Goal: Task Accomplishment & Management: Manage account settings

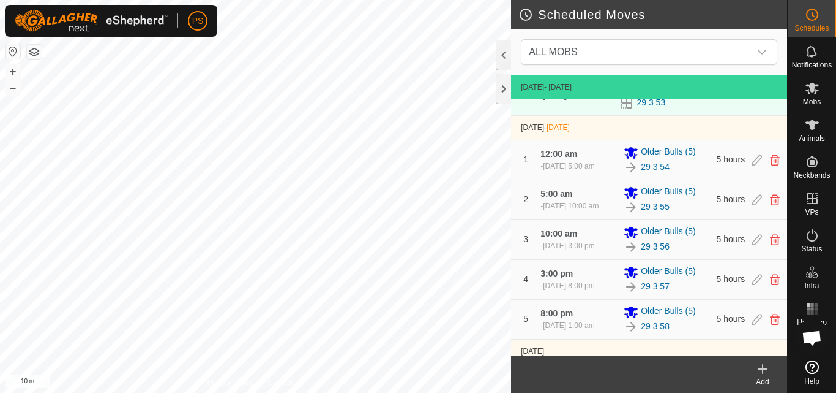
scroll to position [92, 0]
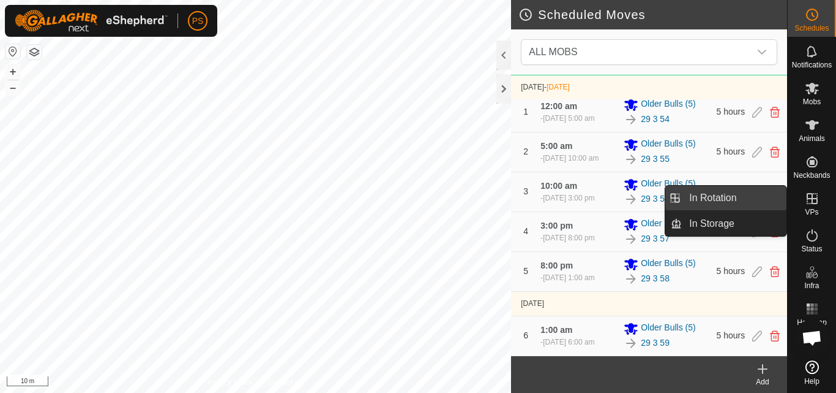
click at [738, 198] on link "In Rotation" at bounding box center [734, 198] width 105 height 24
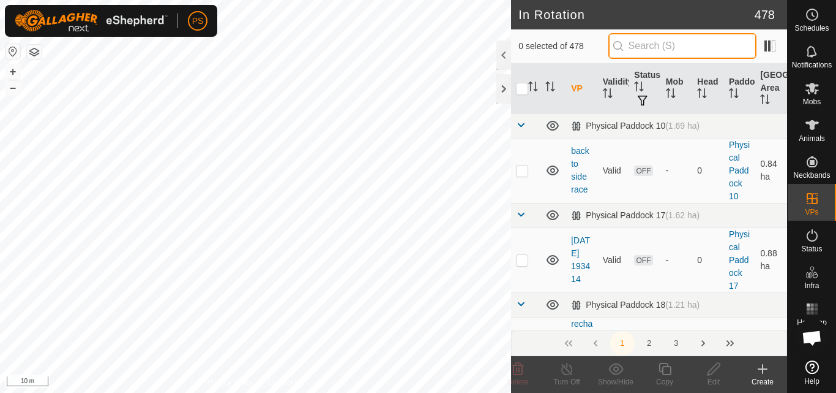
click at [691, 48] on input "text" at bounding box center [683, 46] width 148 height 26
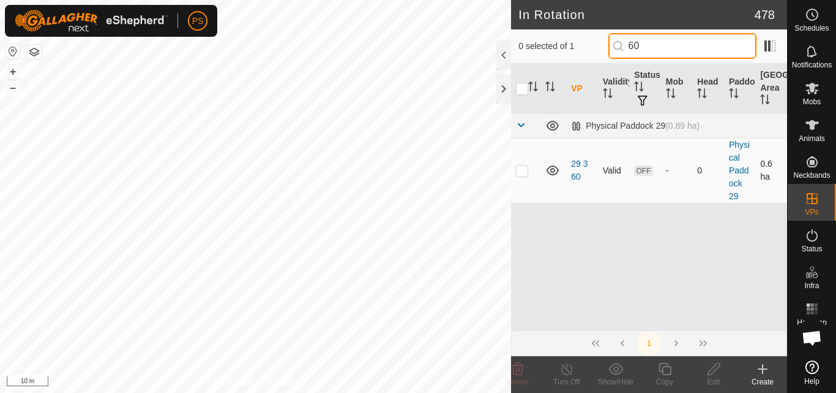
type input "60"
click at [522, 168] on p-checkbox at bounding box center [522, 170] width 12 height 10
checkbox input "true"
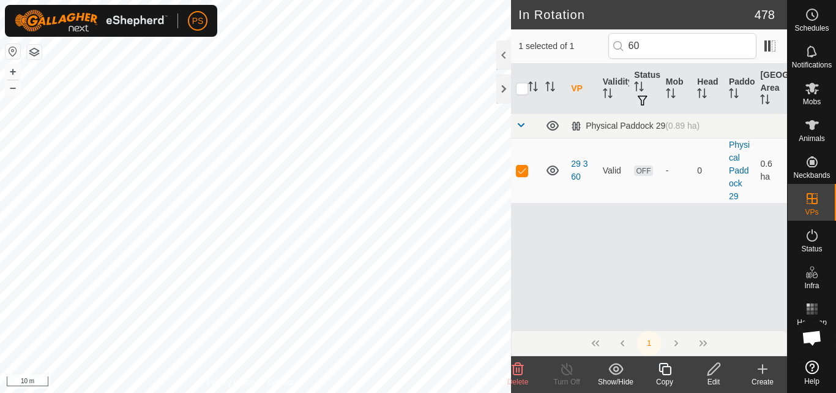
click at [666, 367] on icon at bounding box center [665, 368] width 12 height 12
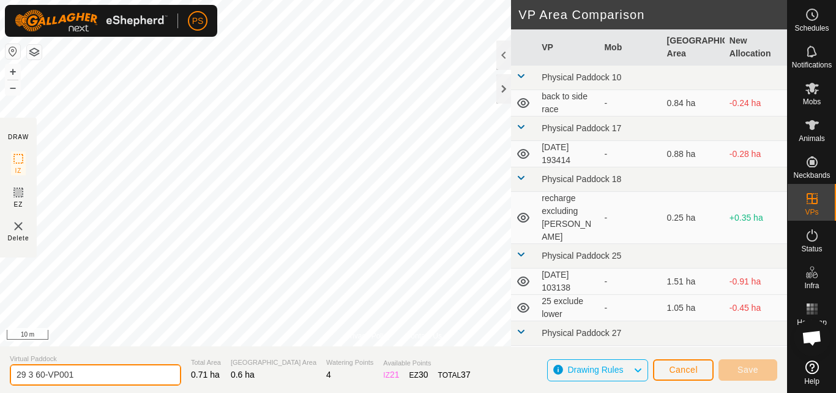
drag, startPoint x: 38, startPoint y: 374, endPoint x: 78, endPoint y: 372, distance: 39.8
click at [78, 372] on input "29 3 60-VP001" at bounding box center [95, 374] width 171 height 21
type input "29 3 61"
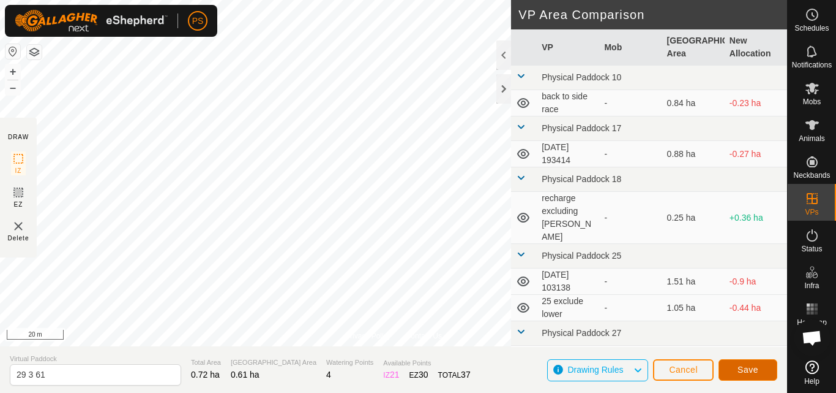
click at [756, 370] on span "Save" at bounding box center [748, 369] width 21 height 10
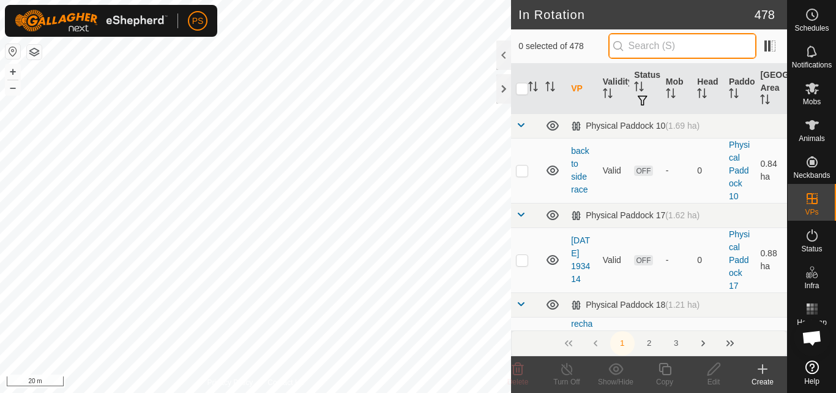
click at [662, 43] on input "text" at bounding box center [683, 46] width 148 height 26
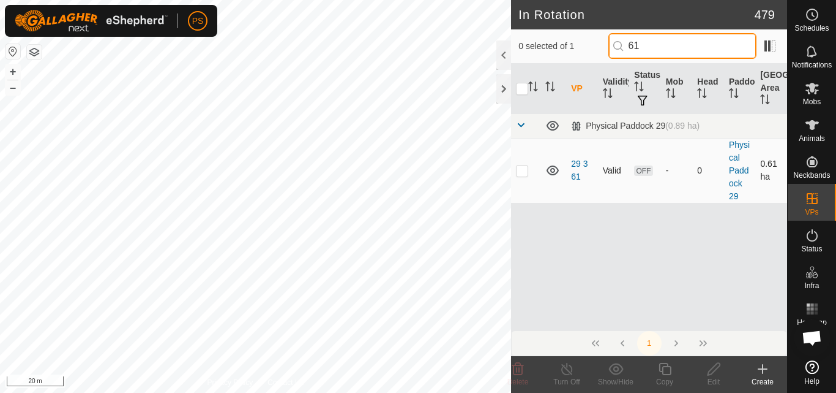
type input "61"
click at [522, 171] on p-checkbox at bounding box center [522, 170] width 12 height 10
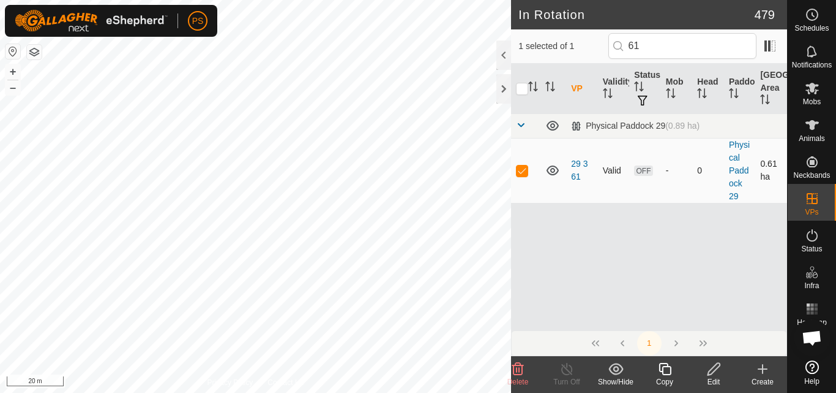
checkbox input "true"
click at [666, 367] on icon at bounding box center [665, 368] width 12 height 12
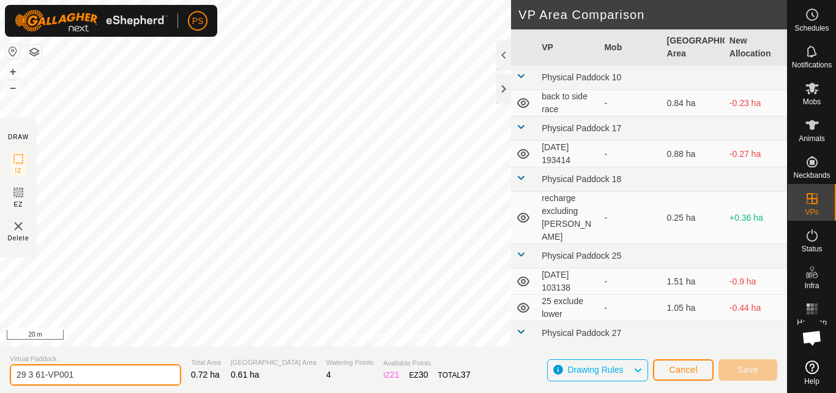
drag, startPoint x: 40, startPoint y: 372, endPoint x: 87, endPoint y: 375, distance: 46.6
click at [87, 375] on input "29 3 61-VP001" at bounding box center [95, 374] width 171 height 21
drag, startPoint x: 103, startPoint y: 374, endPoint x: 0, endPoint y: 371, distance: 103.5
click at [0, 371] on section "Virtual Paddock 29 3 62 Total Area 0.72 ha Grazing Area 0.61 ha Watering Points…" at bounding box center [393, 369] width 787 height 47
type input "29 3 62"
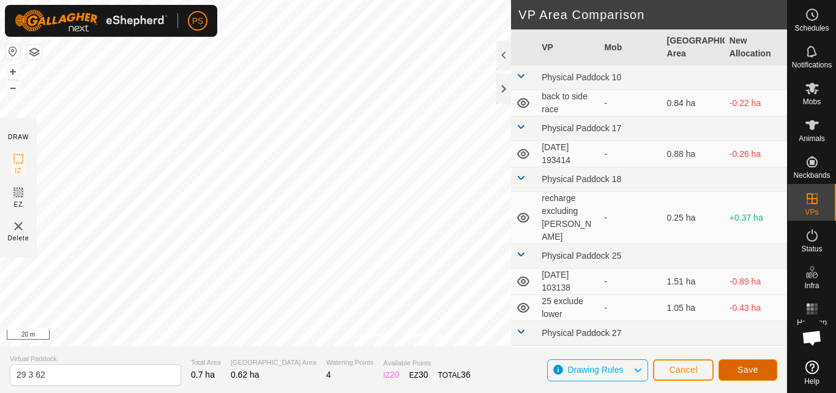
click at [756, 367] on span "Save" at bounding box center [748, 369] width 21 height 10
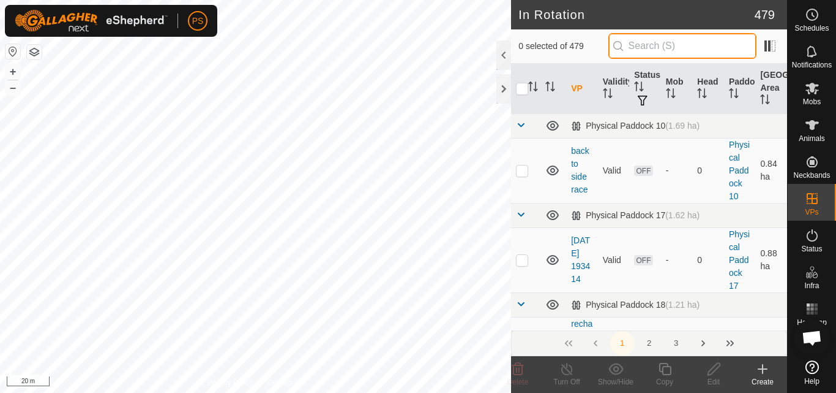
click at [651, 47] on input "text" at bounding box center [683, 46] width 148 height 26
paste input "29 3 62"
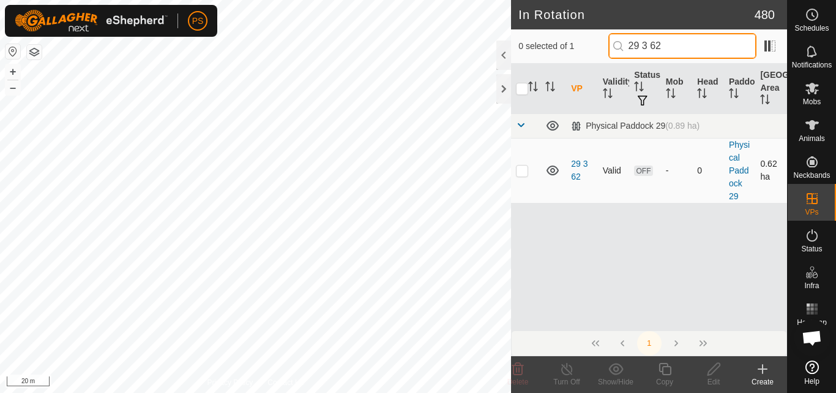
type input "29 3 62"
click at [524, 171] on p-checkbox at bounding box center [522, 170] width 12 height 10
checkbox input "true"
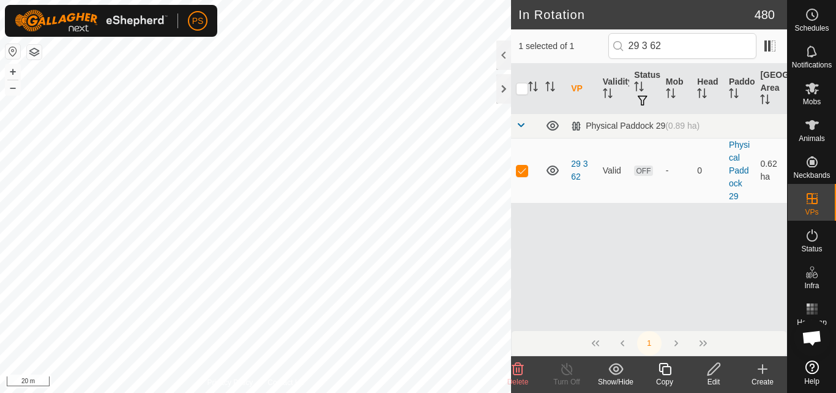
click at [667, 373] on icon at bounding box center [665, 368] width 15 height 15
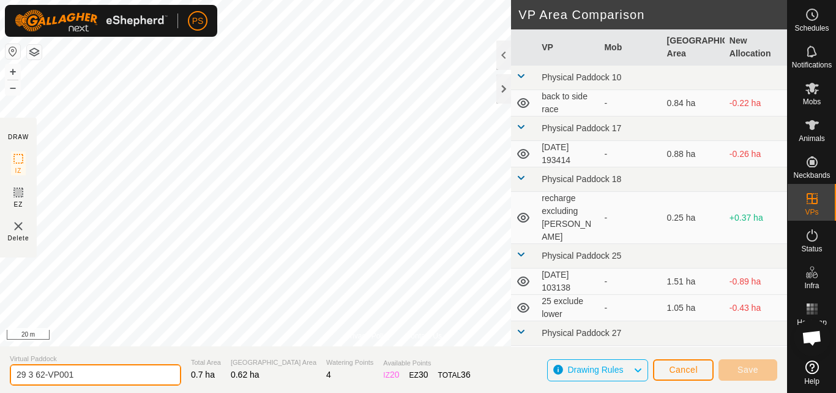
drag, startPoint x: 39, startPoint y: 373, endPoint x: 91, endPoint y: 372, distance: 52.7
click at [91, 372] on input "29 3 62-VP001" at bounding box center [95, 374] width 171 height 21
type input "29 3 63"
drag, startPoint x: 60, startPoint y: 370, endPoint x: 0, endPoint y: 368, distance: 60.0
click at [0, 373] on section "Virtual Paddock 29 3 63 Total Area 0.71 ha Grazing Area 0.63 ha Watering Points…" at bounding box center [393, 369] width 787 height 47
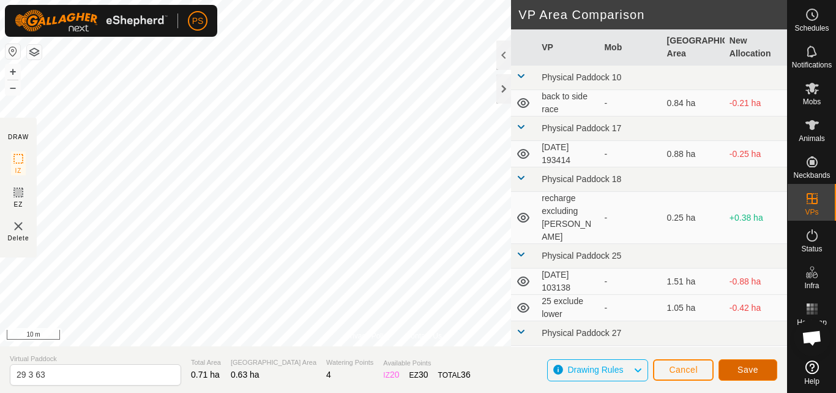
click at [751, 368] on span "Save" at bounding box center [748, 369] width 21 height 10
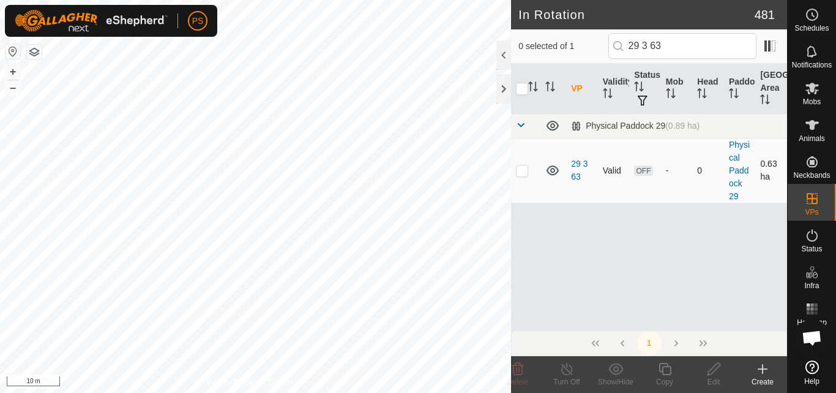
type input "29 3 63"
click at [522, 173] on p-checkbox at bounding box center [522, 170] width 12 height 10
checkbox input "true"
click at [667, 370] on icon at bounding box center [665, 368] width 15 height 15
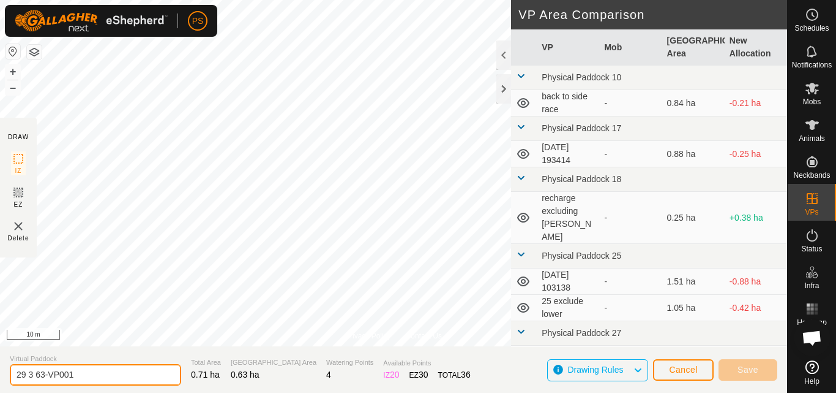
drag, startPoint x: 39, startPoint y: 374, endPoint x: 86, endPoint y: 372, distance: 47.8
click at [86, 372] on input "29 3 63-VP001" at bounding box center [95, 374] width 171 height 21
type input "29 3 64"
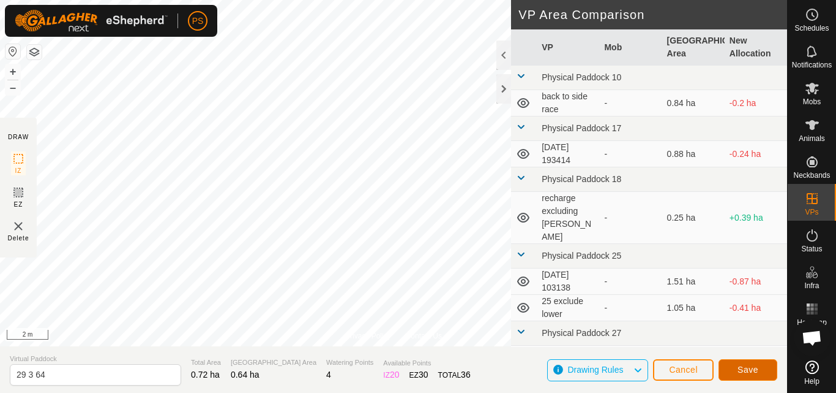
click at [744, 370] on span "Save" at bounding box center [748, 369] width 21 height 10
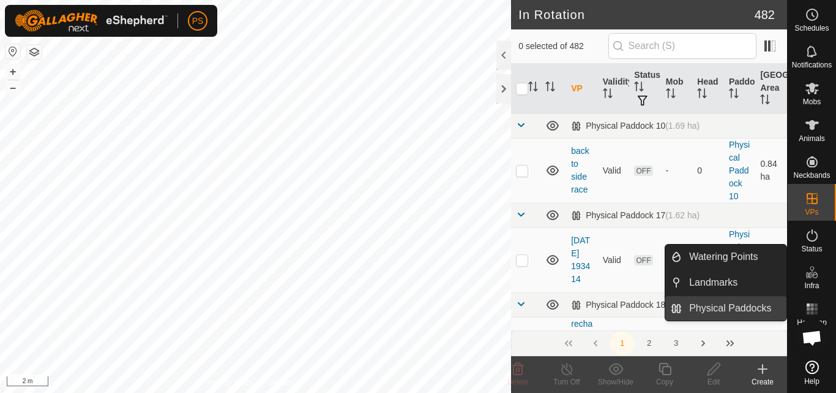
click at [748, 308] on link "Physical Paddocks" at bounding box center [734, 308] width 105 height 24
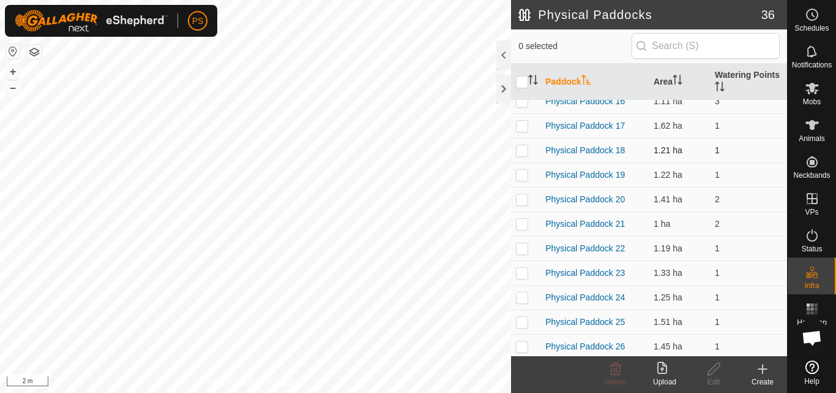
scroll to position [245, 0]
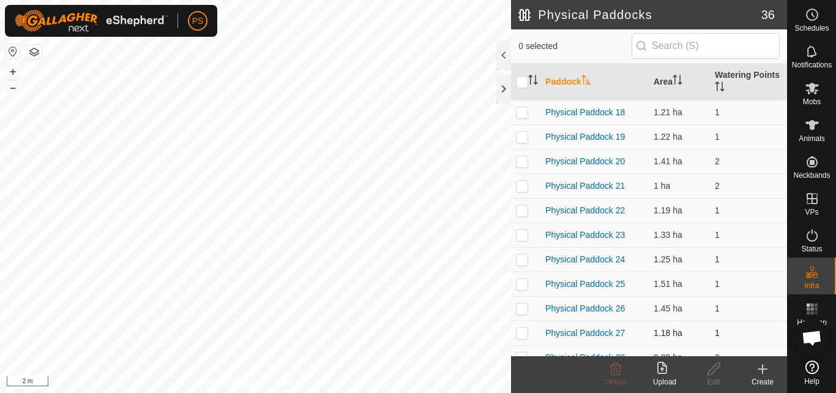
click at [524, 334] on p-checkbox at bounding box center [522, 333] width 12 height 10
checkbox input "true"
click at [714, 370] on icon at bounding box center [714, 368] width 12 height 12
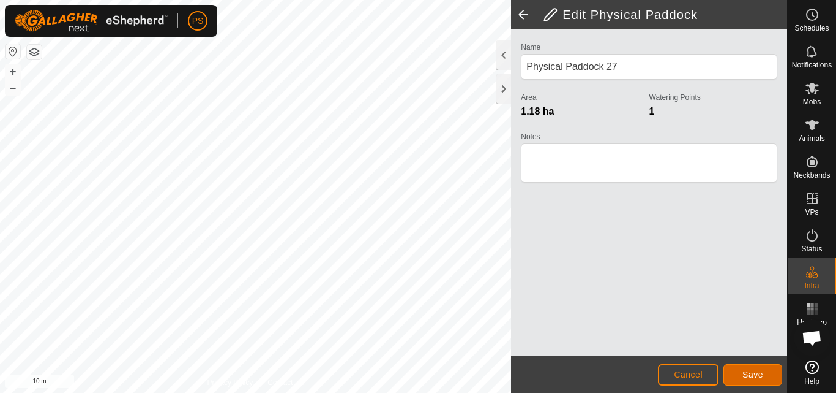
click at [756, 372] on span "Save" at bounding box center [753, 374] width 21 height 10
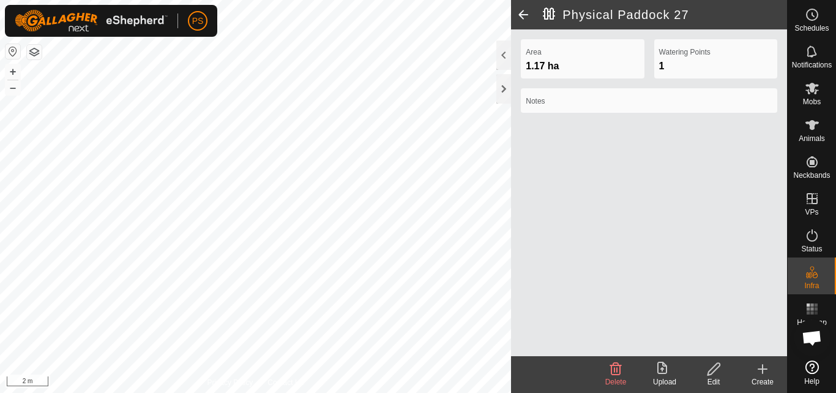
click at [522, 13] on span at bounding box center [523, 14] width 24 height 29
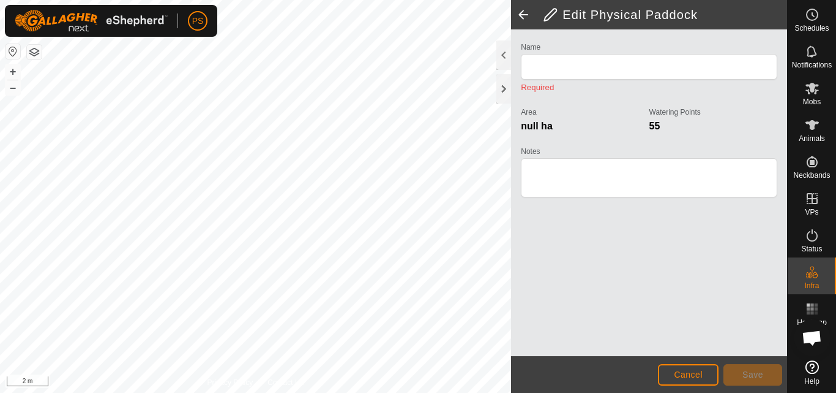
type input "Physical Paddock 27"
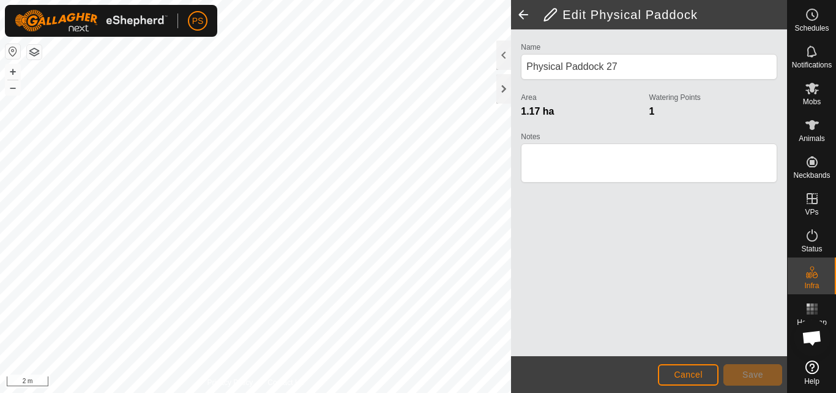
click at [526, 13] on span at bounding box center [523, 14] width 24 height 29
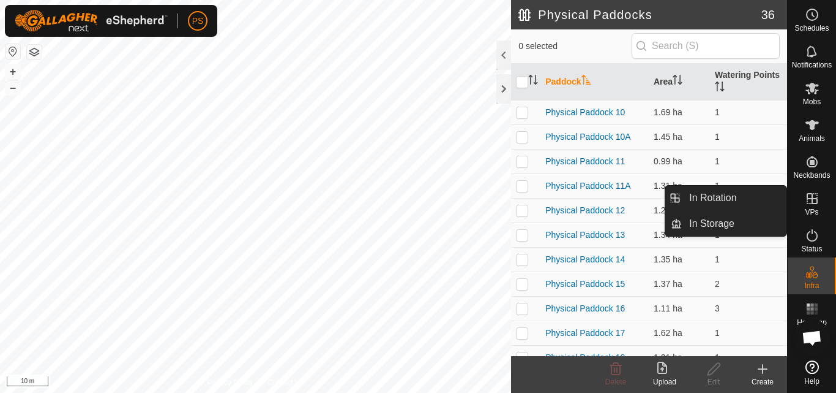
click at [813, 198] on icon at bounding box center [812, 198] width 11 height 11
click at [812, 199] on icon at bounding box center [812, 198] width 11 height 11
click at [732, 197] on link "In Rotation" at bounding box center [734, 198] width 105 height 24
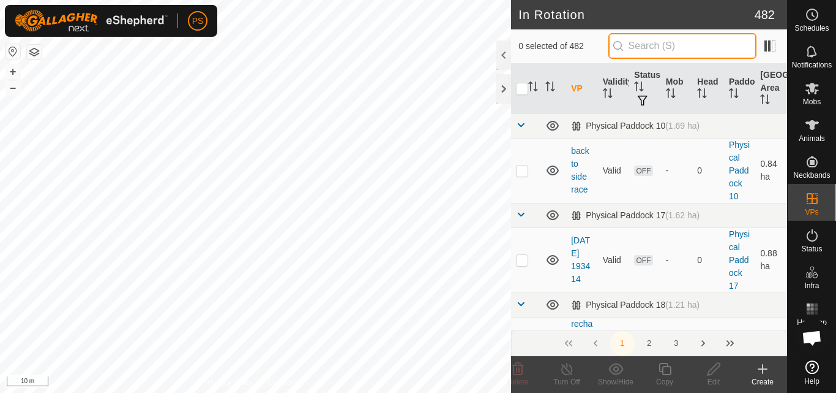
click at [669, 43] on input "text" at bounding box center [683, 46] width 148 height 26
paste input "29 3 63"
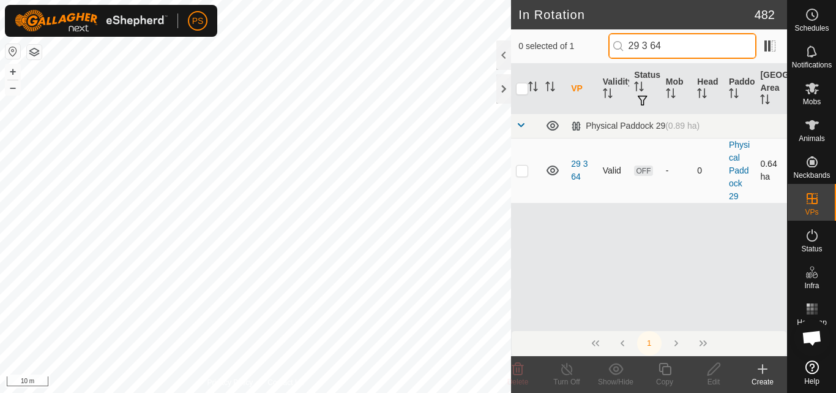
type input "29 3 64"
click at [524, 168] on p-checkbox at bounding box center [522, 170] width 12 height 10
checkbox input "true"
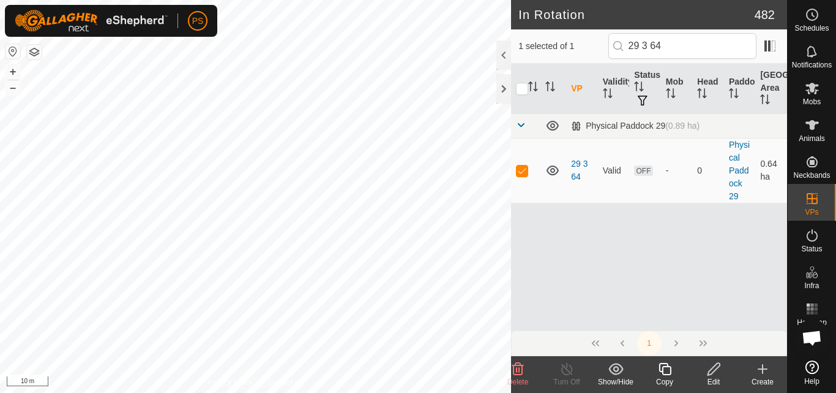
click at [664, 371] on icon at bounding box center [665, 368] width 15 height 15
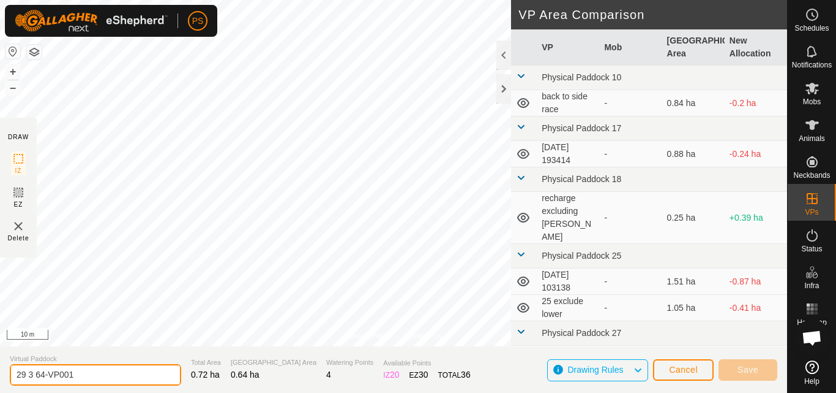
drag, startPoint x: 64, startPoint y: 373, endPoint x: 73, endPoint y: 373, distance: 9.2
click at [73, 373] on input "29 3 64-VP001" at bounding box center [95, 374] width 171 height 21
type input "29 3 65"
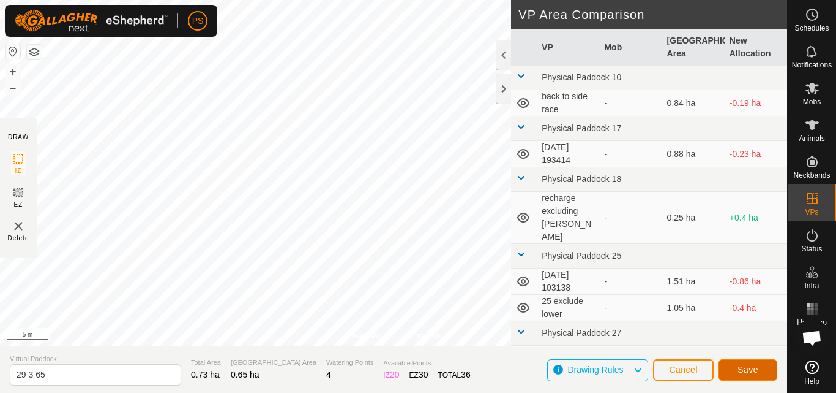
click at [754, 368] on span "Save" at bounding box center [748, 369] width 21 height 10
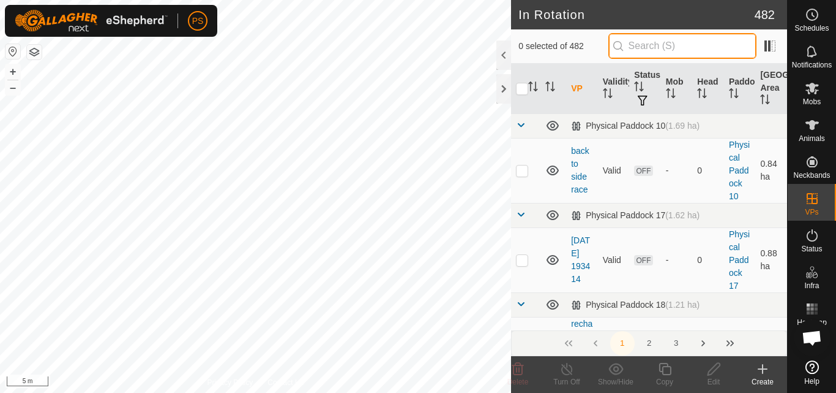
click at [673, 47] on input "text" at bounding box center [683, 46] width 148 height 26
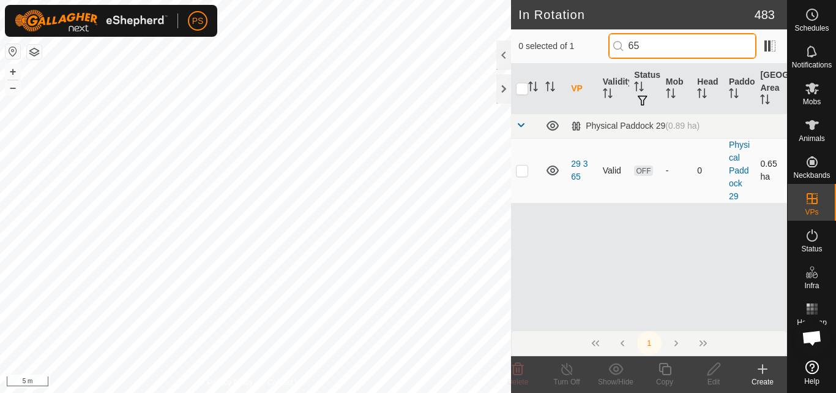
type input "65"
click at [522, 171] on p-checkbox at bounding box center [522, 170] width 12 height 10
checkbox input "true"
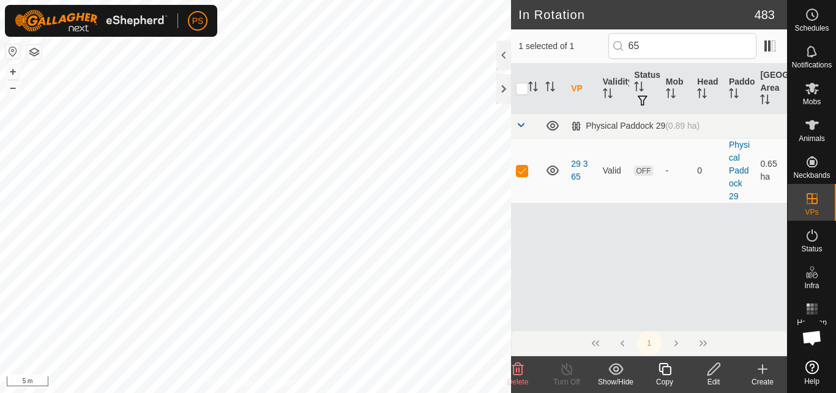
click at [666, 370] on icon at bounding box center [665, 368] width 15 height 15
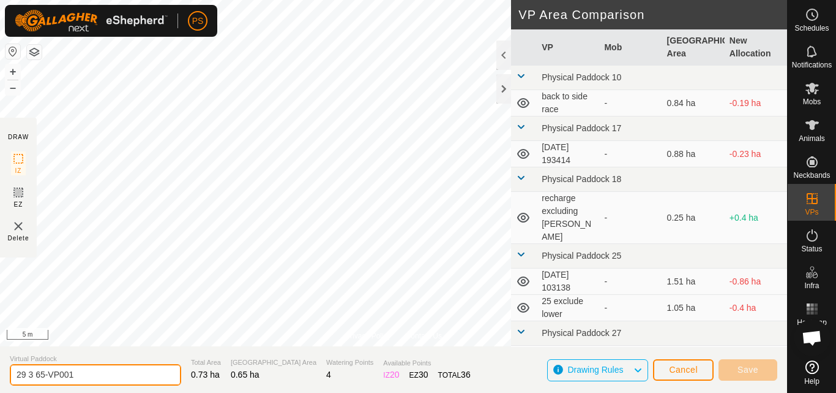
drag, startPoint x: 40, startPoint y: 373, endPoint x: 83, endPoint y: 374, distance: 42.9
click at [83, 374] on input "29 3 65-VP001" at bounding box center [95, 374] width 171 height 21
type input "29 3 66"
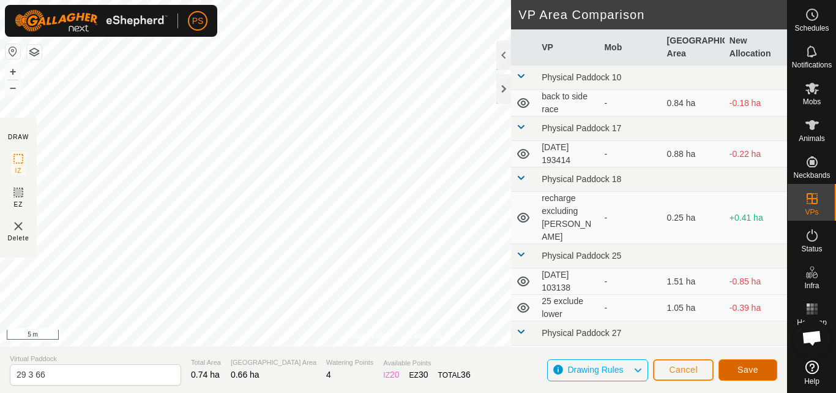
click at [751, 371] on span "Save" at bounding box center [748, 369] width 21 height 10
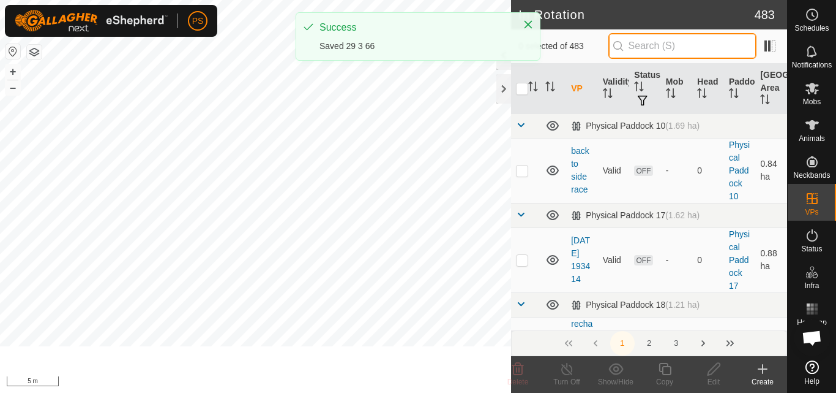
click at [667, 42] on input "text" at bounding box center [683, 46] width 148 height 26
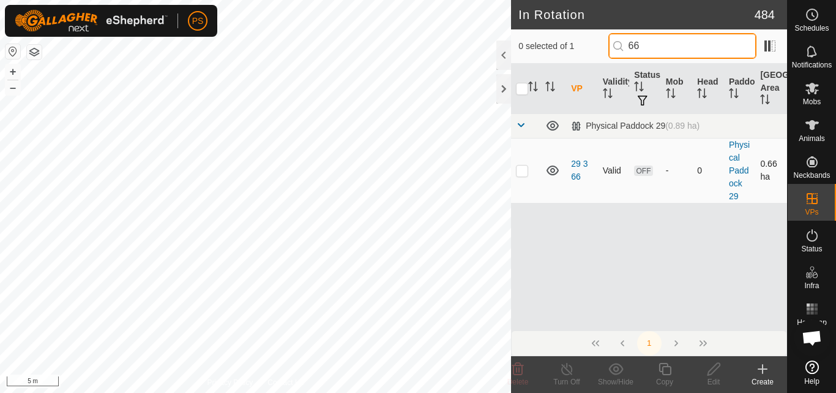
type input "66"
click at [522, 171] on p-checkbox at bounding box center [522, 170] width 12 height 10
checkbox input "true"
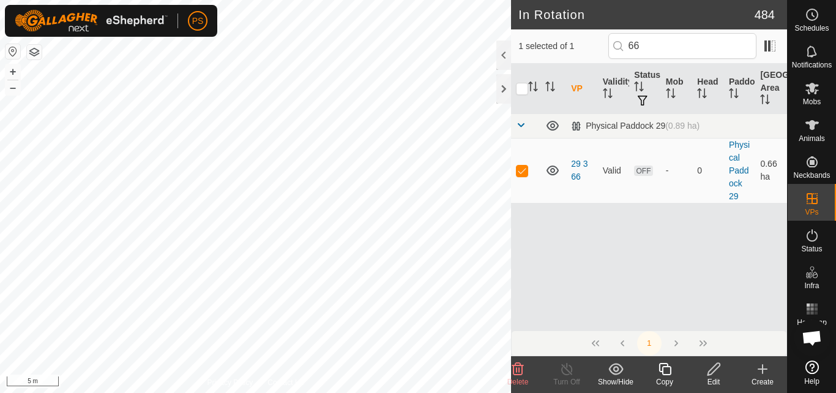
click at [665, 368] on icon at bounding box center [665, 368] width 15 height 15
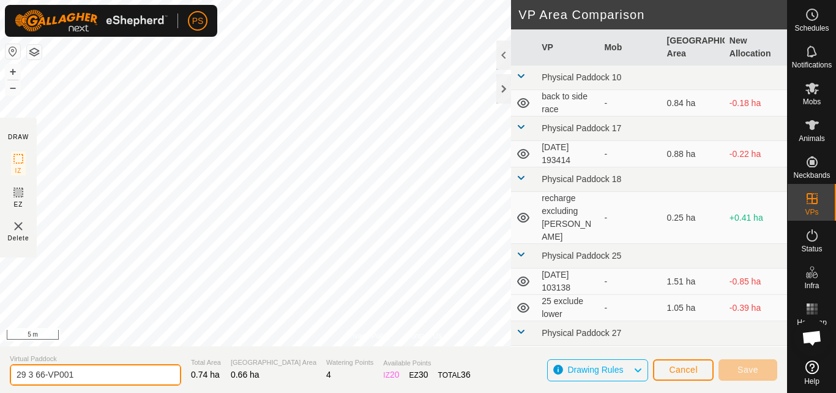
drag, startPoint x: 40, startPoint y: 372, endPoint x: 79, endPoint y: 375, distance: 39.3
click at [79, 375] on input "29 3 66-VP001" at bounding box center [95, 374] width 171 height 21
drag, startPoint x: 39, startPoint y: 374, endPoint x: 83, endPoint y: 374, distance: 44.1
click at [83, 374] on input "29 3 66-VP001" at bounding box center [95, 374] width 171 height 21
type input "29 3 67"
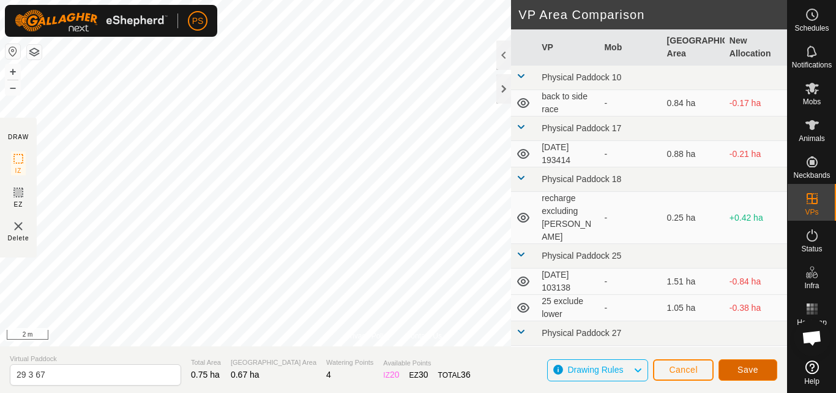
click at [751, 366] on span "Save" at bounding box center [748, 369] width 21 height 10
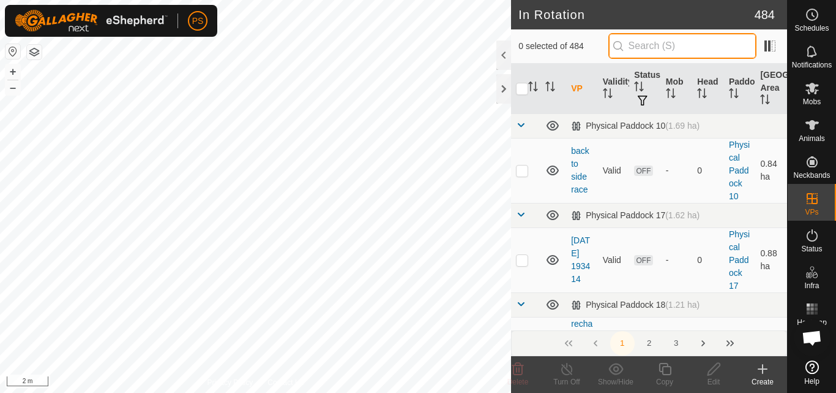
click at [668, 45] on input "text" at bounding box center [683, 46] width 148 height 26
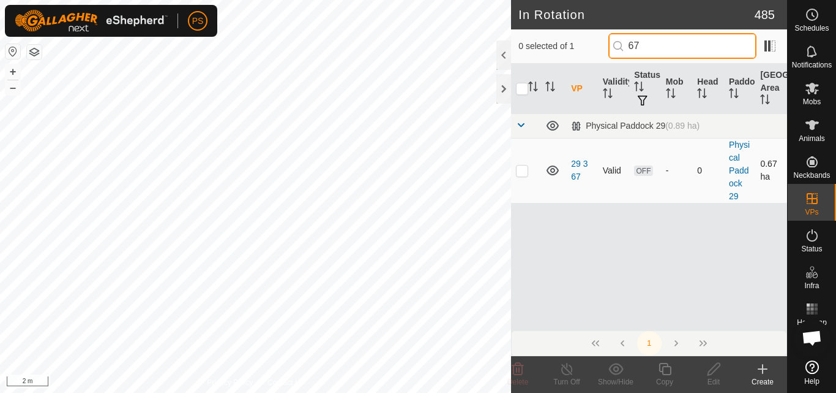
type input "67"
click at [522, 173] on p-checkbox at bounding box center [522, 170] width 12 height 10
checkbox input "true"
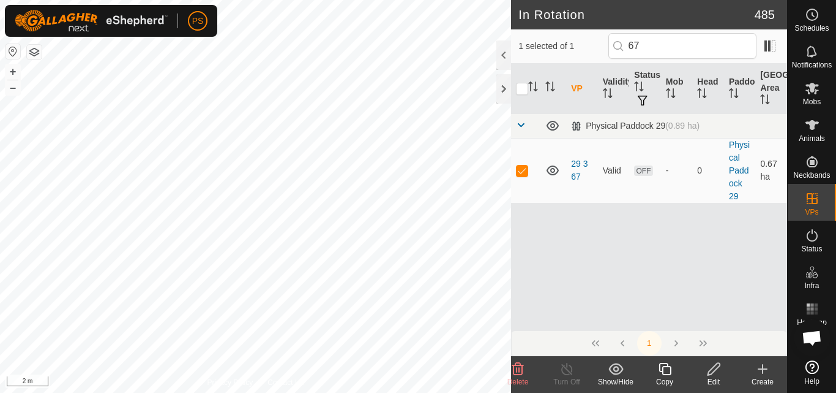
click at [667, 369] on icon at bounding box center [665, 368] width 15 height 15
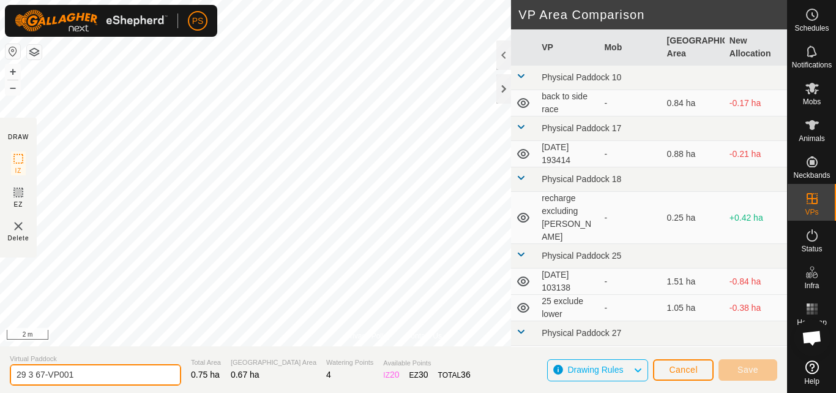
drag, startPoint x: 39, startPoint y: 374, endPoint x: 93, endPoint y: 376, distance: 53.9
click at [93, 376] on input "29 3 67-VP001" at bounding box center [95, 374] width 171 height 21
type input "29 3 68"
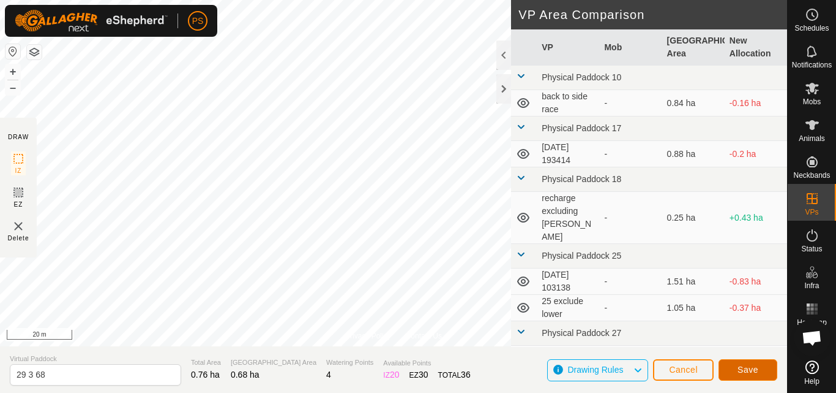
click at [748, 370] on span "Save" at bounding box center [748, 369] width 21 height 10
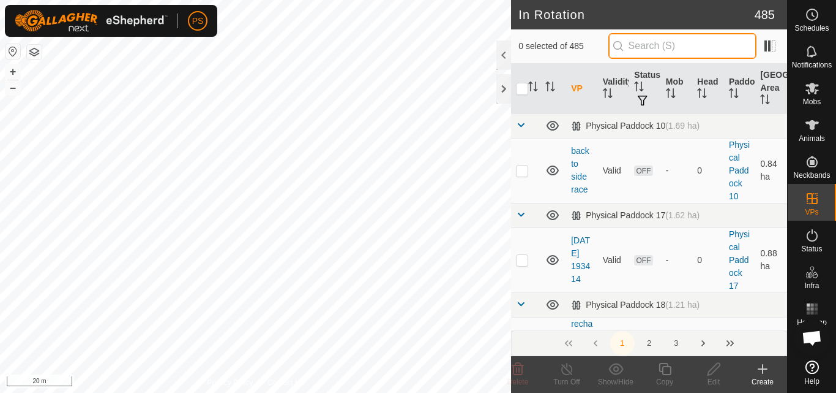
click at [676, 44] on input "text" at bounding box center [683, 46] width 148 height 26
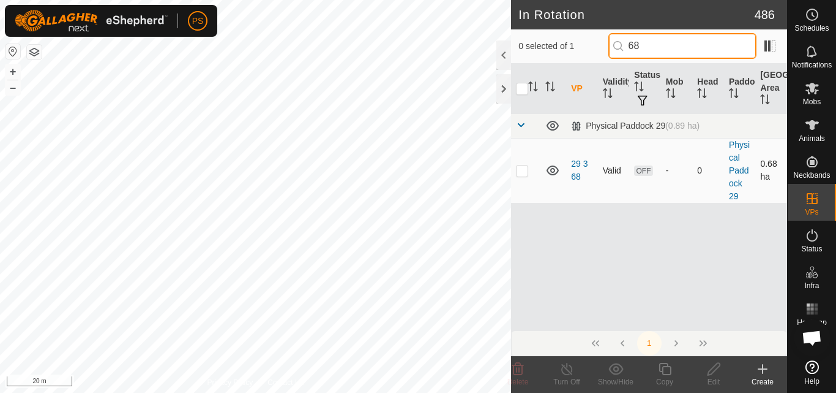
type input "68"
click at [522, 171] on p-checkbox at bounding box center [522, 170] width 12 height 10
checkbox input "true"
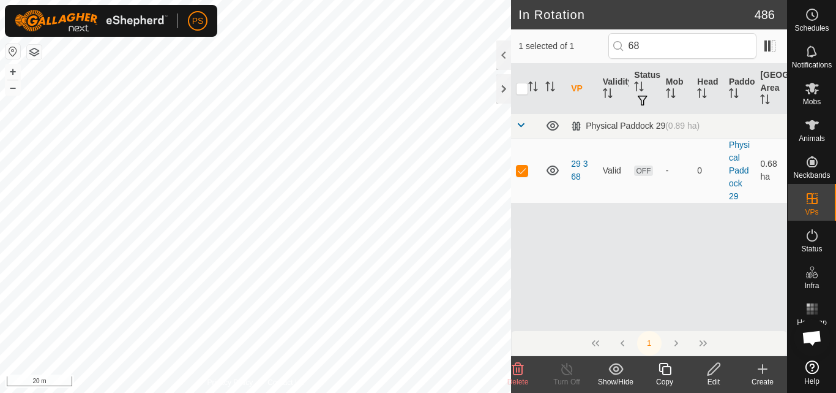
click at [667, 370] on icon at bounding box center [665, 368] width 15 height 15
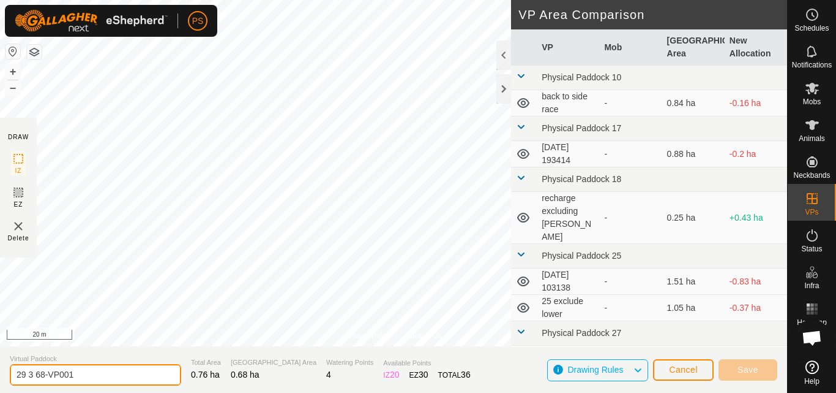
drag, startPoint x: 39, startPoint y: 372, endPoint x: 83, endPoint y: 375, distance: 44.8
click at [83, 375] on input "29 3 68-VP001" at bounding box center [95, 374] width 171 height 21
type input "29 3 69"
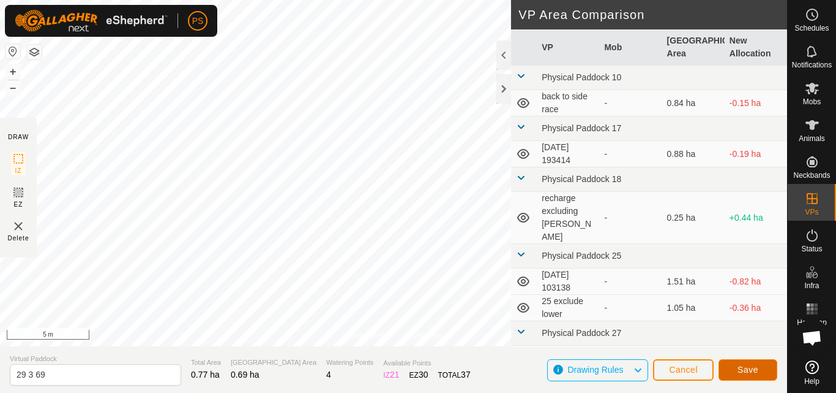
click at [743, 369] on span "Save" at bounding box center [748, 369] width 21 height 10
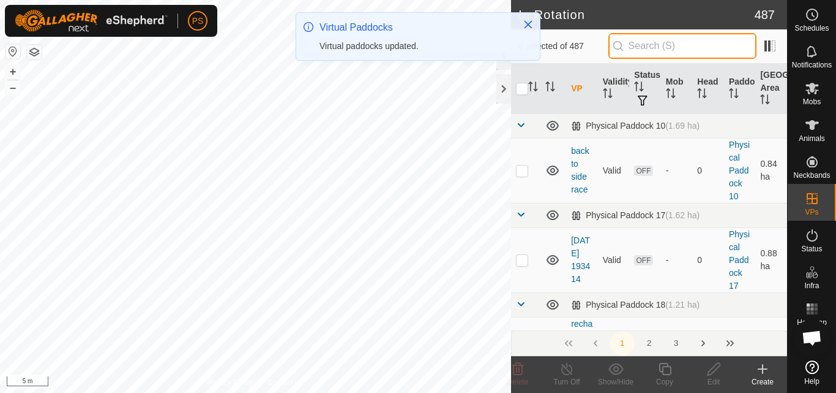
click at [653, 41] on input "text" at bounding box center [683, 46] width 148 height 26
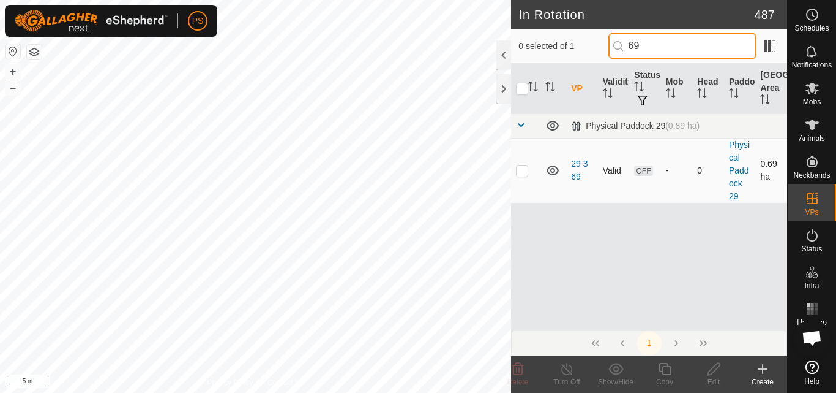
type input "69"
click at [521, 173] on p-checkbox at bounding box center [522, 170] width 12 height 10
checkbox input "true"
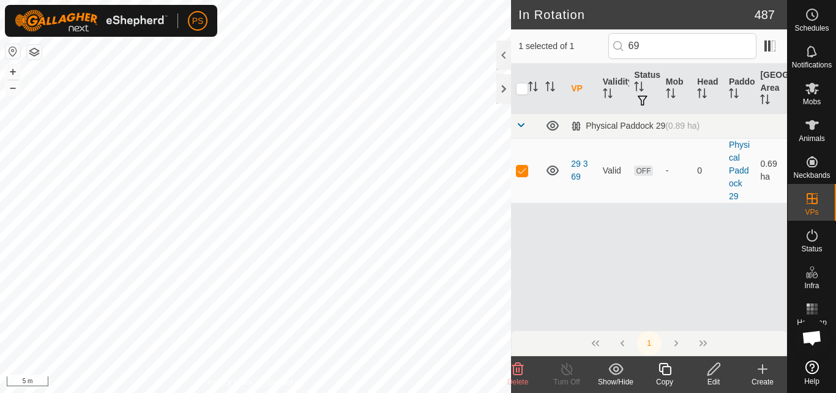
click at [667, 369] on icon at bounding box center [665, 368] width 15 height 15
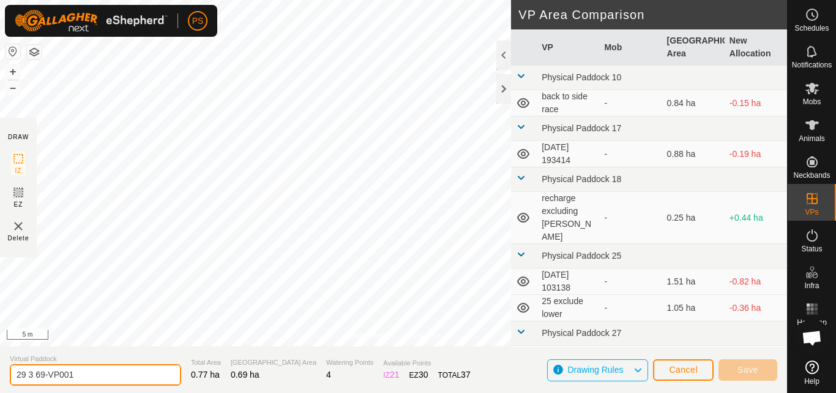
drag, startPoint x: 36, startPoint y: 374, endPoint x: 86, endPoint y: 376, distance: 50.9
click at [86, 376] on input "29 3 69-VP001" at bounding box center [95, 374] width 171 height 21
type input "29 3 70"
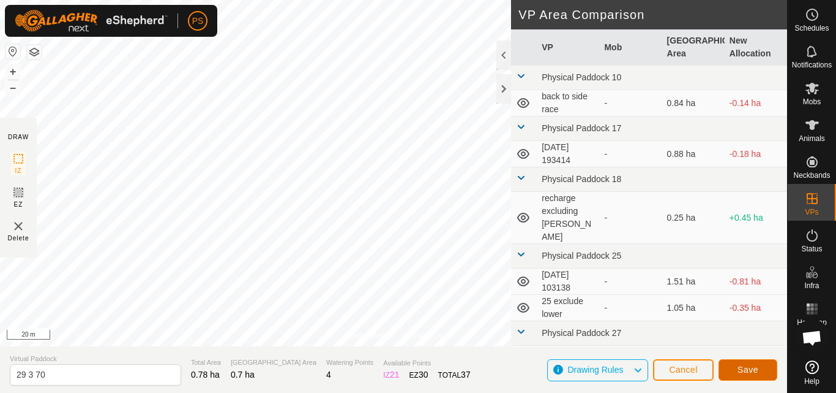
click at [746, 366] on span "Save" at bounding box center [748, 369] width 21 height 10
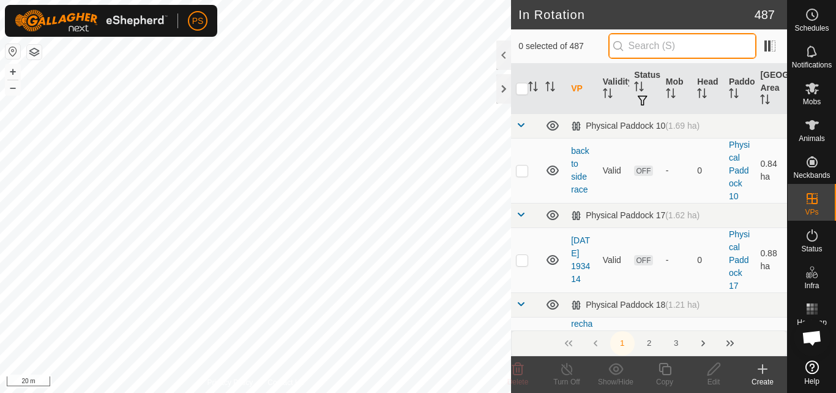
click at [662, 45] on input "text" at bounding box center [683, 46] width 148 height 26
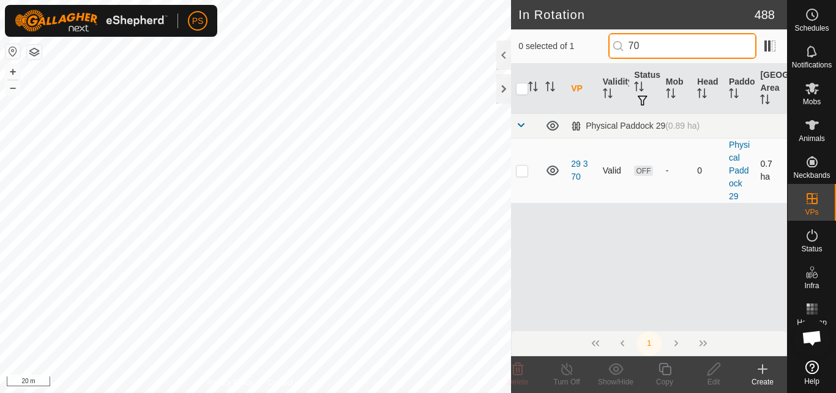
type input "70"
click at [522, 172] on p-checkbox at bounding box center [522, 170] width 12 height 10
checkbox input "true"
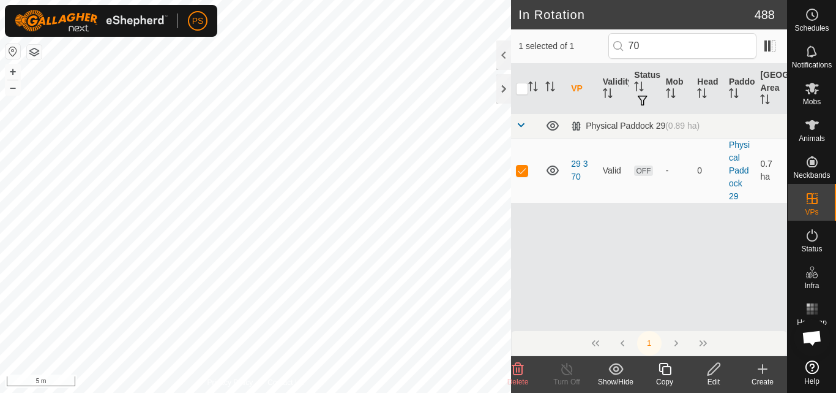
click at [667, 372] on icon at bounding box center [665, 368] width 15 height 15
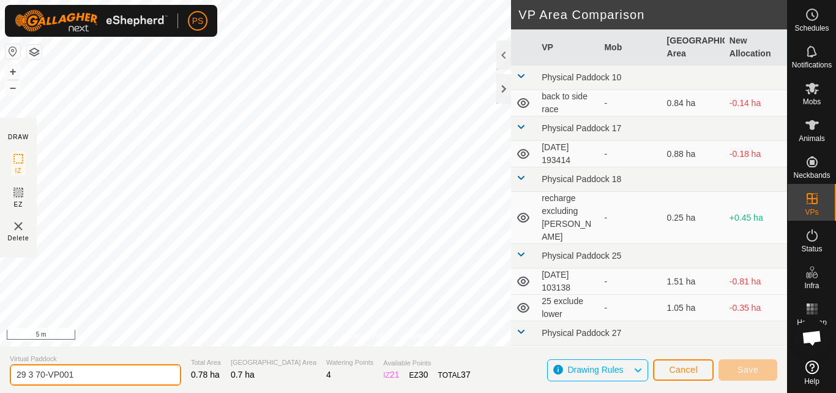
drag, startPoint x: 39, startPoint y: 374, endPoint x: 83, endPoint y: 375, distance: 43.5
click at [83, 375] on input "29 3 70-VP001" at bounding box center [95, 374] width 171 height 21
type input "29 3 71"
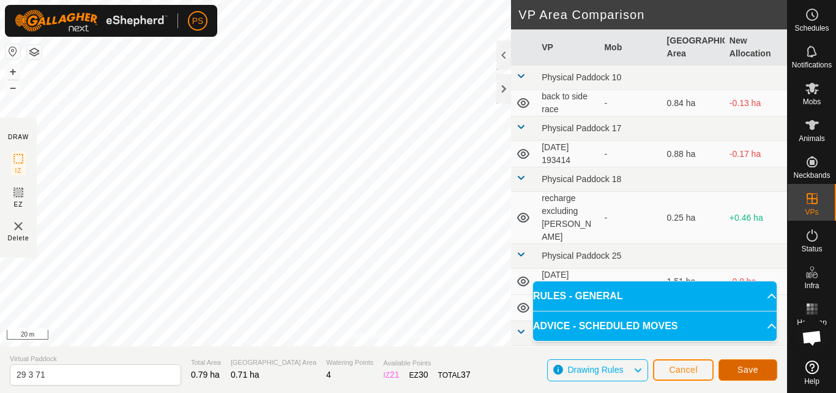
click at [749, 367] on span "Save" at bounding box center [748, 369] width 21 height 10
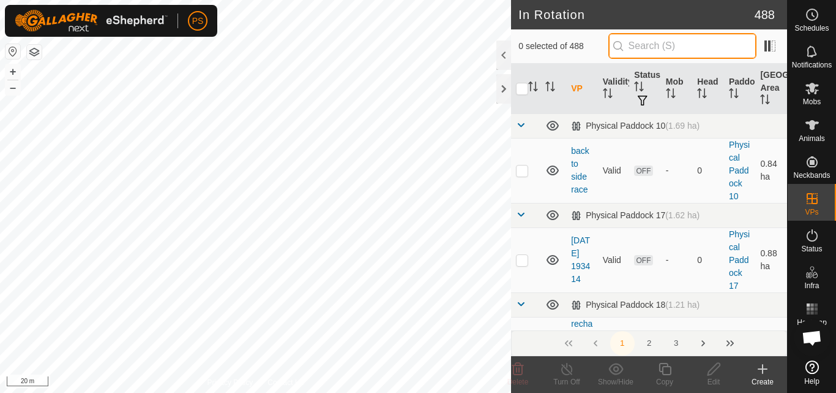
click at [652, 45] on input "text" at bounding box center [683, 46] width 148 height 26
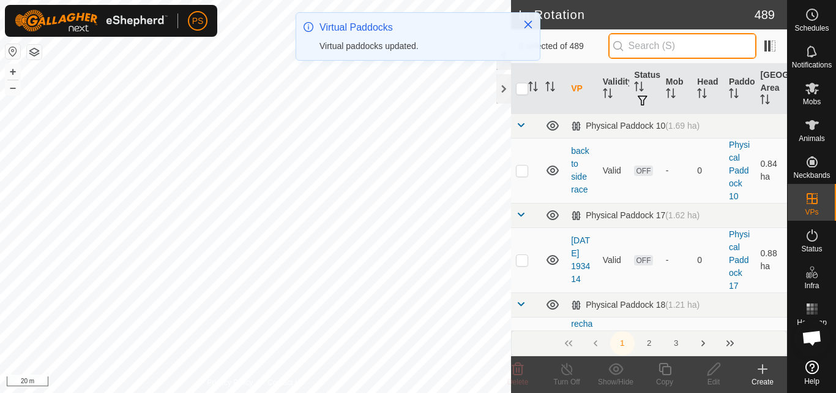
click at [662, 44] on input "text" at bounding box center [683, 46] width 148 height 26
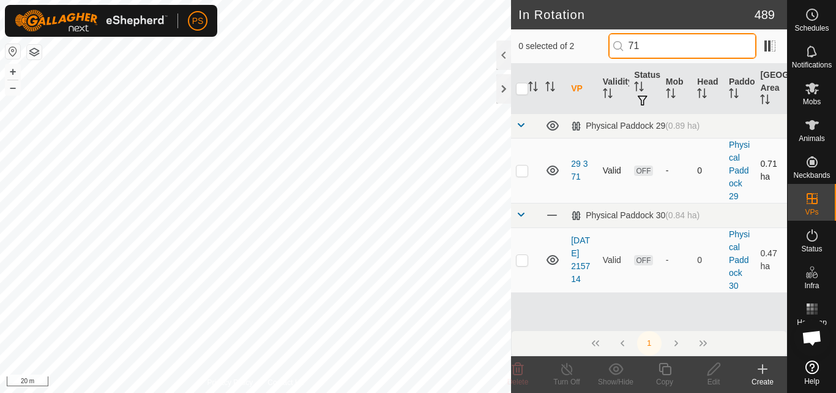
type input "71"
click at [524, 171] on p-checkbox at bounding box center [522, 170] width 12 height 10
checkbox input "true"
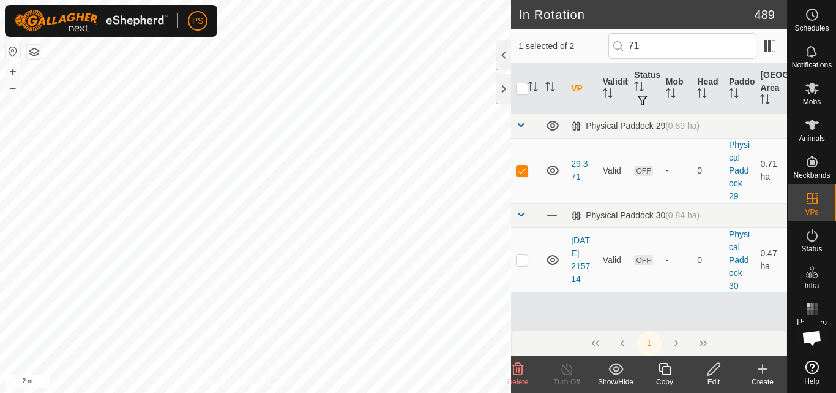
click at [668, 372] on icon at bounding box center [665, 368] width 15 height 15
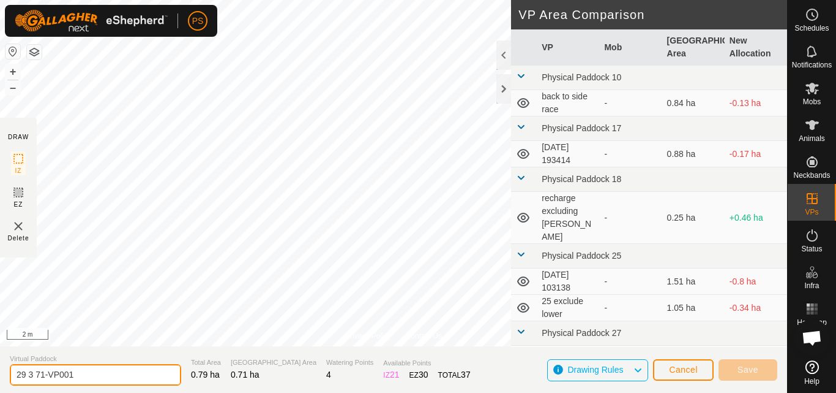
drag, startPoint x: 40, startPoint y: 373, endPoint x: 81, endPoint y: 372, distance: 41.0
click at [81, 372] on input "29 3 71-VP001" at bounding box center [95, 374] width 171 height 21
type input "29 3 72"
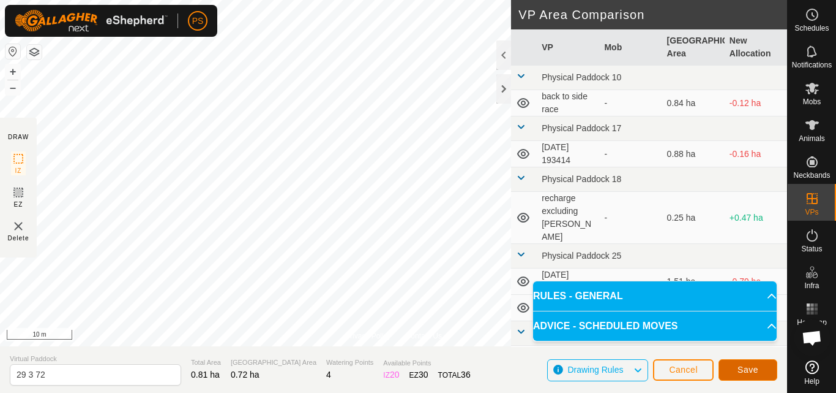
click at [756, 370] on span "Save" at bounding box center [748, 369] width 21 height 10
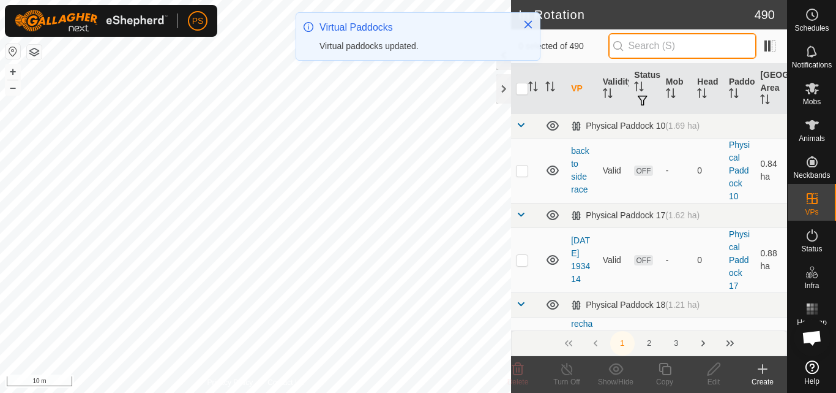
click at [655, 45] on input "text" at bounding box center [683, 46] width 148 height 26
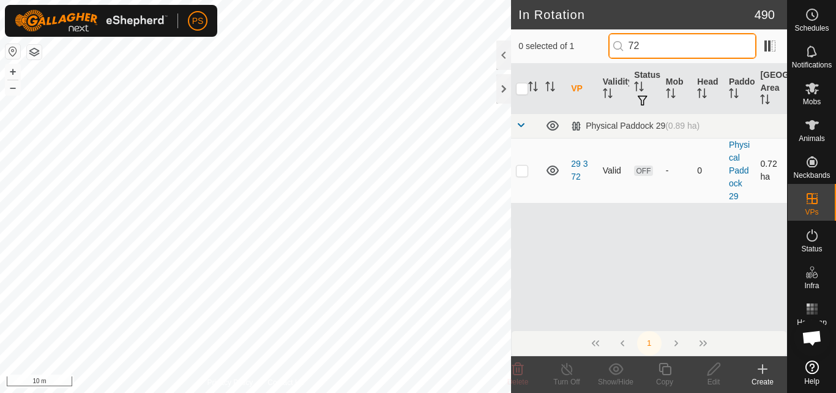
type input "72"
click at [522, 173] on p-checkbox at bounding box center [522, 170] width 12 height 10
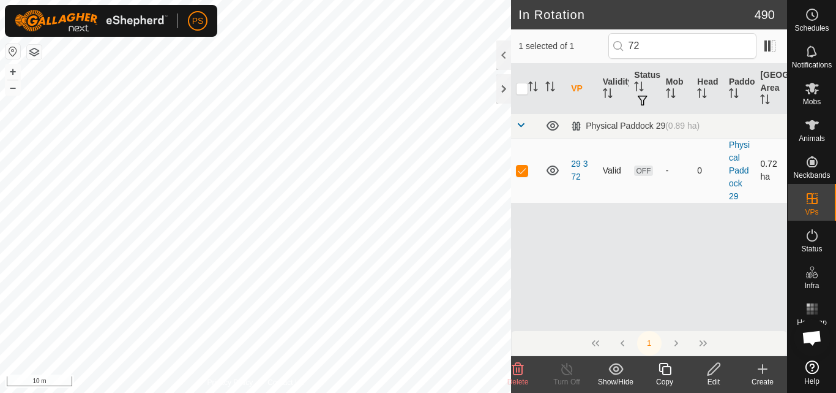
checkbox input "true"
click at [667, 370] on icon at bounding box center [665, 368] width 15 height 15
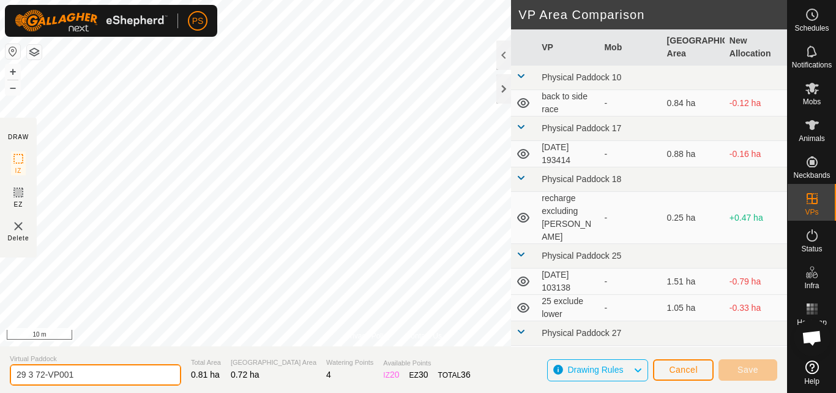
drag, startPoint x: 667, startPoint y: 370, endPoint x: 86, endPoint y: 371, distance: 581.7
click at [86, 371] on input "29 3 72-VP001" at bounding box center [95, 374] width 171 height 21
type input "29 3 73"
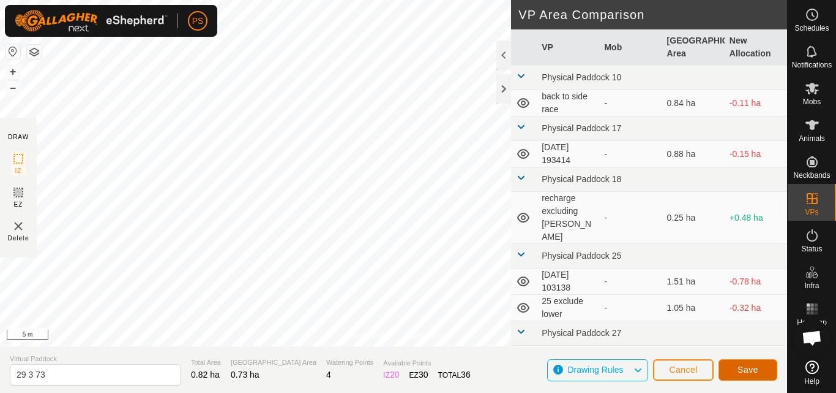
click at [754, 369] on span "Save" at bounding box center [748, 369] width 21 height 10
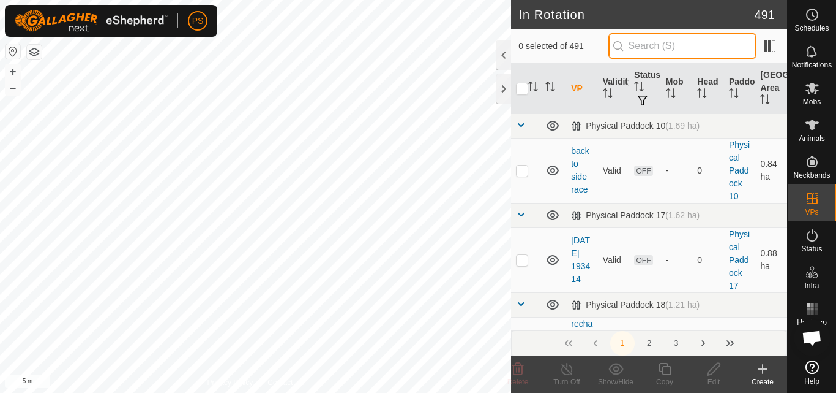
click at [672, 45] on input "text" at bounding box center [683, 46] width 148 height 26
type input "73"
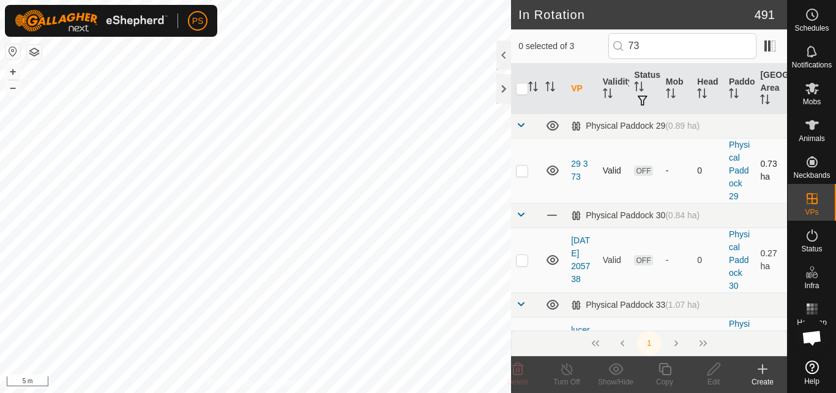
click at [523, 171] on p-checkbox at bounding box center [522, 170] width 12 height 10
checkbox input "true"
click at [669, 369] on icon at bounding box center [665, 368] width 15 height 15
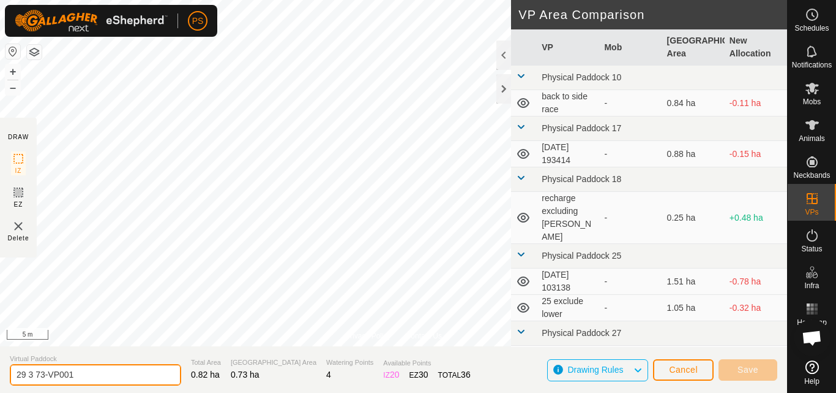
drag, startPoint x: 39, startPoint y: 374, endPoint x: 83, endPoint y: 373, distance: 44.1
click at [83, 373] on input "29 3 73-VP001" at bounding box center [95, 374] width 171 height 21
drag, startPoint x: 40, startPoint y: 370, endPoint x: 89, endPoint y: 374, distance: 49.7
click at [89, 374] on input "29 3 73-VP001" at bounding box center [95, 374] width 171 height 21
type input "29 3 74"
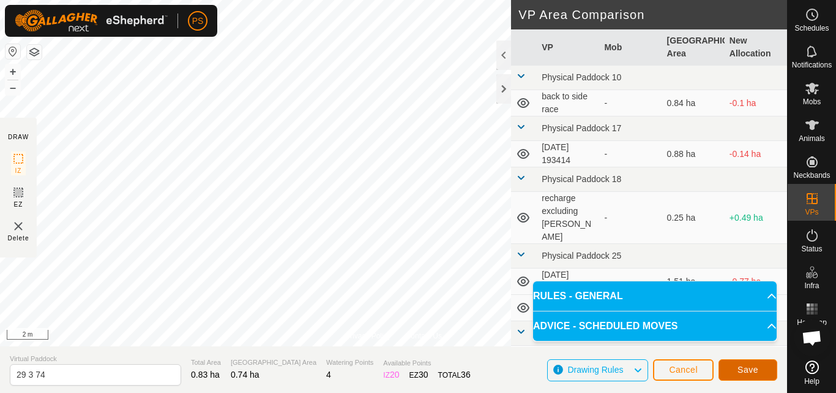
click at [756, 369] on span "Save" at bounding box center [748, 369] width 21 height 10
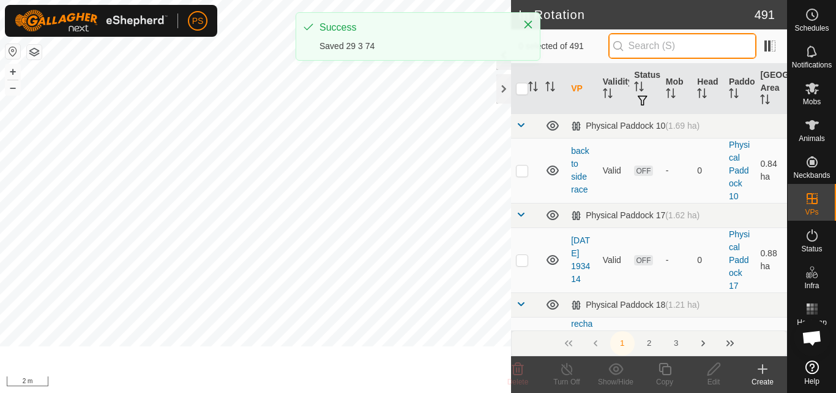
click at [664, 47] on input "text" at bounding box center [683, 46] width 148 height 26
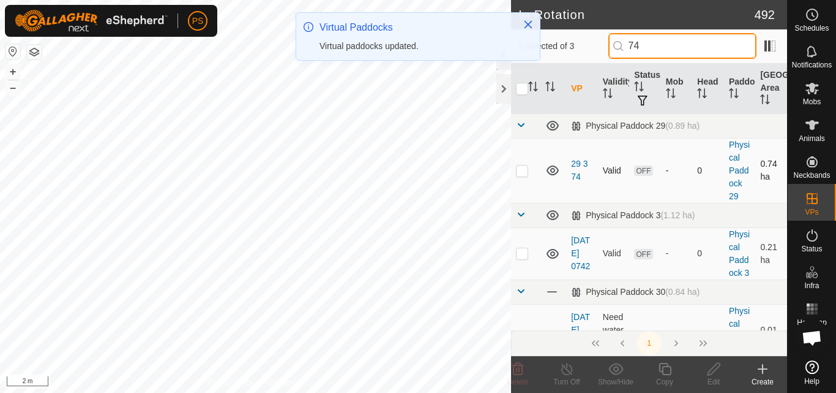
type input "74"
click at [523, 170] on p-checkbox at bounding box center [522, 170] width 12 height 10
checkbox input "true"
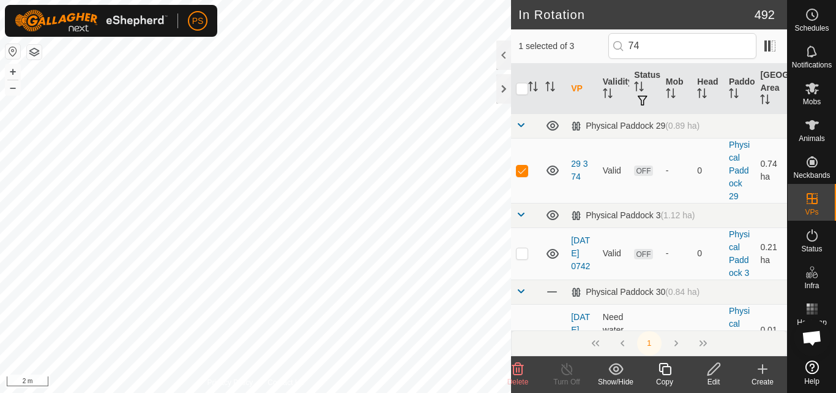
click at [667, 372] on icon at bounding box center [665, 368] width 15 height 15
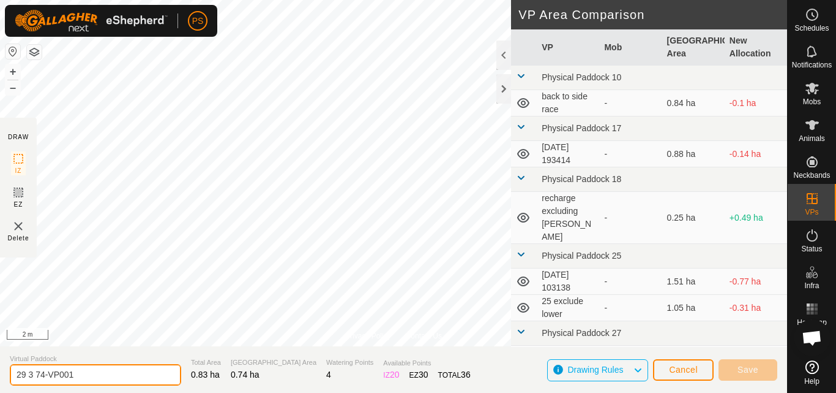
drag, startPoint x: 39, startPoint y: 373, endPoint x: 99, endPoint y: 377, distance: 59.6
click at [99, 377] on input "29 3 74-VP001" at bounding box center [95, 374] width 171 height 21
type input "29 3 75"
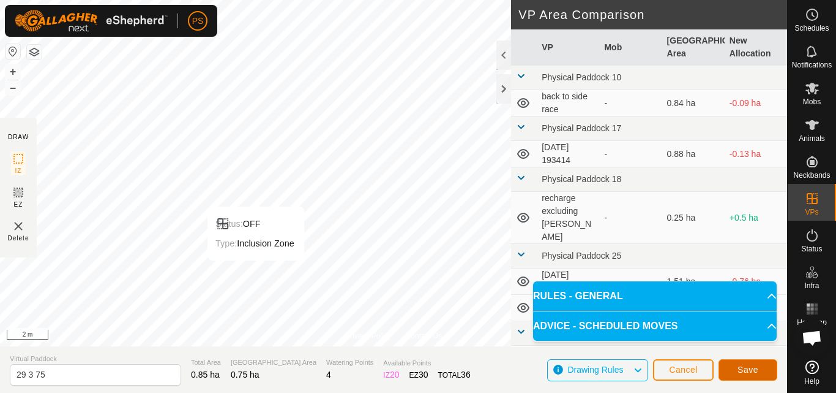
click at [754, 367] on span "Save" at bounding box center [748, 369] width 21 height 10
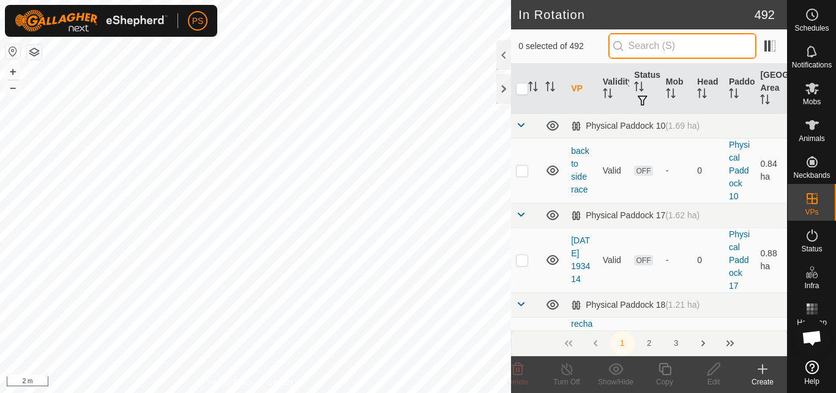
click at [707, 45] on input "text" at bounding box center [683, 46] width 148 height 26
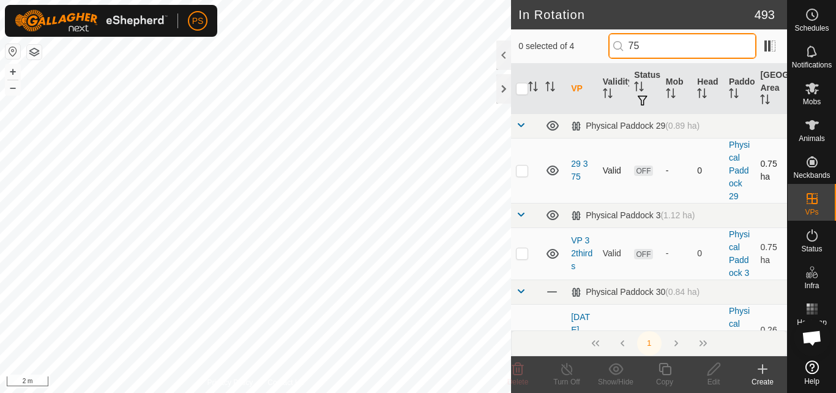
type input "75"
click at [523, 172] on p-checkbox at bounding box center [522, 170] width 12 height 10
checkbox input "true"
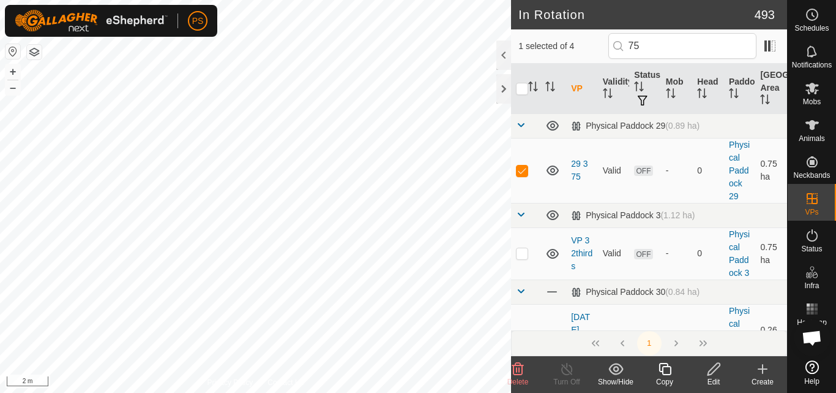
click at [664, 367] on icon at bounding box center [665, 368] width 15 height 15
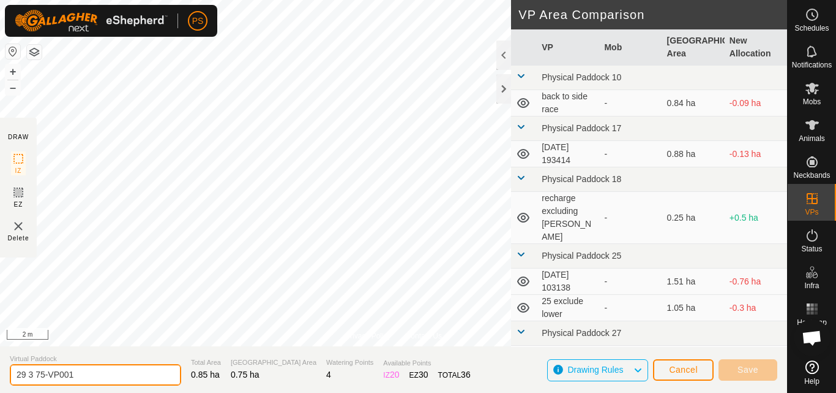
drag, startPoint x: 56, startPoint y: 373, endPoint x: 77, endPoint y: 374, distance: 21.4
click at [77, 374] on input "29 3 75-VP001" at bounding box center [95, 374] width 171 height 21
type input "29 3 76"
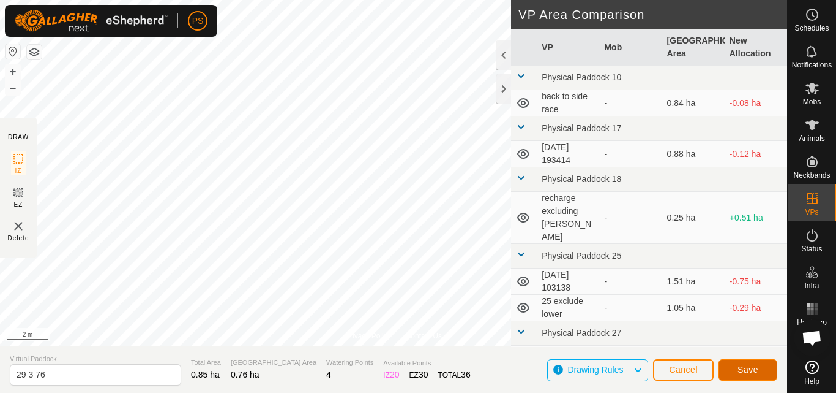
click at [741, 369] on span "Save" at bounding box center [748, 369] width 21 height 10
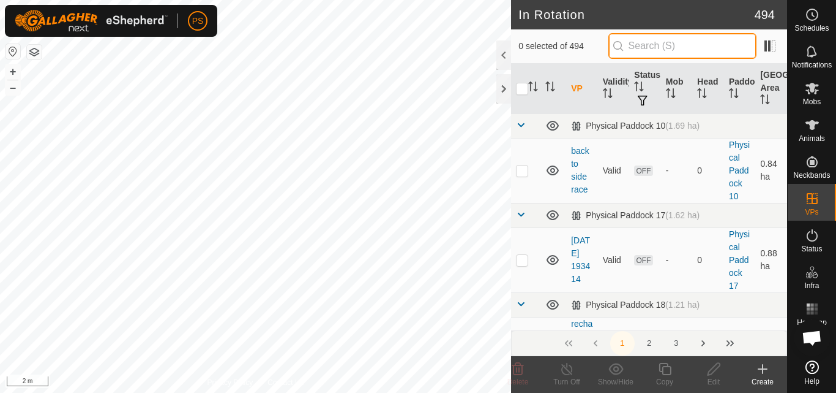
click at [653, 45] on input "text" at bounding box center [683, 46] width 148 height 26
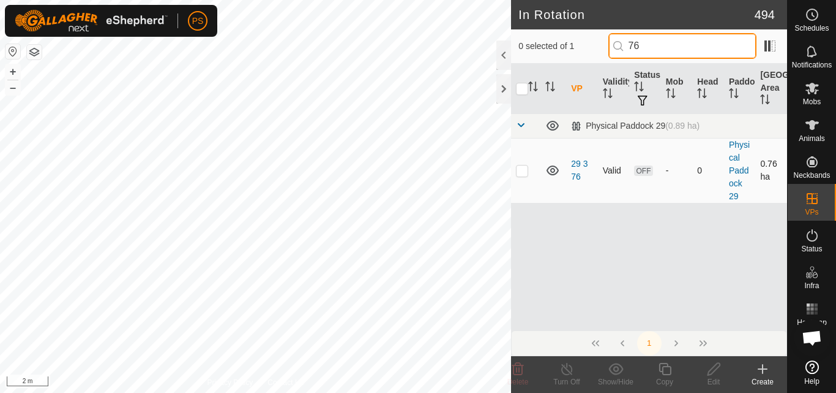
type input "76"
click at [522, 168] on p-checkbox at bounding box center [522, 170] width 12 height 10
checkbox input "true"
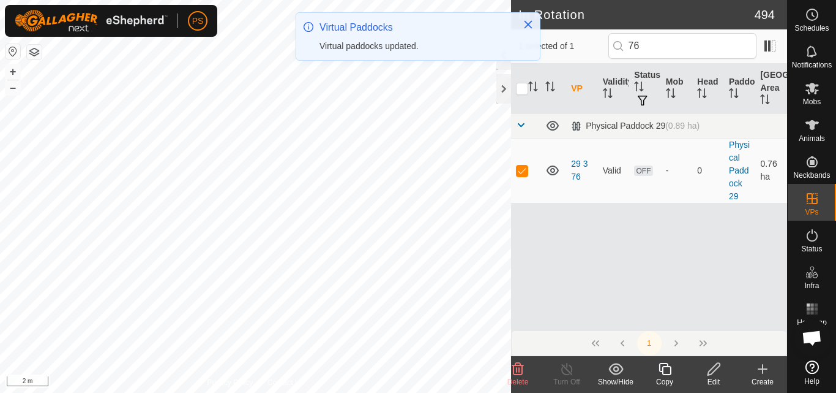
click at [666, 369] on icon at bounding box center [665, 368] width 15 height 15
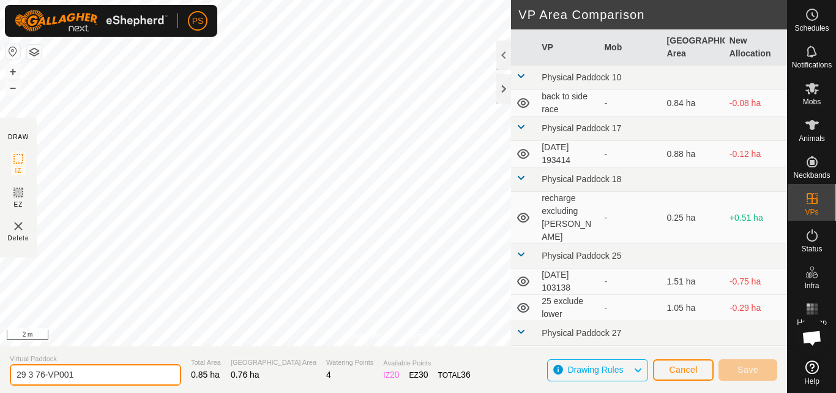
drag, startPoint x: 38, startPoint y: 373, endPoint x: 89, endPoint y: 374, distance: 50.8
click at [89, 374] on input "29 3 76-VP001" at bounding box center [95, 374] width 171 height 21
type input "29 3 77"
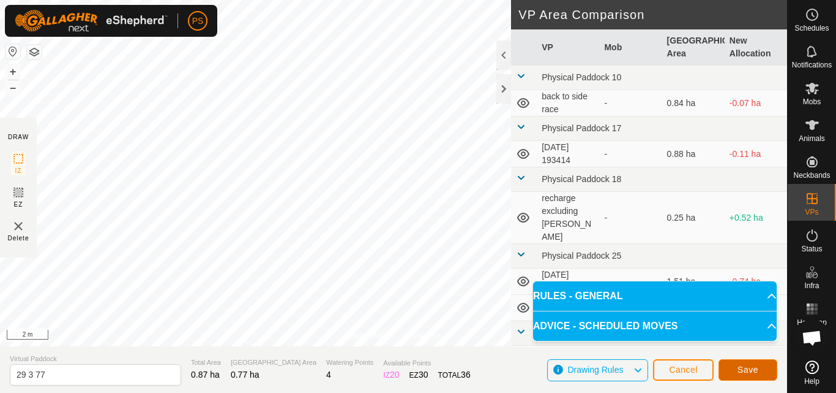
click at [754, 369] on span "Save" at bounding box center [748, 369] width 21 height 10
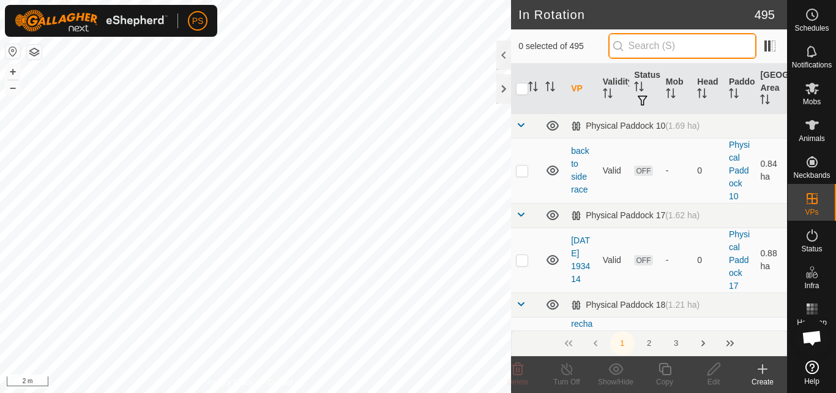
click at [677, 44] on input "text" at bounding box center [683, 46] width 148 height 26
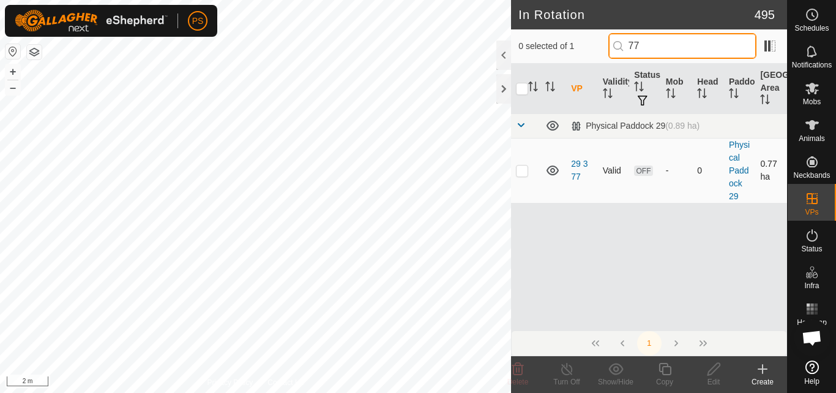
type input "77"
click at [522, 170] on p-checkbox at bounding box center [522, 170] width 12 height 10
checkbox input "true"
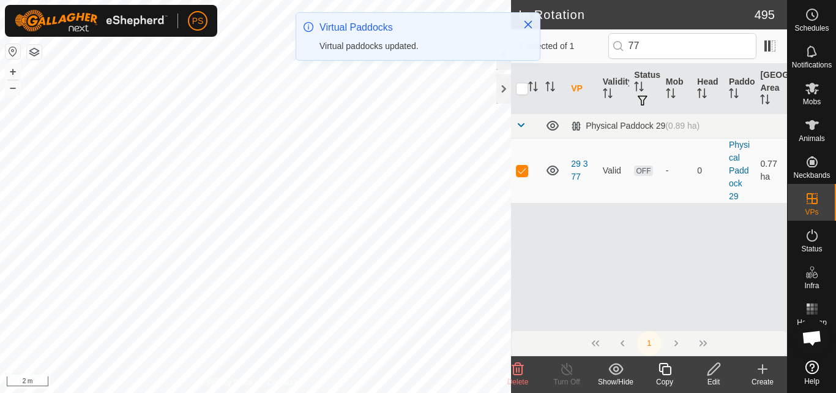
click at [669, 371] on icon at bounding box center [665, 368] width 15 height 15
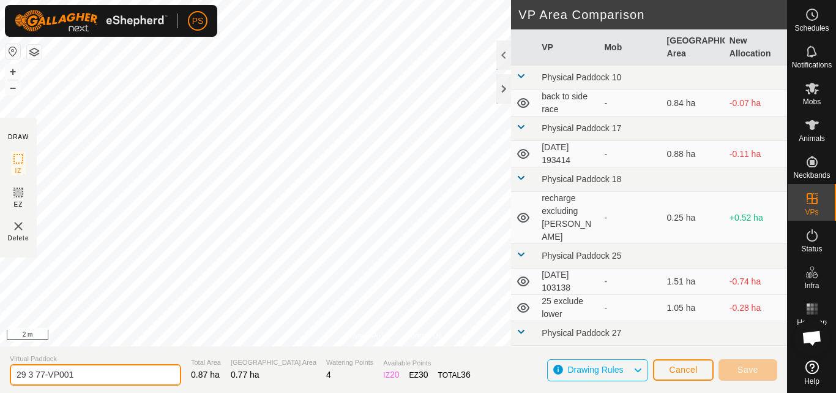
drag, startPoint x: 39, startPoint y: 372, endPoint x: 89, endPoint y: 376, distance: 50.3
click at [89, 376] on input "29 3 77-VP001" at bounding box center [95, 374] width 171 height 21
type input "29 3 78"
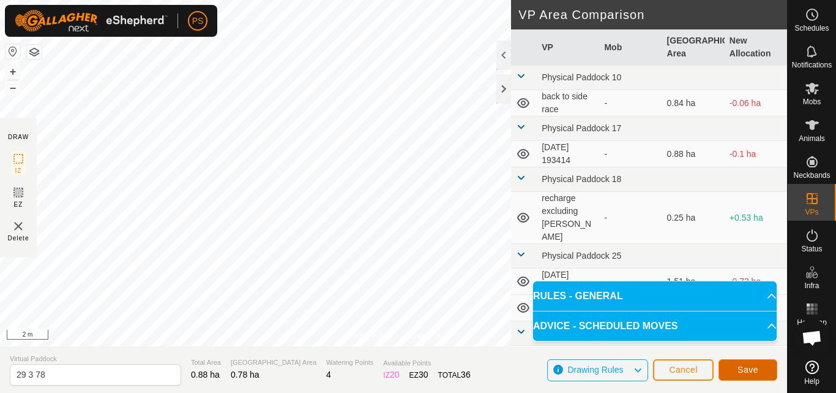
click at [746, 369] on span "Save" at bounding box center [748, 369] width 21 height 10
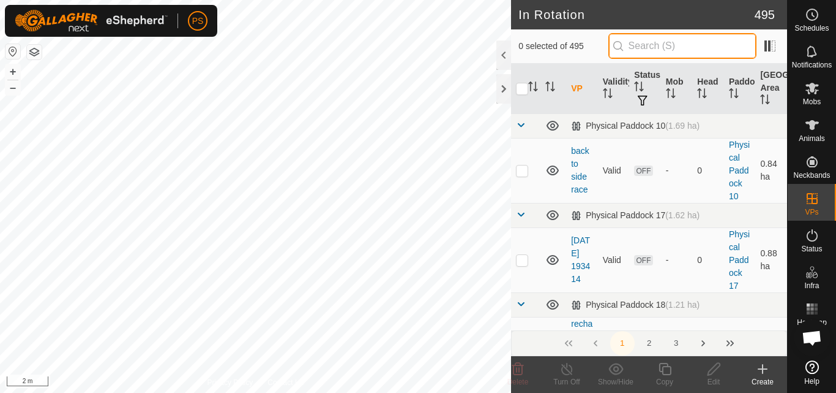
click at [656, 47] on input "text" at bounding box center [683, 46] width 148 height 26
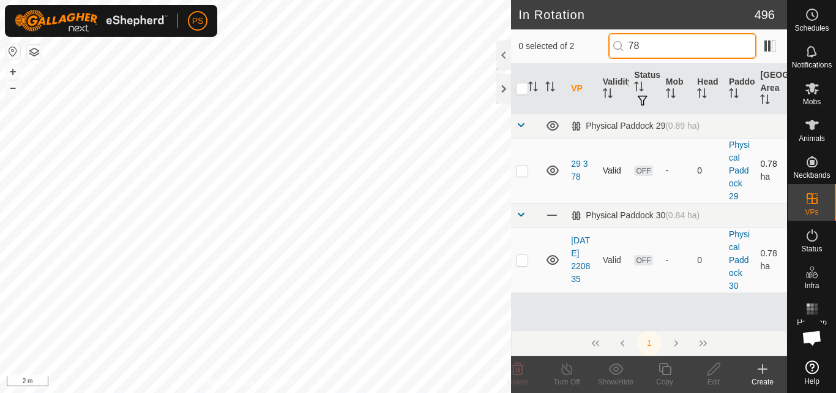
type input "78"
click at [522, 170] on p-checkbox at bounding box center [522, 170] width 12 height 10
checkbox input "true"
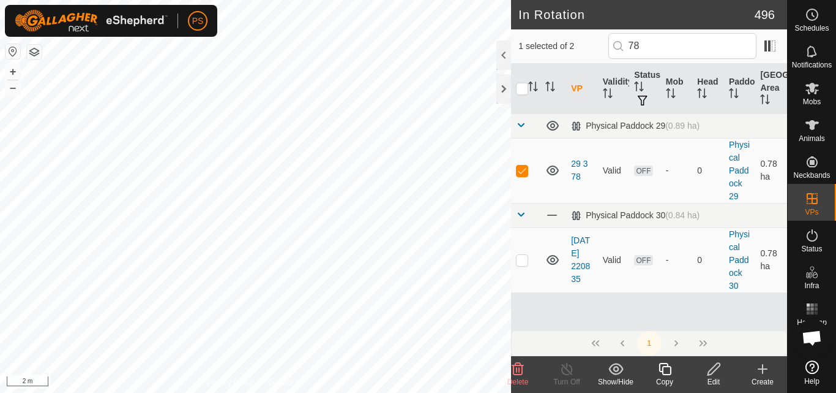
click at [669, 370] on icon at bounding box center [665, 368] width 15 height 15
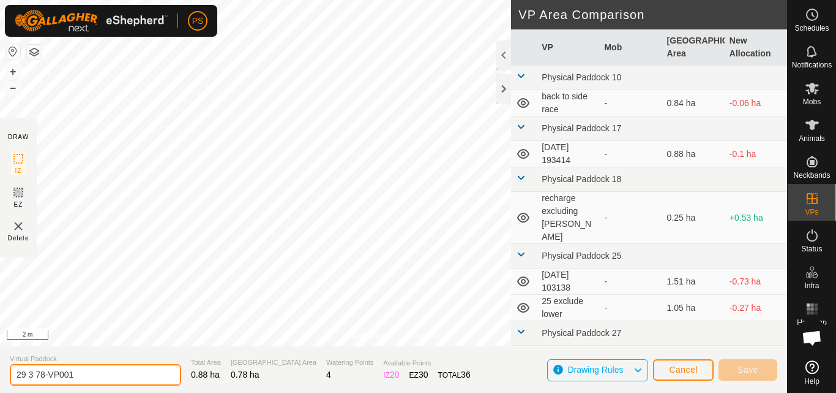
drag, startPoint x: 39, startPoint y: 374, endPoint x: 99, endPoint y: 373, distance: 60.0
click at [99, 373] on input "29 3 78-VP001" at bounding box center [95, 374] width 171 height 21
type input "29 3 79"
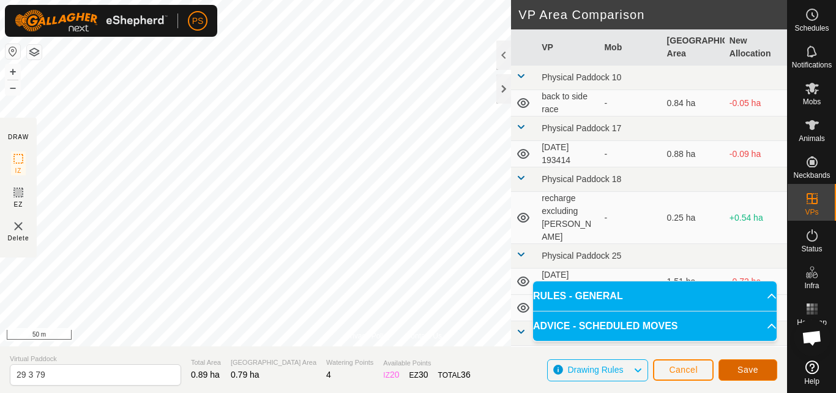
click at [751, 369] on span "Save" at bounding box center [748, 369] width 21 height 10
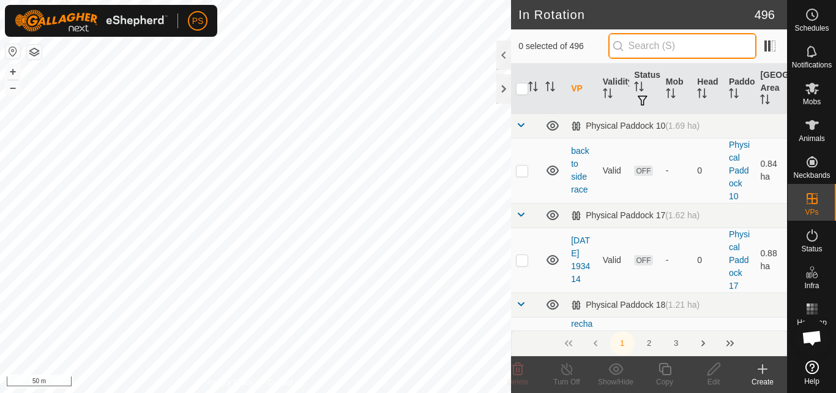
click at [647, 42] on input "text" at bounding box center [683, 46] width 148 height 26
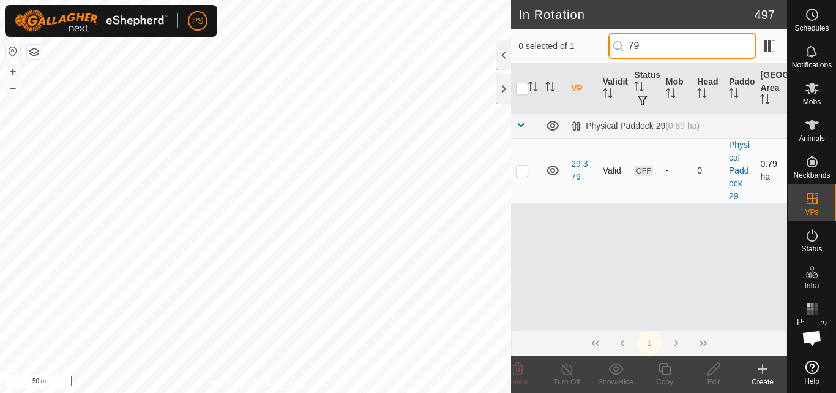
type input "79"
click at [523, 172] on p-checkbox at bounding box center [522, 170] width 12 height 10
checkbox input "true"
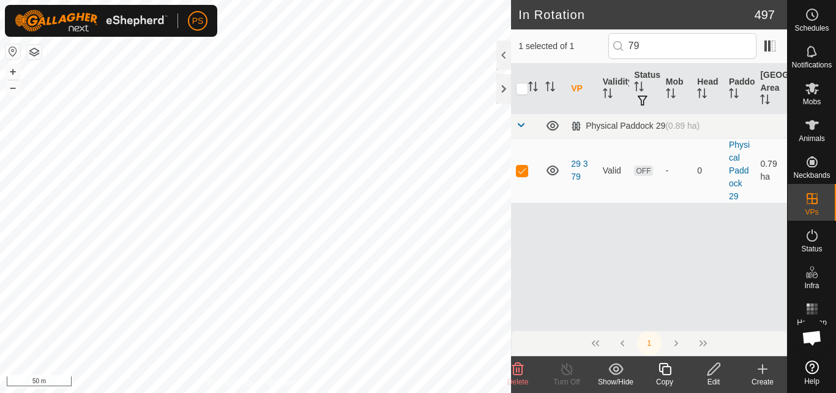
click at [670, 371] on icon at bounding box center [665, 368] width 15 height 15
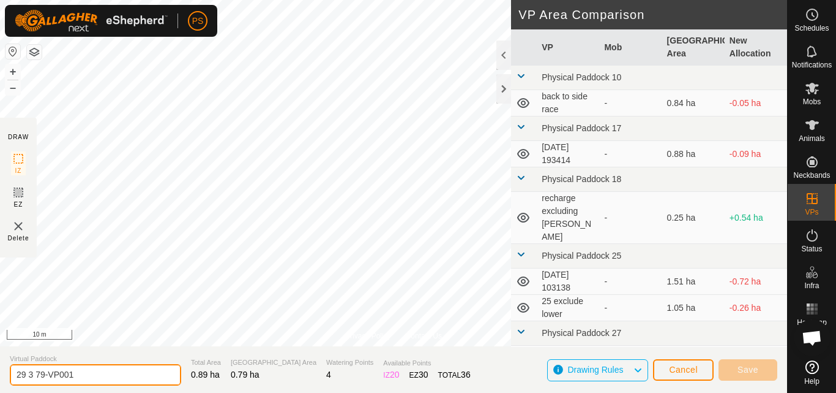
drag, startPoint x: 36, startPoint y: 374, endPoint x: 76, endPoint y: 373, distance: 40.4
click at [76, 373] on input "29 3 79-VP001" at bounding box center [95, 374] width 171 height 21
type input "29 3 80"
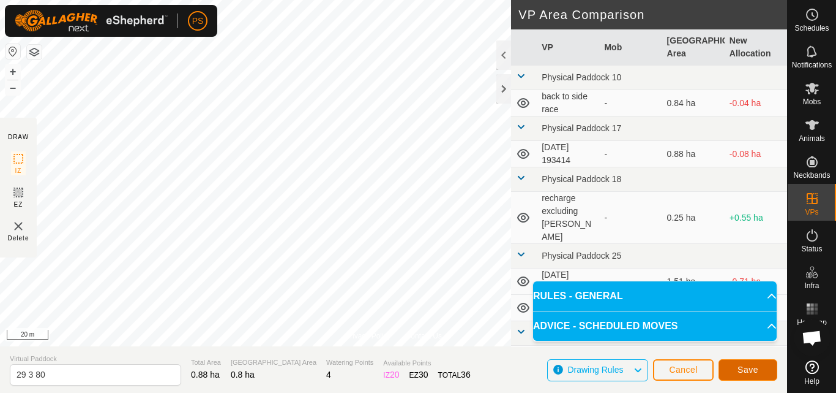
click at [751, 367] on span "Save" at bounding box center [748, 369] width 21 height 10
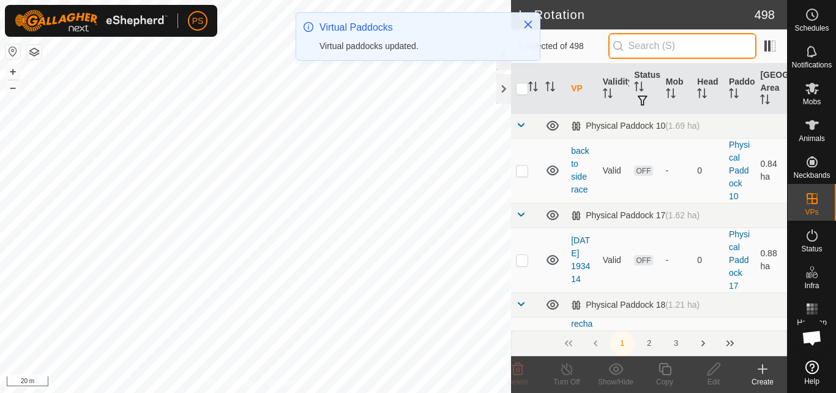
click at [670, 42] on input "text" at bounding box center [683, 46] width 148 height 26
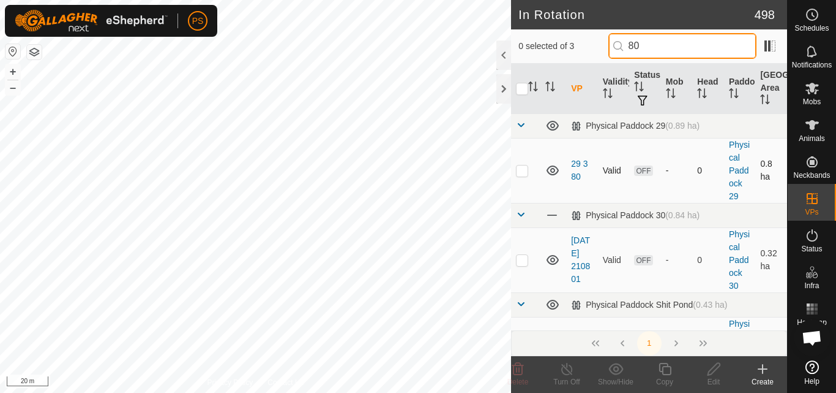
type input "80"
click at [520, 173] on p-checkbox at bounding box center [522, 170] width 12 height 10
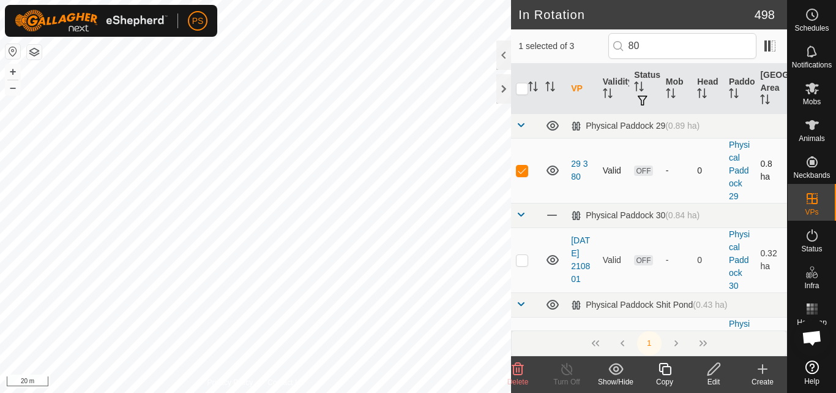
checkbox input "true"
click at [671, 373] on icon at bounding box center [665, 368] width 12 height 12
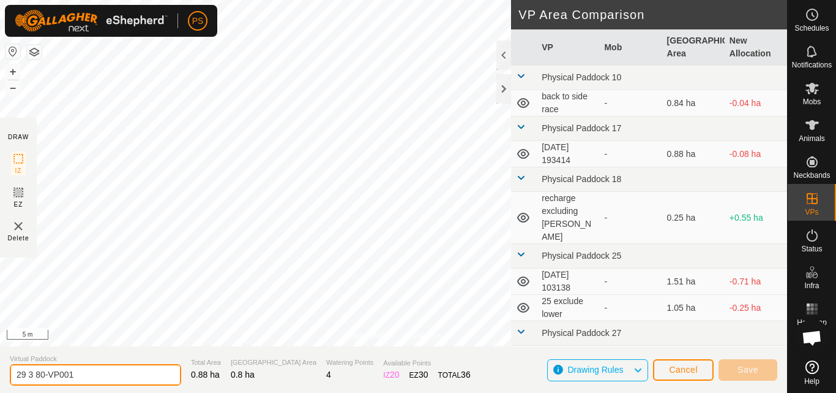
drag, startPoint x: 40, startPoint y: 373, endPoint x: 94, endPoint y: 370, distance: 54.6
click at [94, 370] on input "29 3 80-VP001" at bounding box center [95, 374] width 171 height 21
type input "29 3 81"
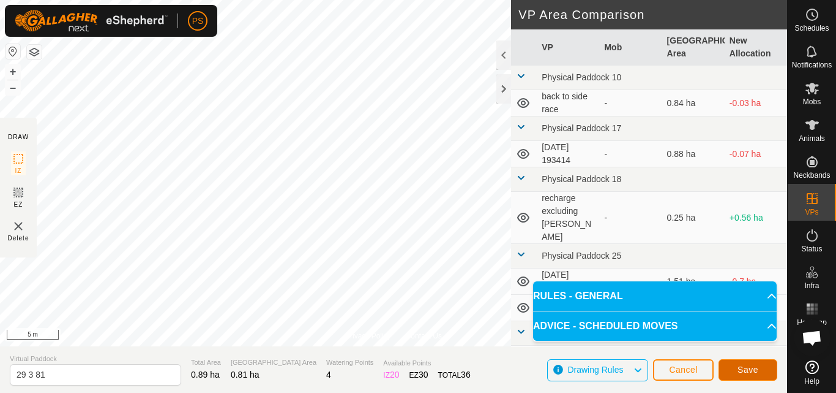
click at [751, 369] on span "Save" at bounding box center [748, 369] width 21 height 10
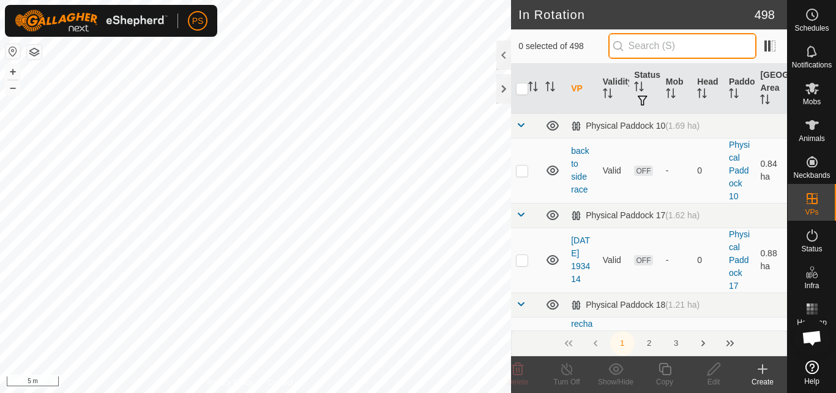
click at [680, 45] on input "text" at bounding box center [683, 46] width 148 height 26
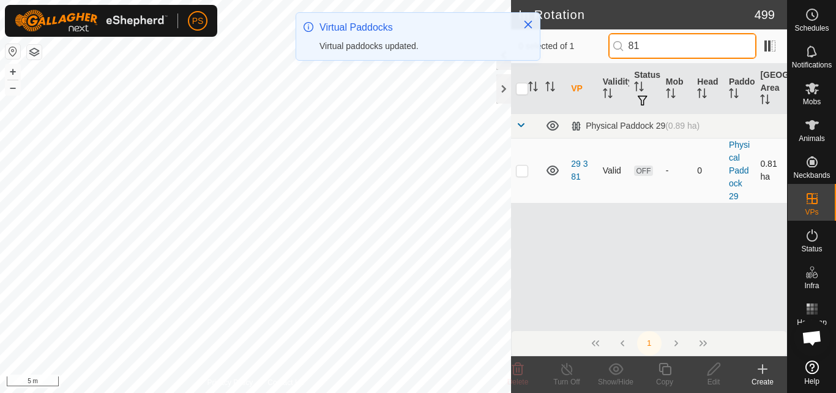
type input "81"
click at [521, 173] on p-checkbox at bounding box center [522, 170] width 12 height 10
checkbox input "true"
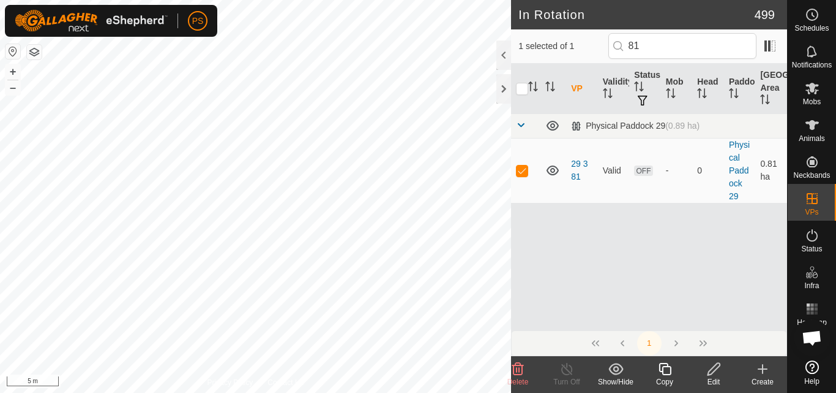
click at [669, 369] on icon at bounding box center [665, 368] width 15 height 15
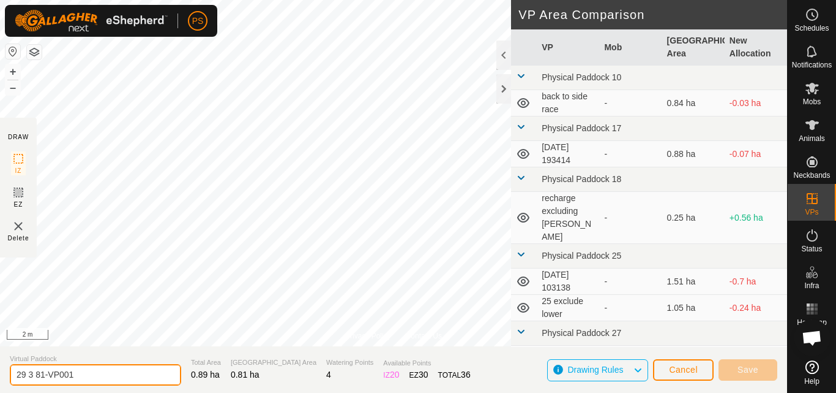
drag, startPoint x: 39, startPoint y: 373, endPoint x: 102, endPoint y: 373, distance: 63.1
click at [102, 373] on input "29 3 81-VP001" at bounding box center [95, 374] width 171 height 21
type input "29 3 82"
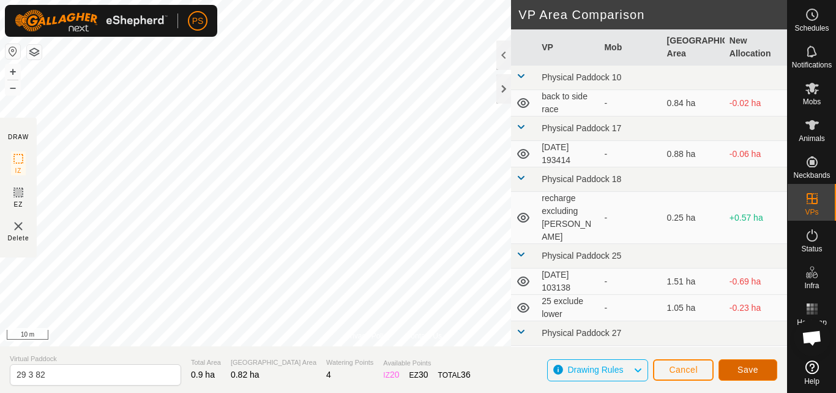
click at [749, 369] on span "Save" at bounding box center [748, 369] width 21 height 10
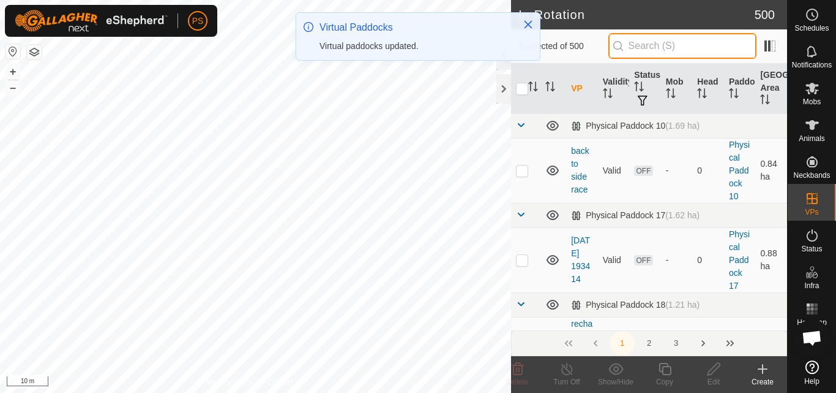
click at [655, 44] on input "text" at bounding box center [683, 46] width 148 height 26
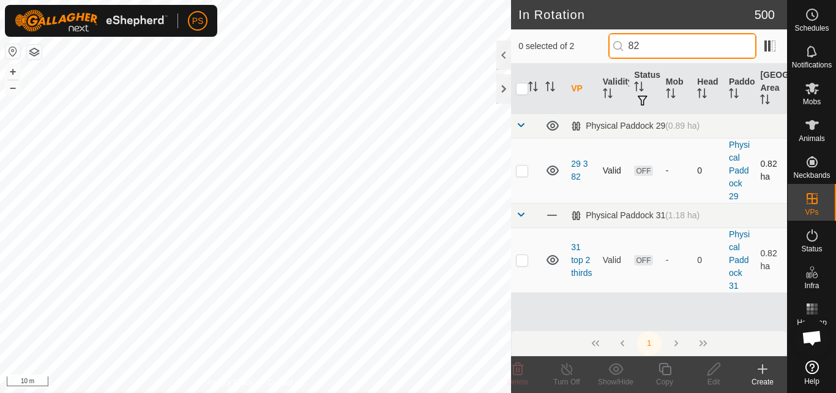
type input "82"
click at [522, 171] on p-checkbox at bounding box center [522, 170] width 12 height 10
checkbox input "true"
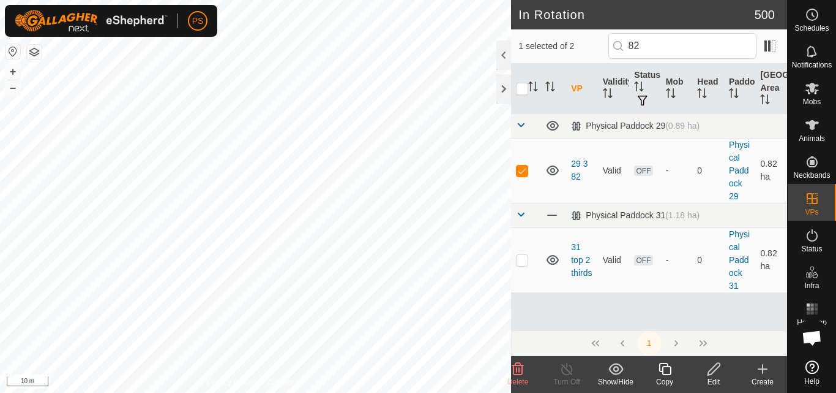
click at [669, 370] on icon at bounding box center [665, 368] width 15 height 15
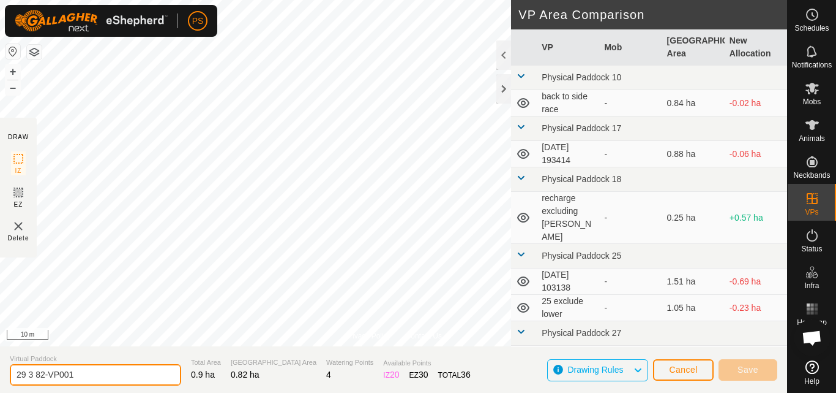
drag, startPoint x: 39, startPoint y: 372, endPoint x: 94, endPoint y: 372, distance: 55.1
click at [94, 372] on input "29 3 82-VP001" at bounding box center [95, 374] width 171 height 21
type input "29 3 83"
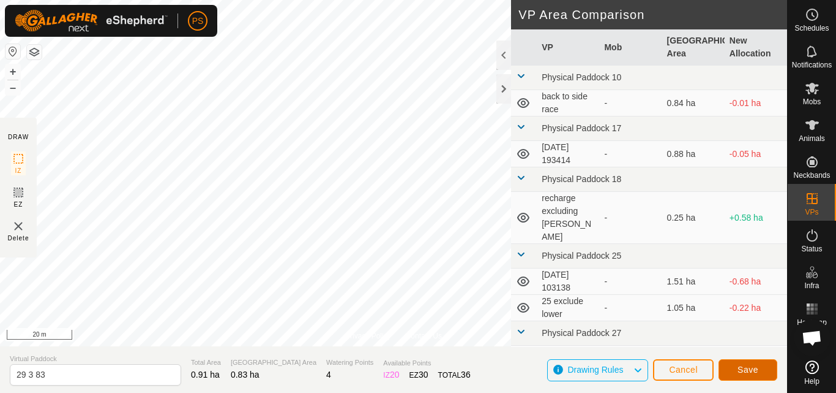
click at [750, 366] on span "Save" at bounding box center [748, 369] width 21 height 10
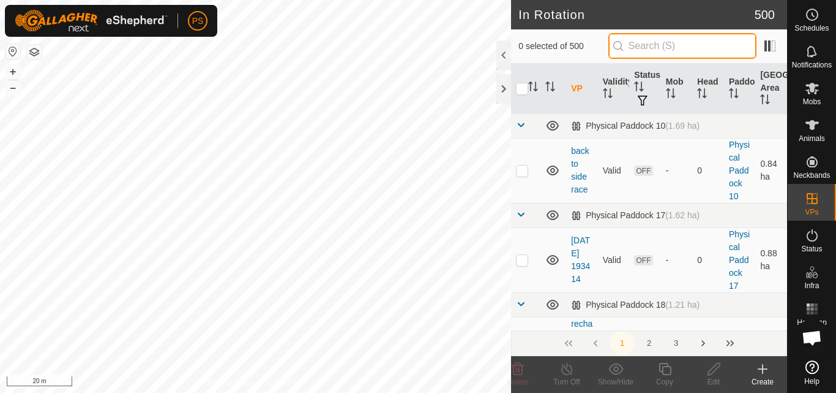
click at [667, 48] on input "text" at bounding box center [683, 46] width 148 height 26
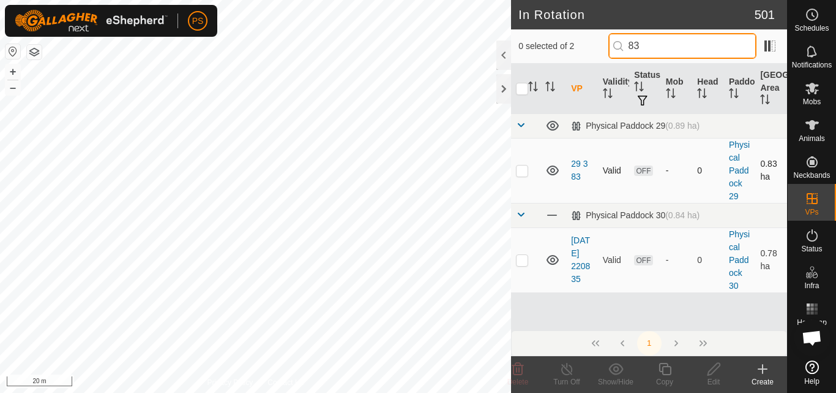
type input "83"
click at [523, 171] on p-checkbox at bounding box center [522, 170] width 12 height 10
checkbox input "true"
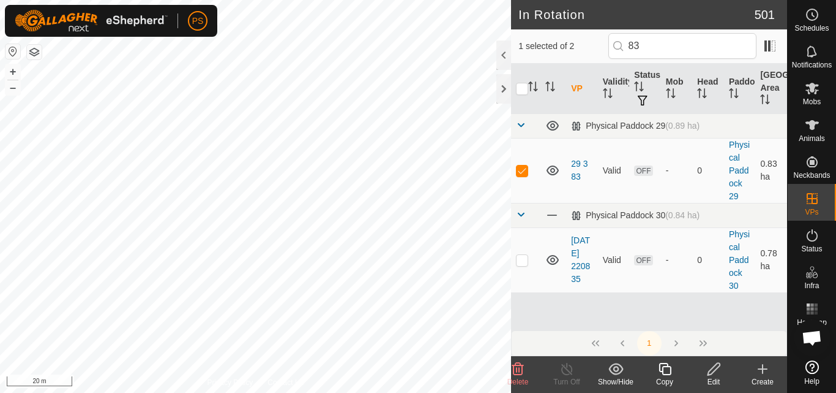
click at [667, 372] on icon at bounding box center [665, 368] width 15 height 15
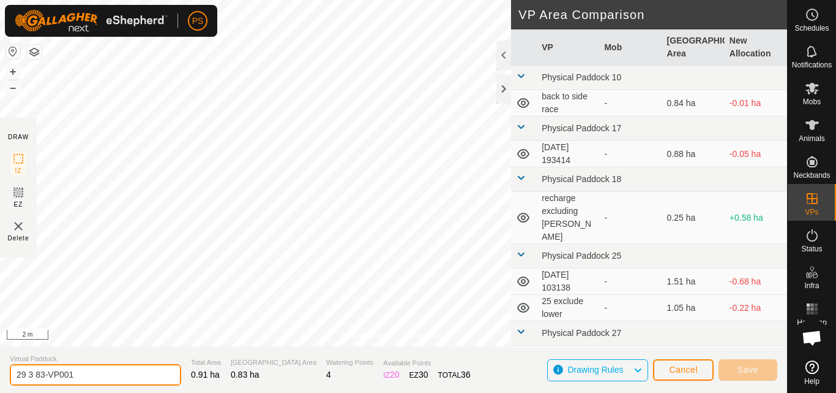
drag, startPoint x: 40, startPoint y: 372, endPoint x: 86, endPoint y: 372, distance: 46.5
click at [86, 372] on input "29 3 83-VP001" at bounding box center [95, 374] width 171 height 21
type input "29 3 84"
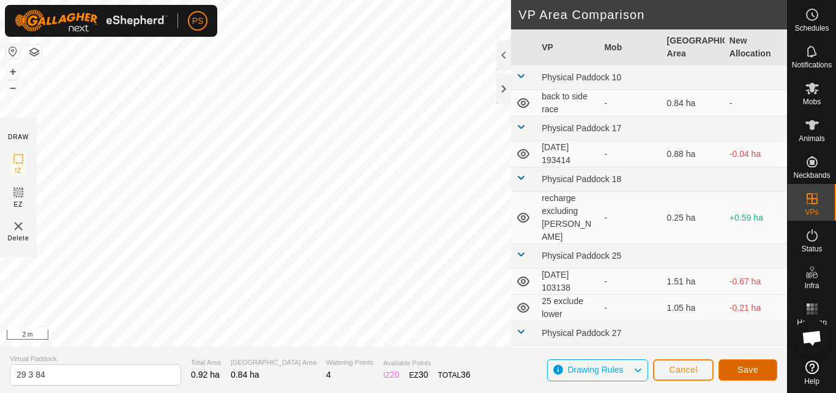
click at [743, 370] on span "Save" at bounding box center [748, 369] width 21 height 10
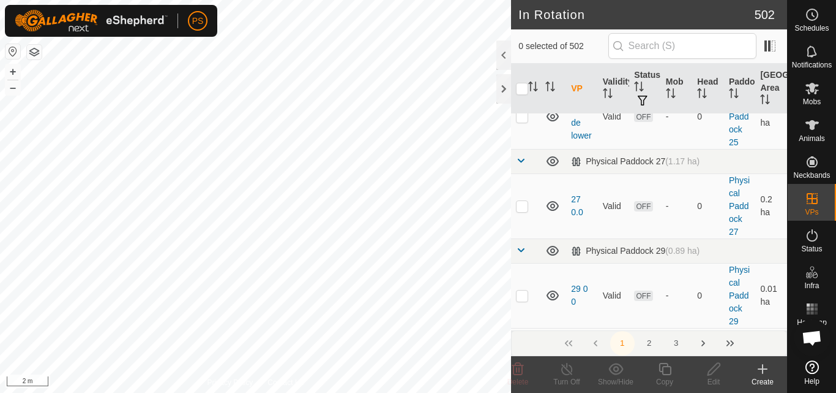
scroll to position [429, 0]
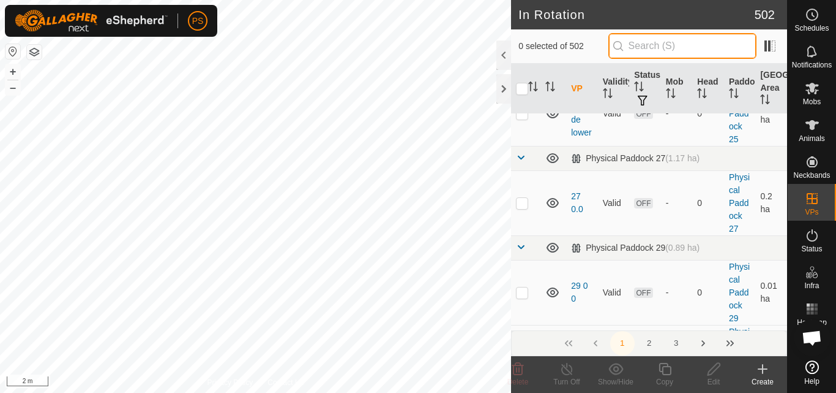
click at [671, 44] on input "text" at bounding box center [683, 46] width 148 height 26
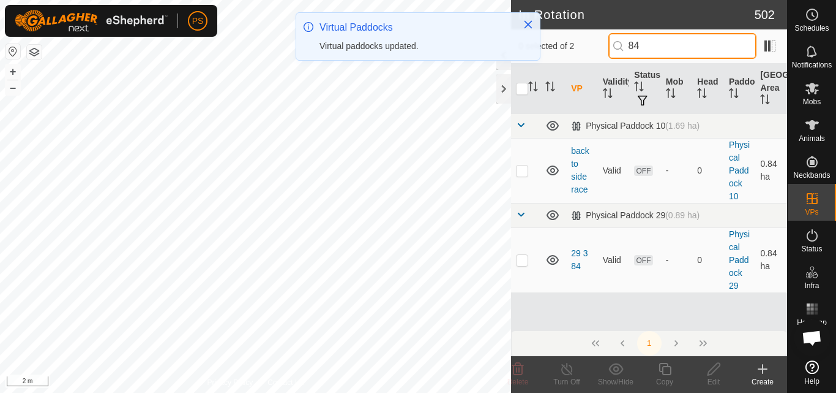
scroll to position [0, 0]
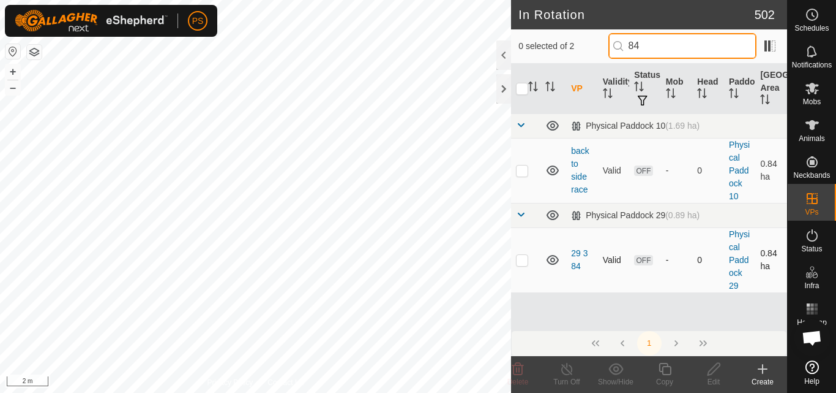
type input "84"
click at [524, 261] on p-checkbox at bounding box center [522, 260] width 12 height 10
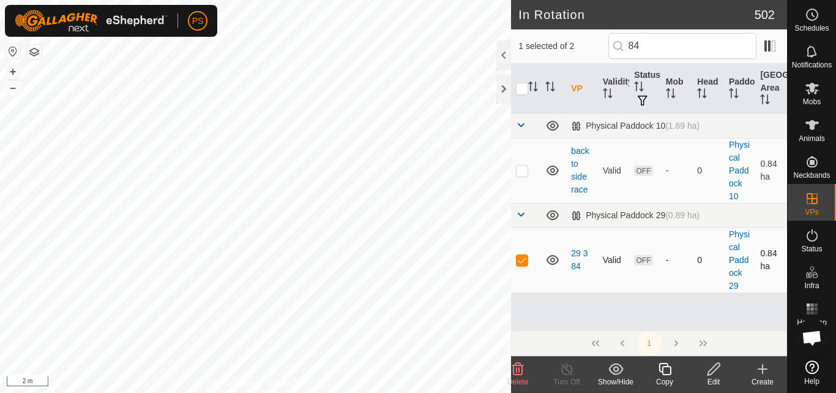
checkbox input "true"
click at [667, 370] on icon at bounding box center [665, 368] width 15 height 15
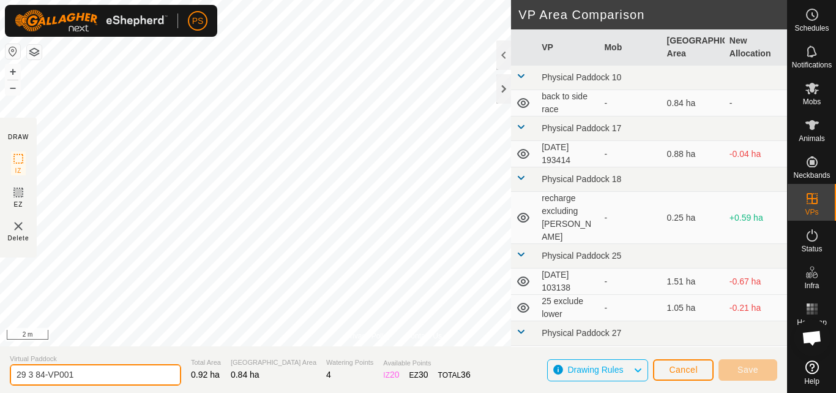
drag, startPoint x: 39, startPoint y: 373, endPoint x: 85, endPoint y: 374, distance: 46.6
click at [85, 374] on input "29 3 84-VP001" at bounding box center [95, 374] width 171 height 21
type input "29 3 85"
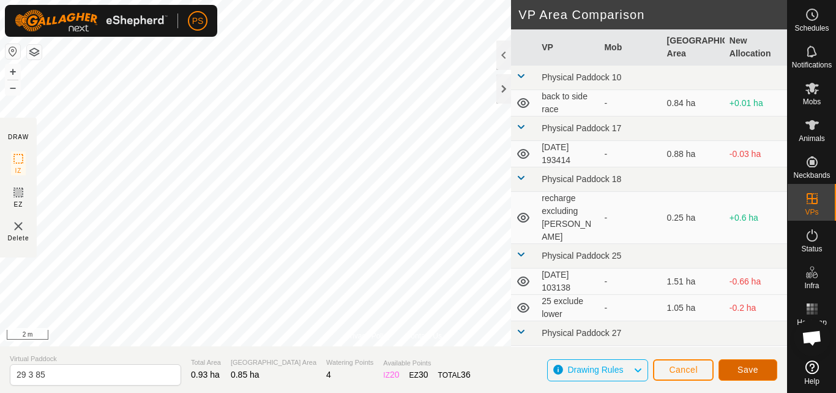
click at [753, 368] on span "Save" at bounding box center [748, 369] width 21 height 10
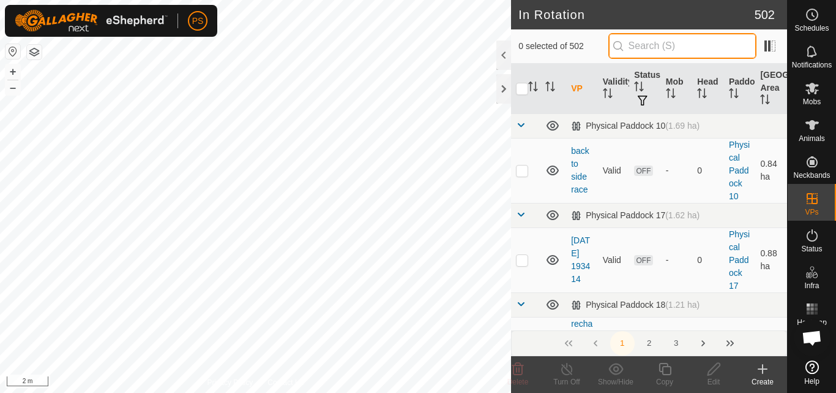
click at [677, 47] on input "text" at bounding box center [683, 46] width 148 height 26
click at [671, 47] on input "text" at bounding box center [683, 46] width 148 height 26
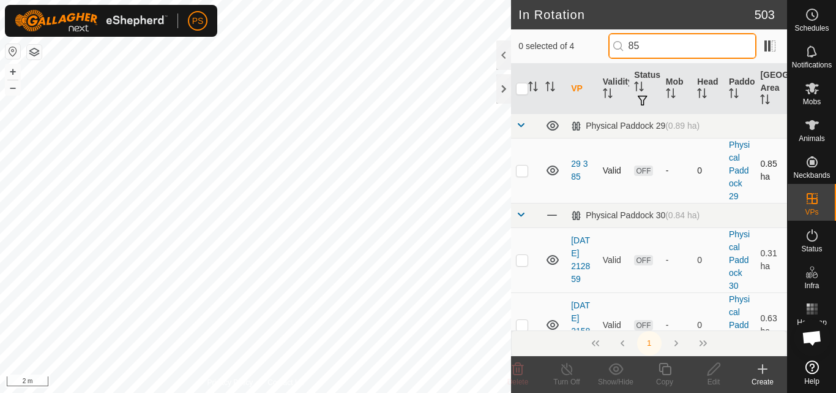
type input "85"
click at [521, 171] on p-checkbox at bounding box center [522, 170] width 12 height 10
checkbox input "true"
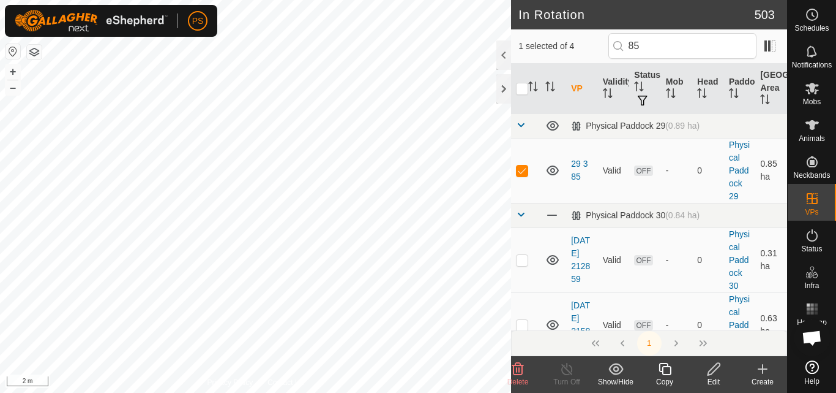
click at [668, 371] on icon at bounding box center [665, 368] width 15 height 15
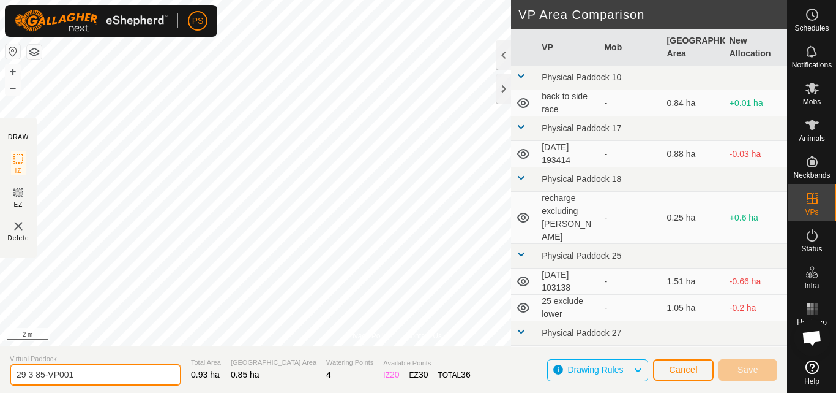
drag, startPoint x: 39, startPoint y: 374, endPoint x: 100, endPoint y: 374, distance: 61.8
click at [100, 374] on input "29 3 85-VP001" at bounding box center [95, 374] width 171 height 21
type input "29 3 86"
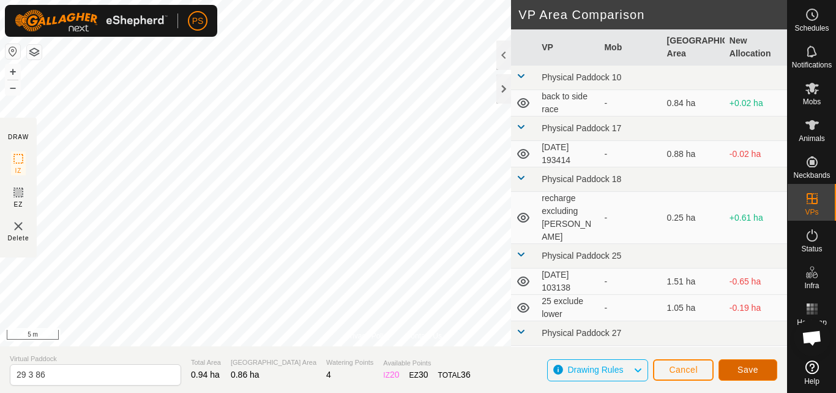
click at [744, 367] on span "Save" at bounding box center [748, 369] width 21 height 10
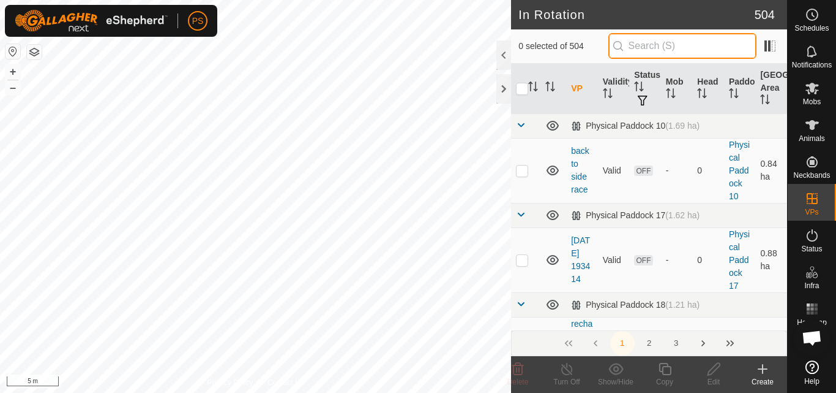
click at [663, 43] on input "text" at bounding box center [683, 46] width 148 height 26
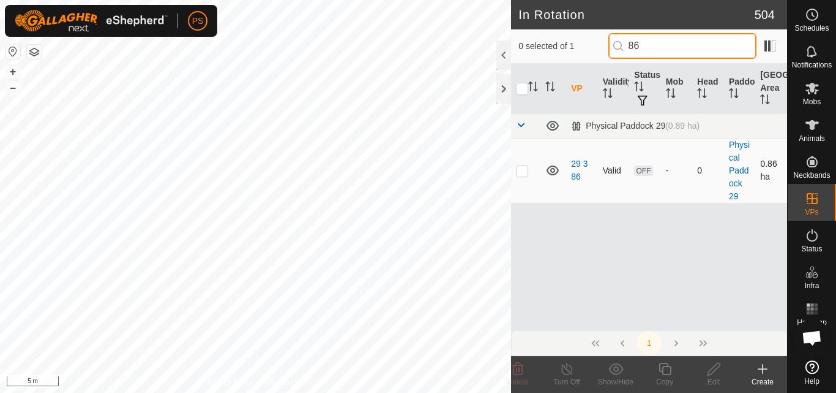
type input "86"
click at [519, 171] on p-checkbox at bounding box center [522, 170] width 12 height 10
checkbox input "true"
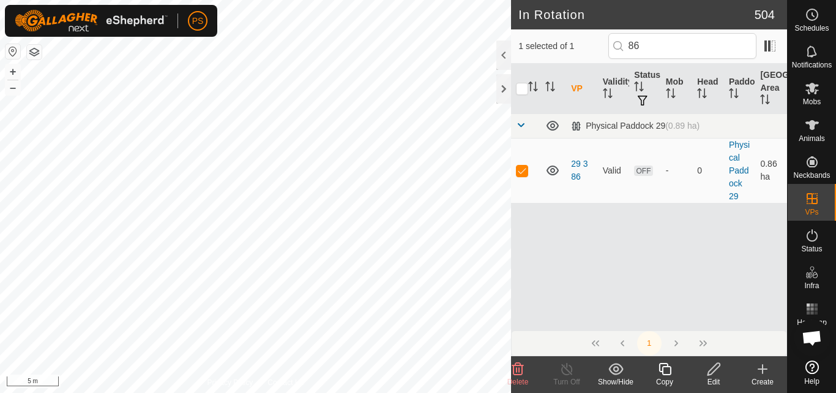
click at [666, 369] on icon at bounding box center [665, 368] width 15 height 15
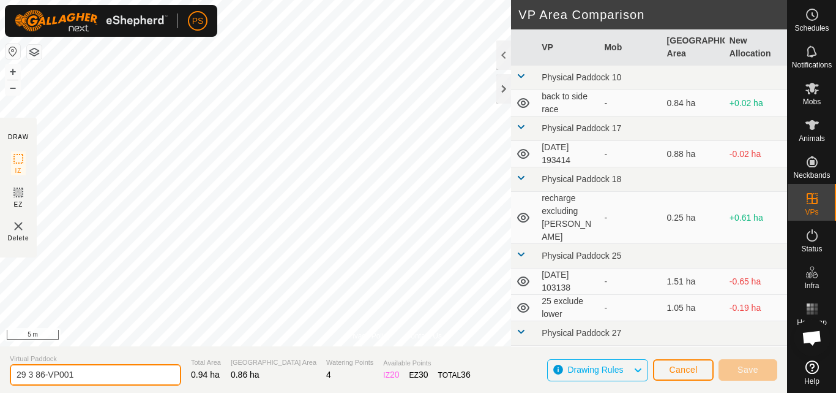
click at [83, 375] on input "29 3 86-VP001" at bounding box center [95, 374] width 171 height 21
drag, startPoint x: 40, startPoint y: 374, endPoint x: 83, endPoint y: 372, distance: 42.9
click at [83, 372] on input "29 3 86-VP001" at bounding box center [95, 374] width 171 height 21
type input "29 3 87"
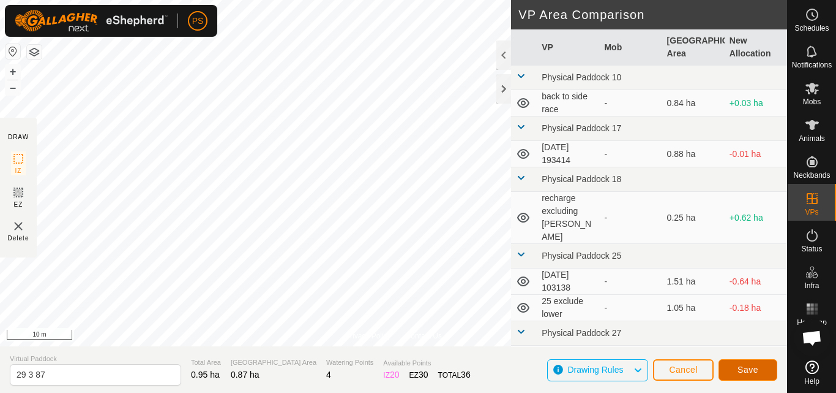
click at [748, 370] on span "Save" at bounding box center [748, 369] width 21 height 10
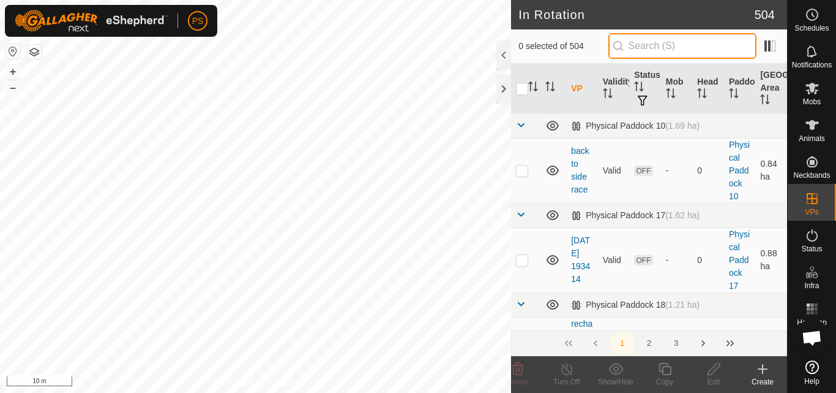
click at [660, 44] on input "text" at bounding box center [683, 46] width 148 height 26
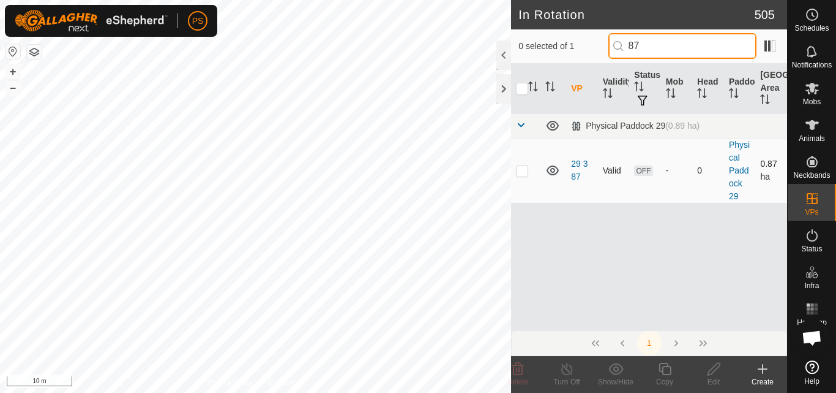
type input "87"
click at [523, 170] on p-checkbox at bounding box center [522, 170] width 12 height 10
checkbox input "true"
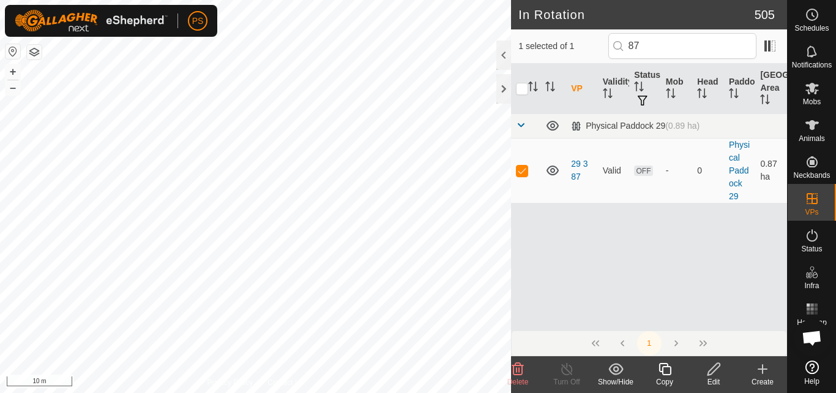
click at [663, 369] on icon at bounding box center [665, 368] width 12 height 12
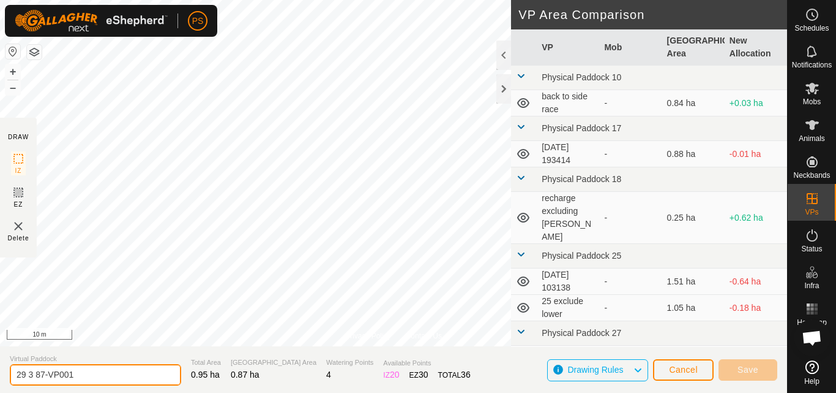
drag, startPoint x: 40, startPoint y: 374, endPoint x: 81, endPoint y: 374, distance: 40.4
click at [81, 374] on input "29 3 87-VP001" at bounding box center [95, 374] width 171 height 21
type input "29 3 88"
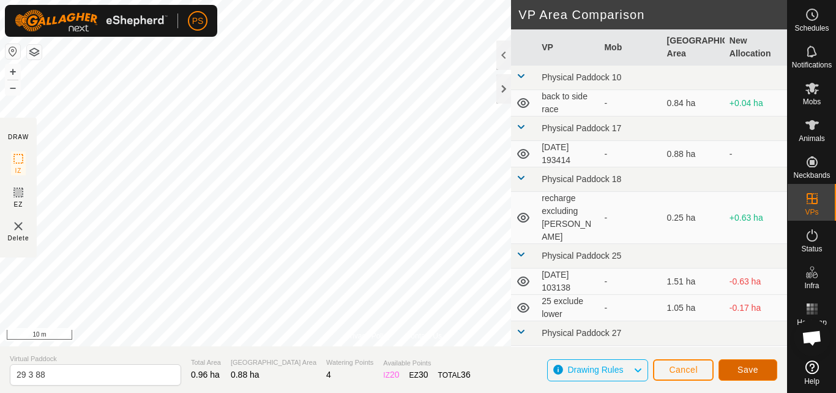
click at [752, 367] on span "Save" at bounding box center [748, 369] width 21 height 10
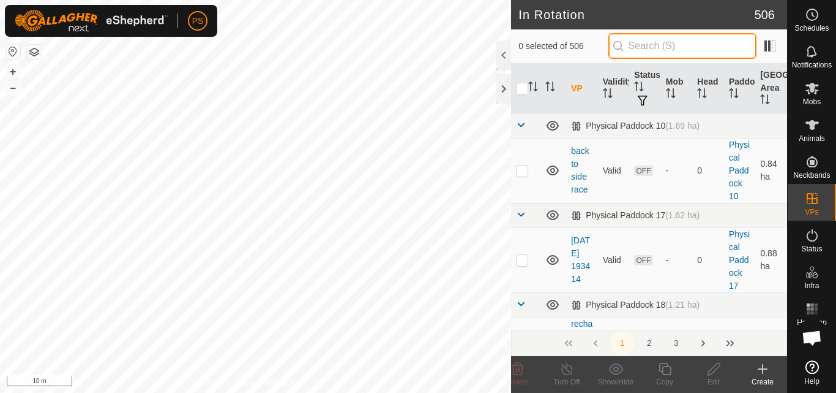
click at [656, 44] on input "text" at bounding box center [683, 46] width 148 height 26
type input "88"
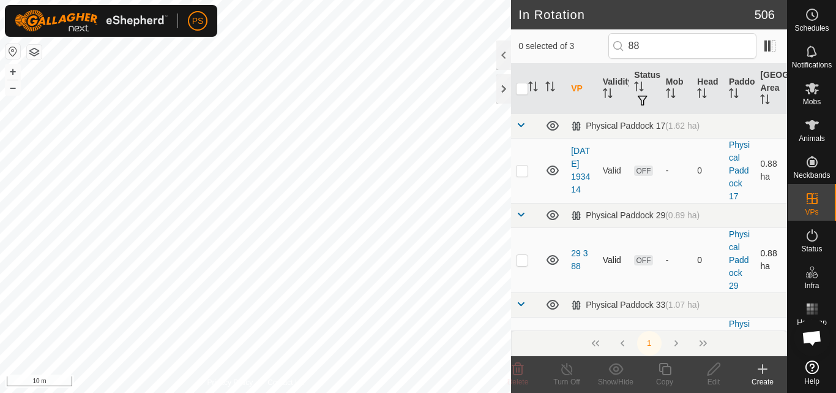
click at [524, 260] on p-checkbox at bounding box center [522, 260] width 12 height 10
checkbox input "true"
click at [666, 369] on icon at bounding box center [665, 368] width 15 height 15
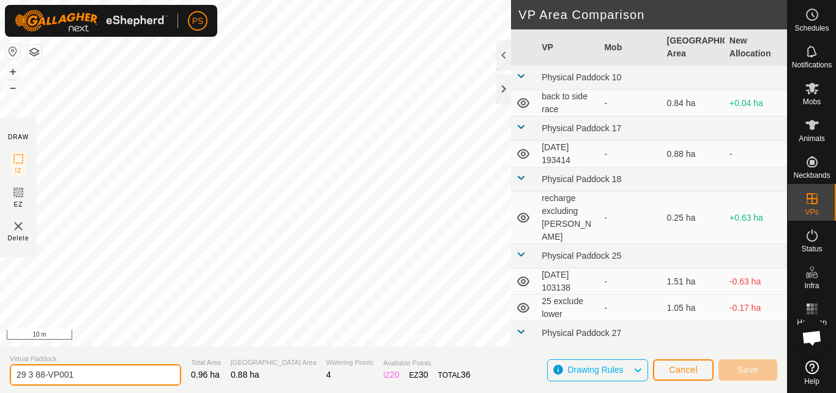
drag, startPoint x: 39, startPoint y: 375, endPoint x: 89, endPoint y: 372, distance: 49.7
click at [89, 372] on input "29 3 88-VP001" at bounding box center [95, 374] width 171 height 21
drag, startPoint x: 40, startPoint y: 374, endPoint x: 88, endPoint y: 375, distance: 47.8
click at [88, 375] on input "29 3 88-VP001" at bounding box center [95, 374] width 171 height 21
type input "29 3 89"
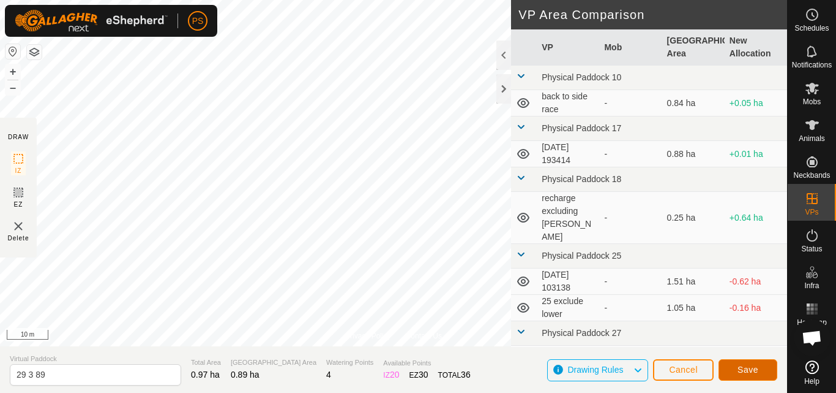
click at [751, 370] on span "Save" at bounding box center [748, 369] width 21 height 10
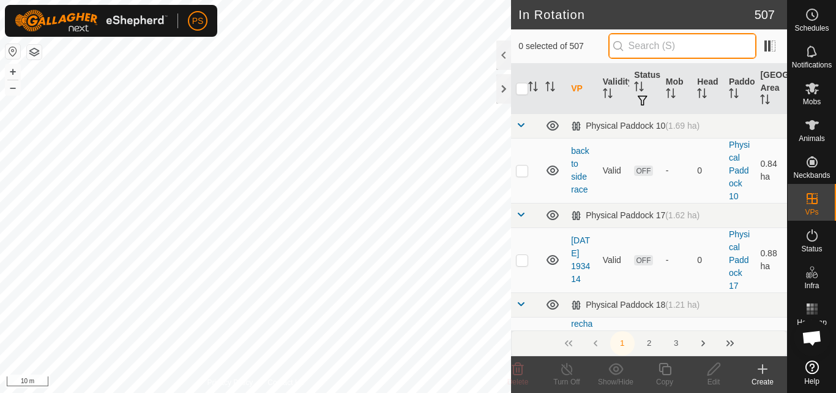
click at [678, 47] on input "text" at bounding box center [683, 46] width 148 height 26
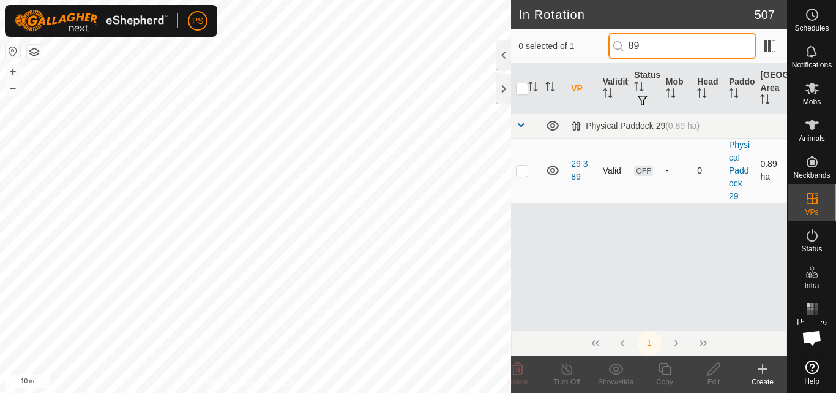
type input "89"
click at [524, 171] on p-checkbox at bounding box center [522, 170] width 12 height 10
checkbox input "true"
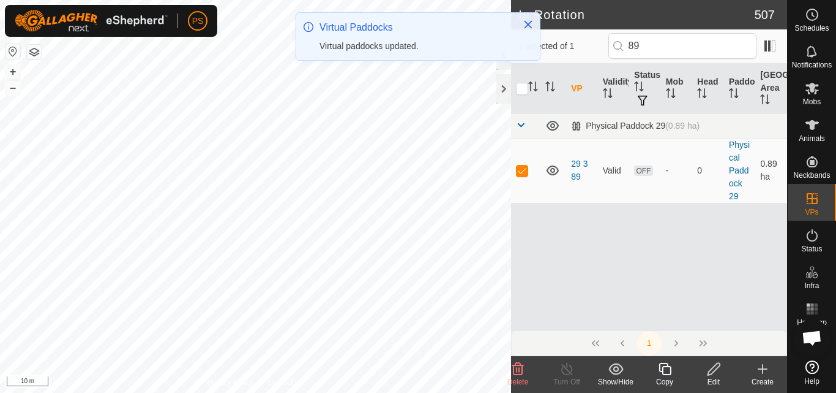
click at [666, 370] on icon at bounding box center [665, 368] width 15 height 15
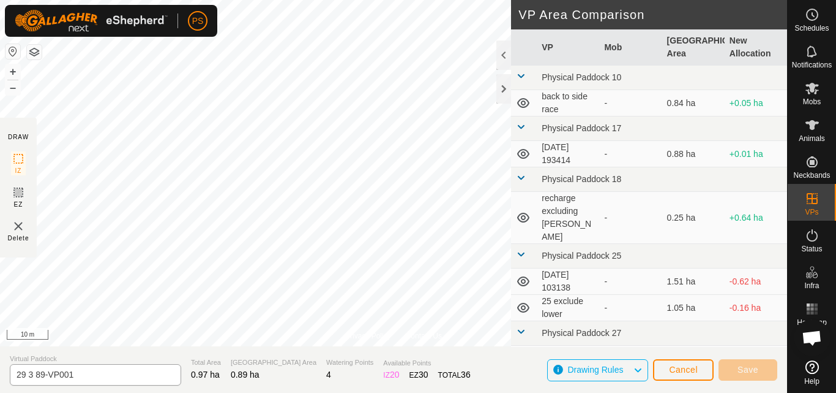
click at [80, 372] on input "29 3 89-VP001" at bounding box center [95, 374] width 171 height 21
type input "29 3 90"
click at [753, 365] on span "Save" at bounding box center [748, 369] width 21 height 10
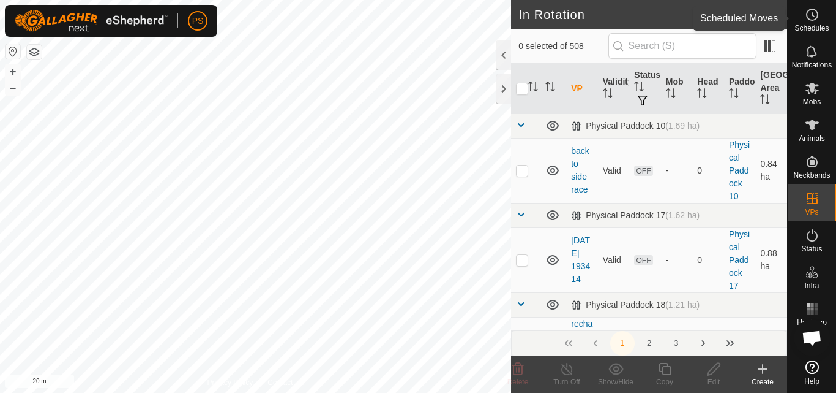
click at [813, 18] on icon at bounding box center [812, 14] width 15 height 15
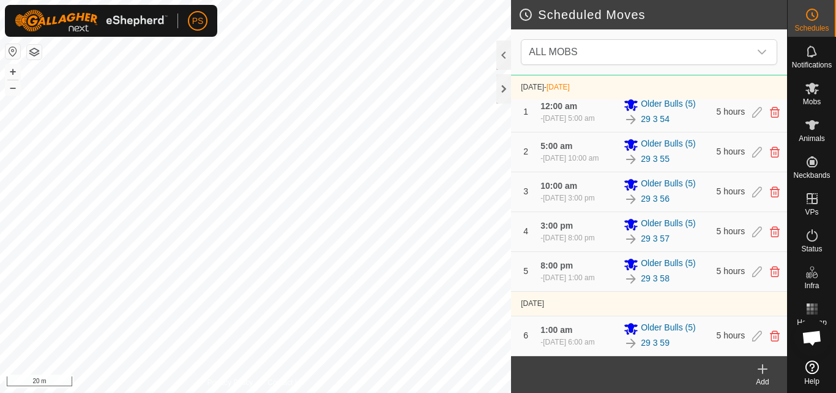
scroll to position [92, 0]
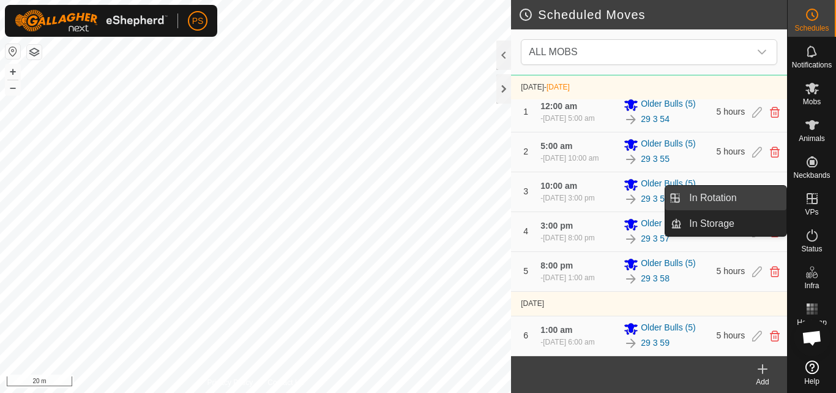
click at [740, 197] on link "In Rotation" at bounding box center [734, 198] width 105 height 24
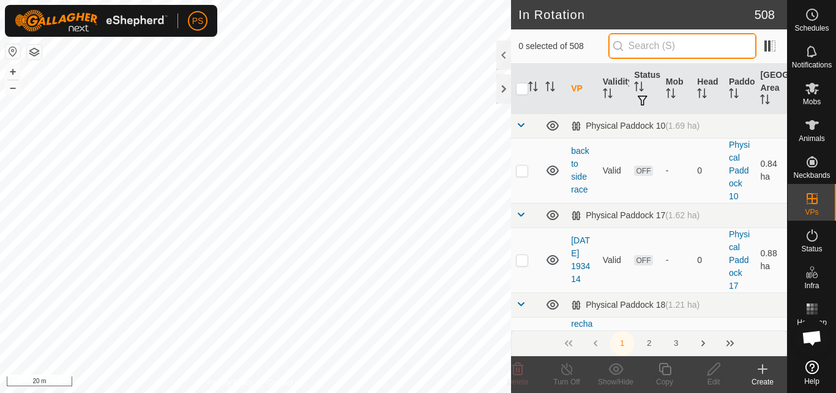
click at [674, 49] on input "text" at bounding box center [683, 46] width 148 height 26
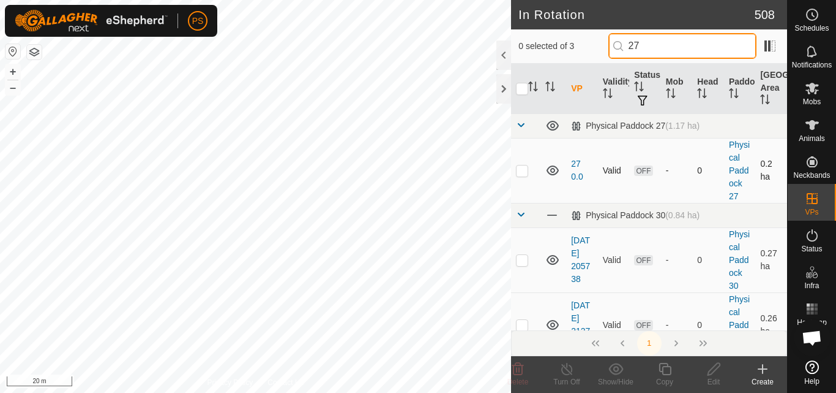
type input "27"
click at [523, 171] on p-checkbox at bounding box center [522, 170] width 12 height 10
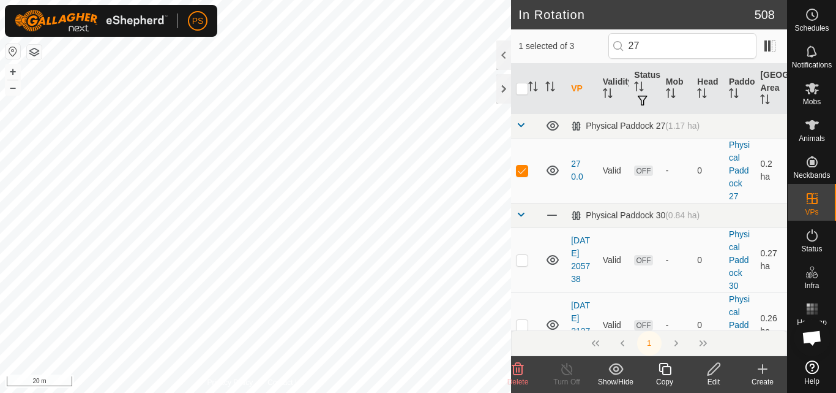
click at [519, 368] on icon at bounding box center [519, 368] width 12 height 12
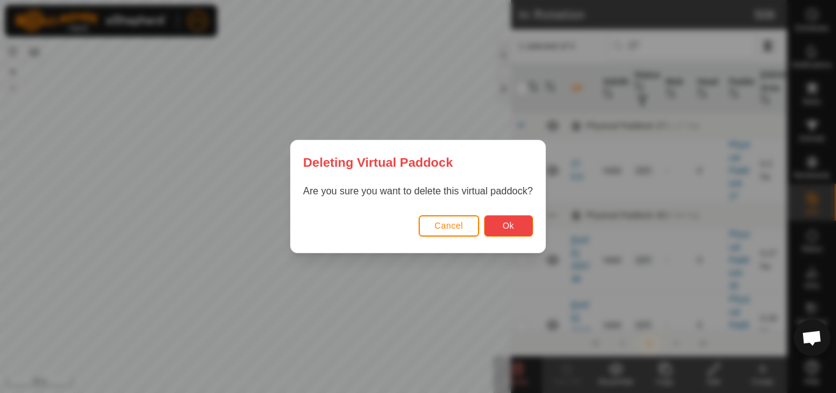
click at [508, 224] on span "Ok" at bounding box center [509, 225] width 12 height 10
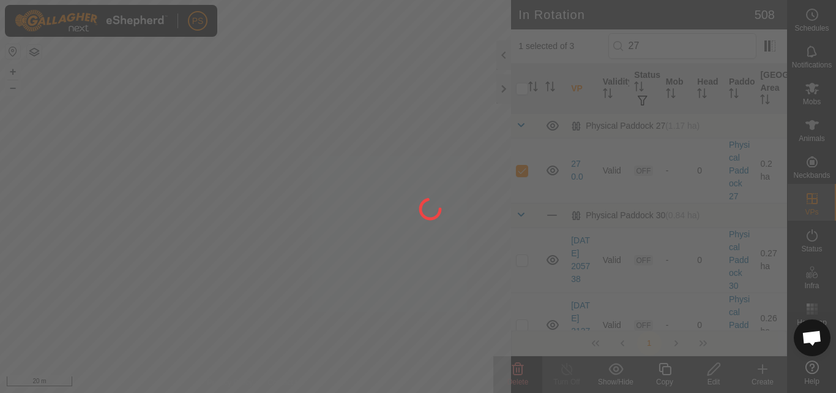
checkbox input "false"
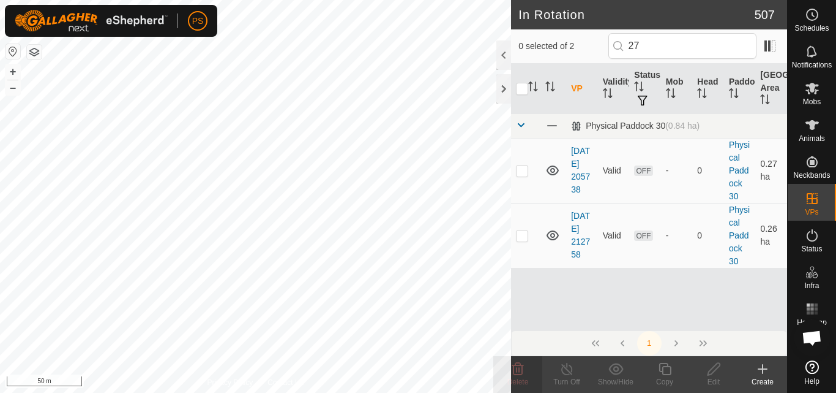
click at [15, 52] on button "button" at bounding box center [13, 51] width 15 height 15
click at [815, 89] on icon at bounding box center [812, 88] width 15 height 15
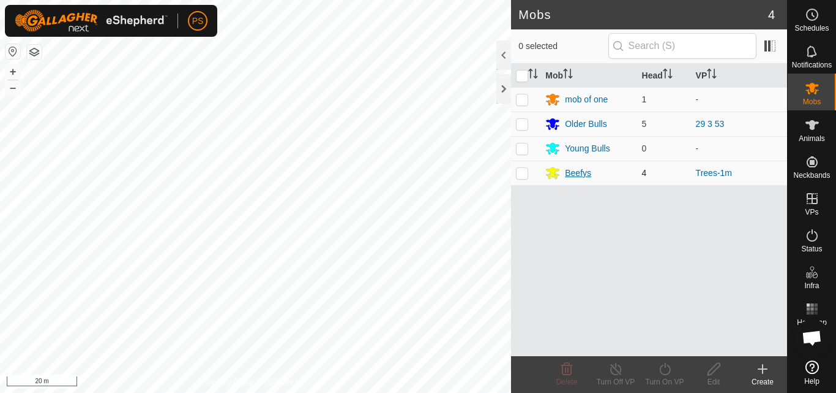
click at [580, 173] on div "Beefys" at bounding box center [578, 173] width 26 height 13
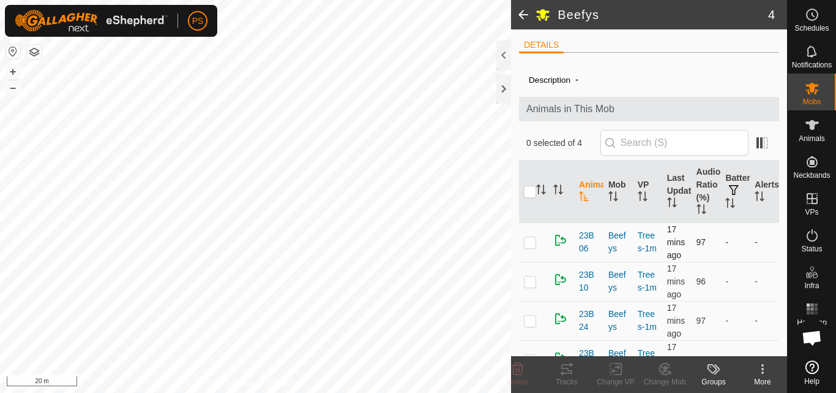
click at [533, 246] on p-checkbox at bounding box center [530, 242] width 12 height 10
checkbox input "true"
click at [568, 367] on icon at bounding box center [567, 369] width 11 height 10
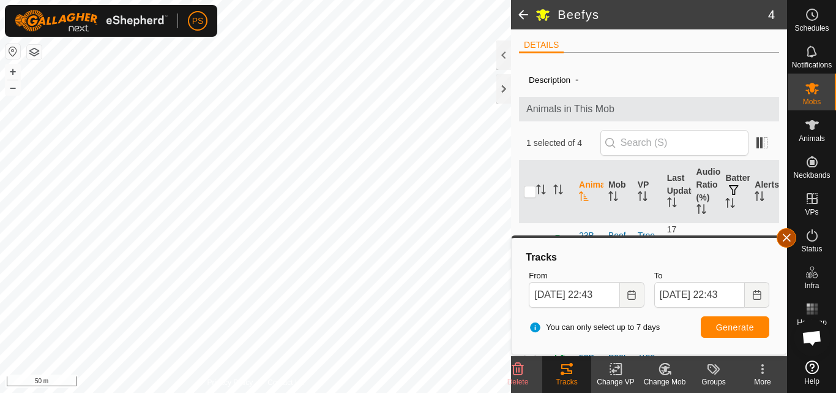
click at [786, 237] on button "button" at bounding box center [787, 238] width 20 height 20
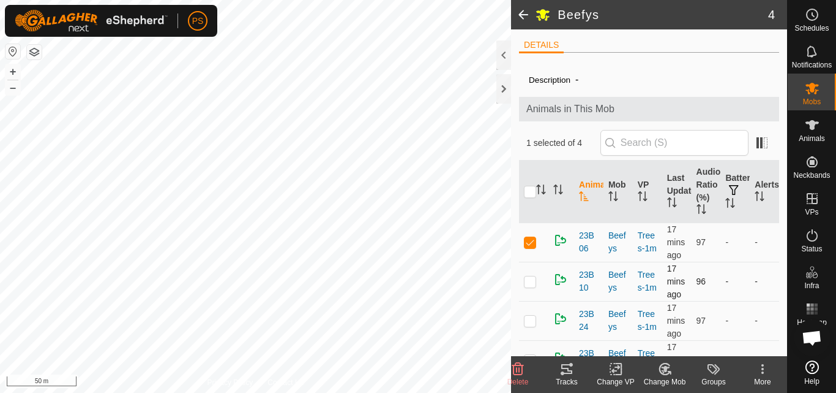
click at [530, 282] on p-checkbox at bounding box center [530, 281] width 12 height 10
checkbox input "true"
click at [529, 245] on p-checkbox at bounding box center [530, 242] width 12 height 10
checkbox input "false"
click at [565, 368] on icon at bounding box center [567, 369] width 11 height 10
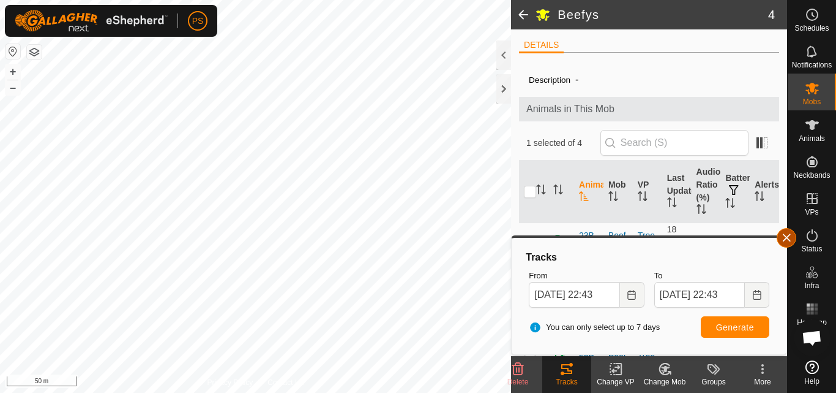
click at [789, 237] on button "button" at bounding box center [787, 238] width 20 height 20
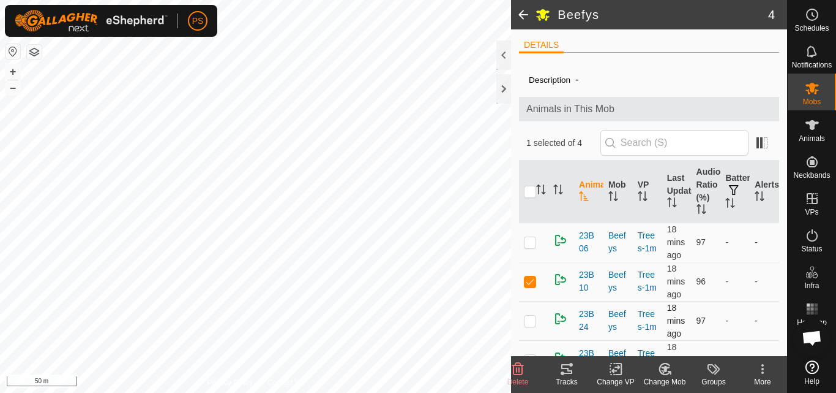
click at [529, 321] on p-checkbox at bounding box center [530, 320] width 12 height 10
checkbox input "true"
click at [530, 281] on p-checkbox at bounding box center [530, 281] width 12 height 10
checkbox input "false"
click at [566, 370] on icon at bounding box center [567, 368] width 15 height 15
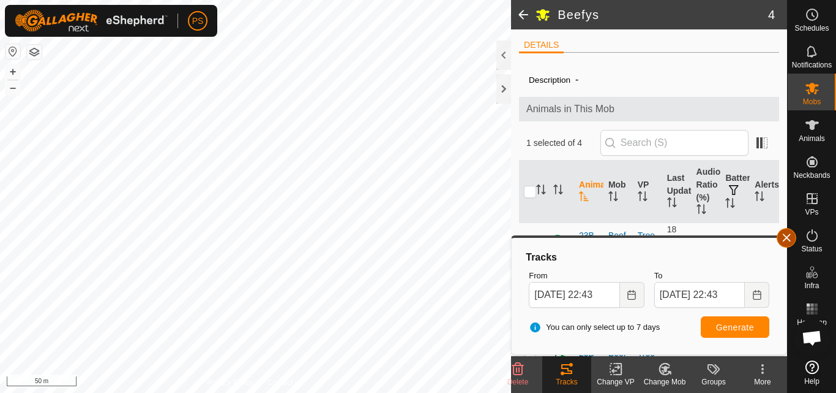
click at [786, 238] on button "button" at bounding box center [787, 238] width 20 height 20
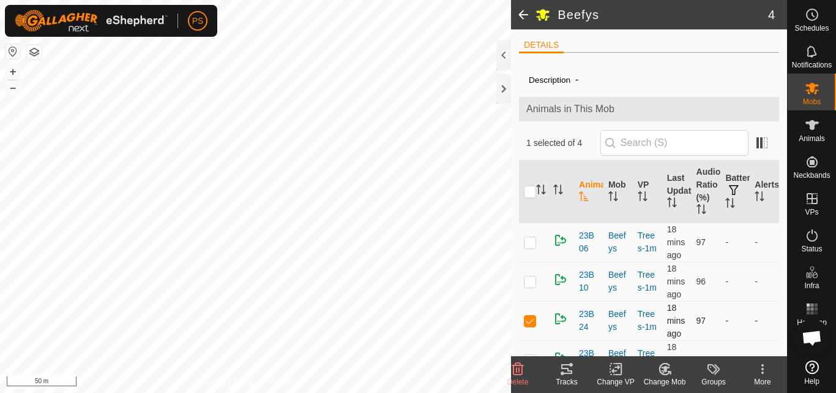
scroll to position [24, 0]
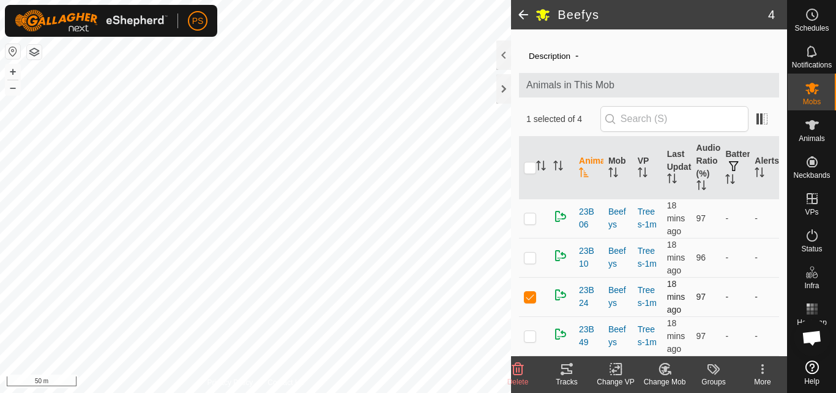
click at [527, 296] on p-checkbox at bounding box center [530, 296] width 12 height 10
checkbox input "false"
click at [532, 335] on p-checkbox at bounding box center [530, 336] width 12 height 10
checkbox input "true"
click at [567, 367] on icon at bounding box center [567, 369] width 11 height 10
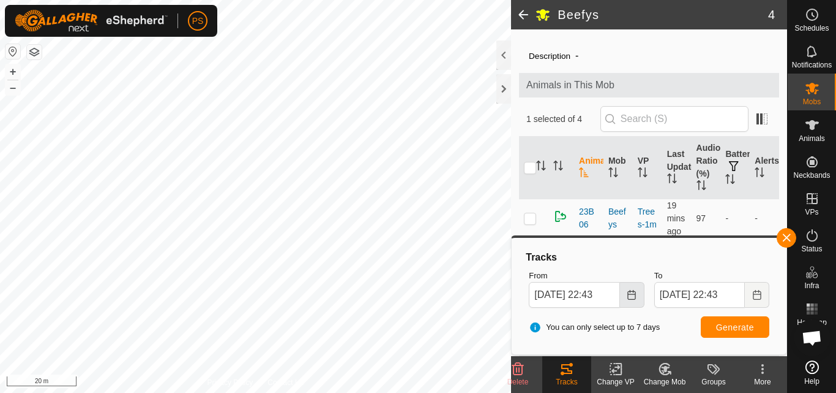
click at [635, 296] on icon "Choose Date" at bounding box center [632, 295] width 10 height 10
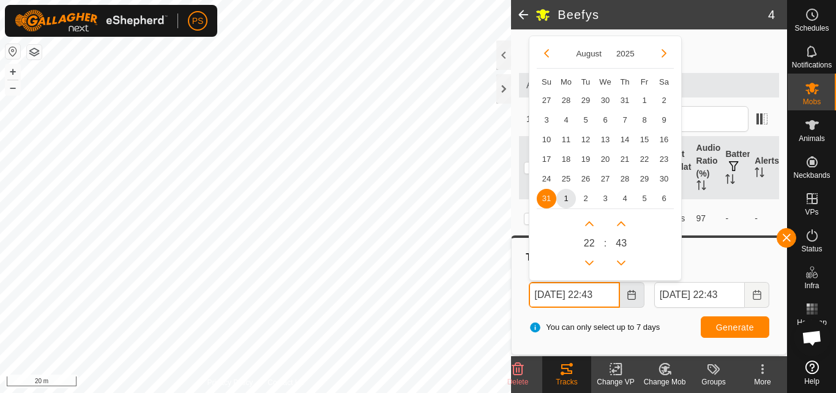
scroll to position [0, 6]
click at [591, 261] on button "Previous Hour" at bounding box center [590, 262] width 20 height 20
click at [565, 197] on span "1" at bounding box center [567, 198] width 20 height 20
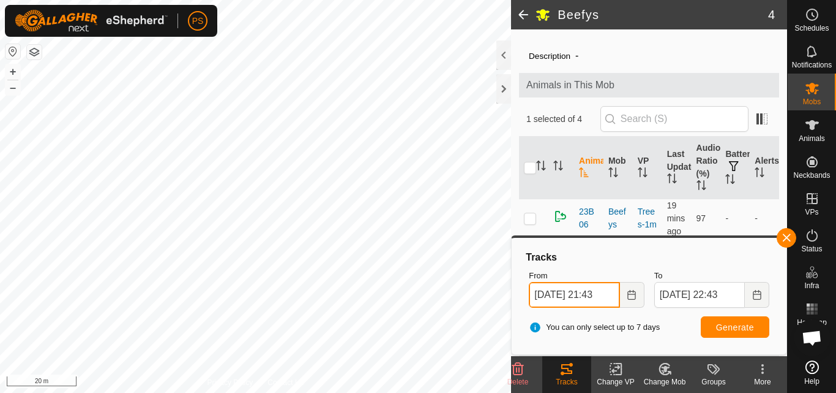
scroll to position [0, 6]
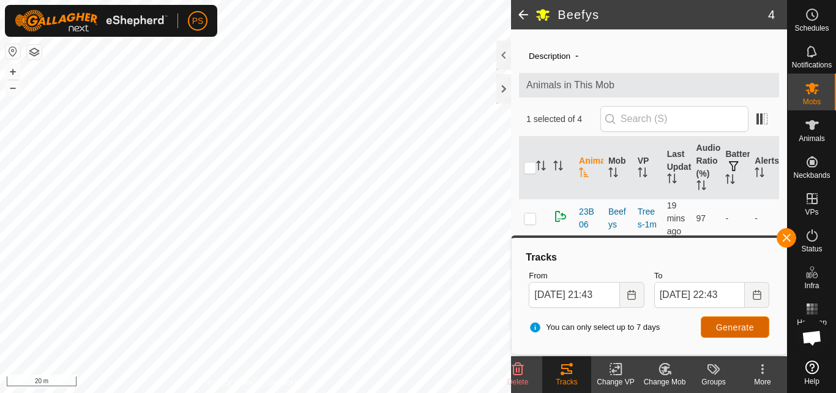
click at [744, 323] on span "Generate" at bounding box center [735, 327] width 38 height 10
click at [633, 294] on icon "Choose Date" at bounding box center [632, 295] width 8 height 10
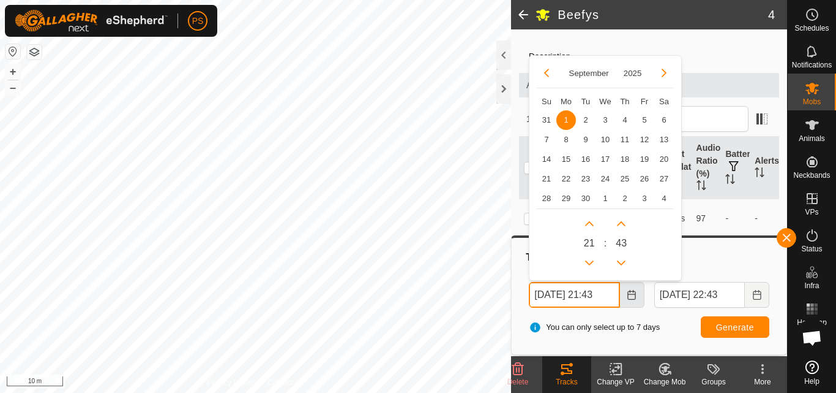
scroll to position [0, 6]
click at [588, 258] on button "Previous Hour" at bounding box center [590, 262] width 20 height 20
type input "01 Sep, 2025 20:43"
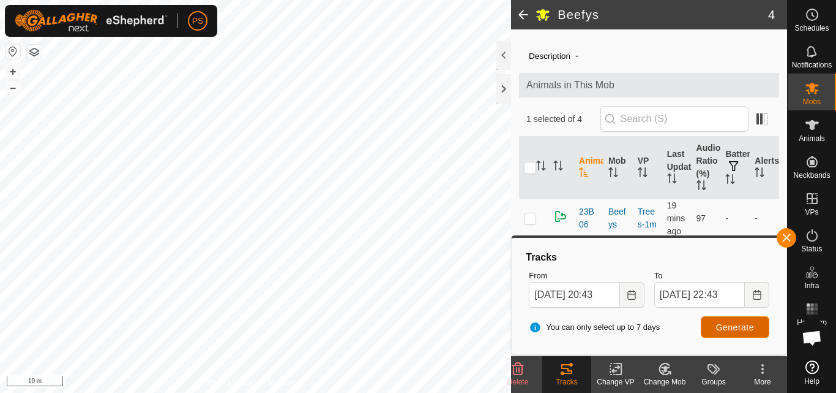
click at [738, 323] on span "Generate" at bounding box center [735, 327] width 38 height 10
click at [786, 235] on button "button" at bounding box center [787, 238] width 20 height 20
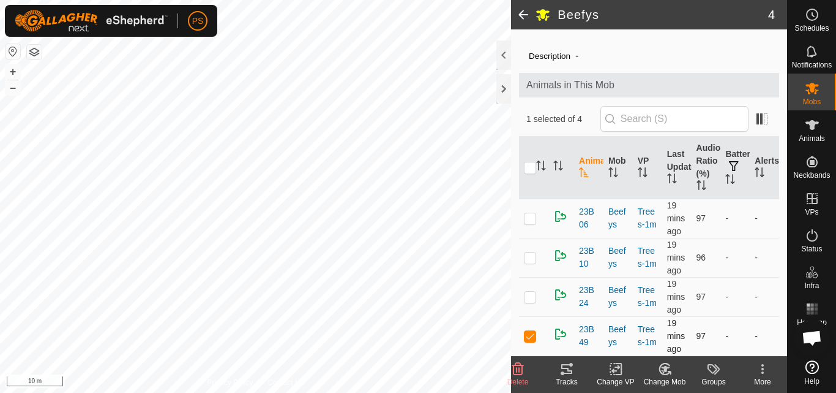
click at [531, 337] on p-checkbox at bounding box center [530, 336] width 12 height 10
checkbox input "false"
click at [531, 297] on p-checkbox at bounding box center [530, 296] width 12 height 10
checkbox input "true"
click at [568, 372] on icon at bounding box center [567, 369] width 11 height 10
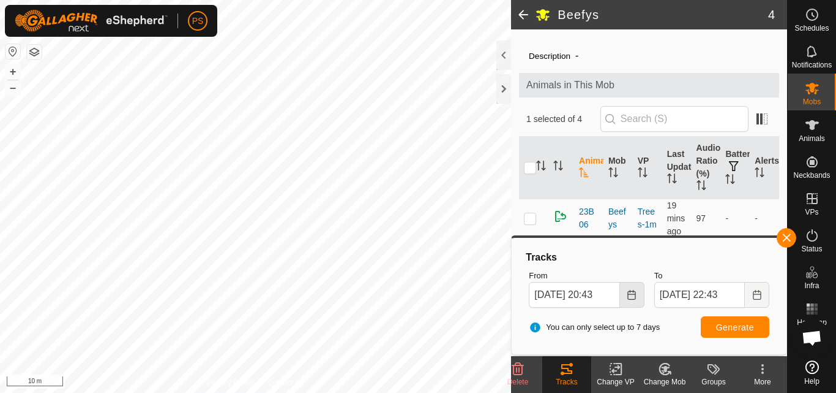
click at [636, 294] on icon "Choose Date" at bounding box center [632, 295] width 10 height 10
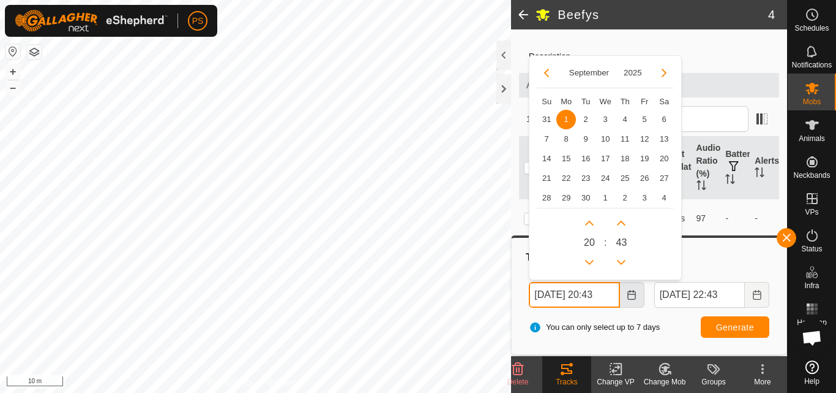
scroll to position [0, 6]
click at [593, 262] on button "Previous Hour" at bounding box center [590, 262] width 20 height 20
click at [590, 217] on button "Next Hour" at bounding box center [590, 223] width 20 height 20
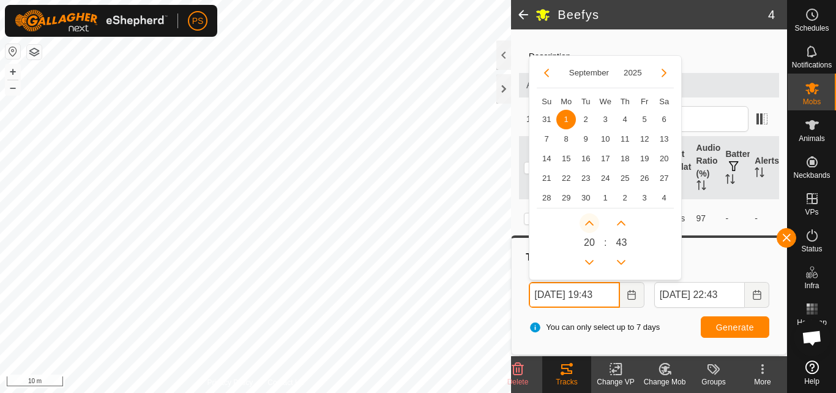
type input "01 Sep, 2025 20:43"
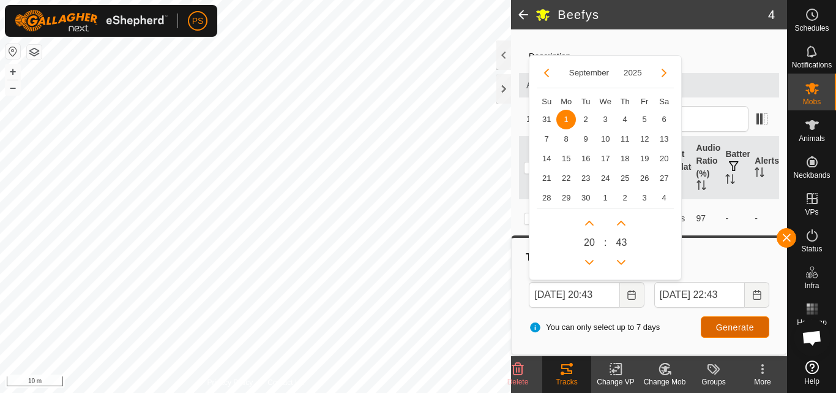
scroll to position [0, 0]
click at [749, 325] on span "Generate" at bounding box center [735, 327] width 38 height 10
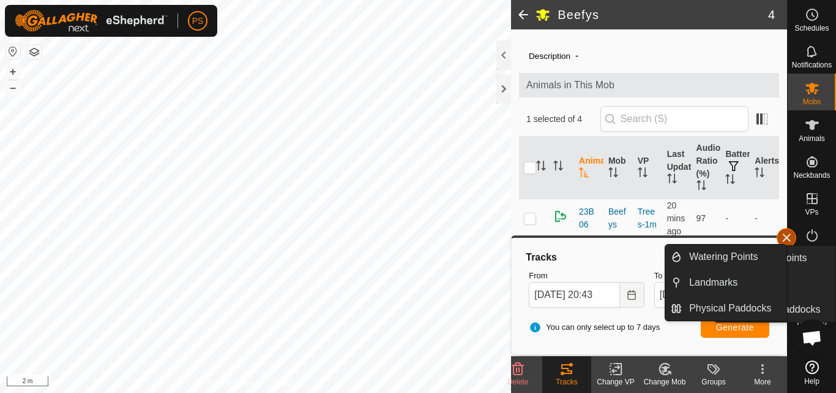
click at [791, 237] on button "button" at bounding box center [787, 238] width 20 height 20
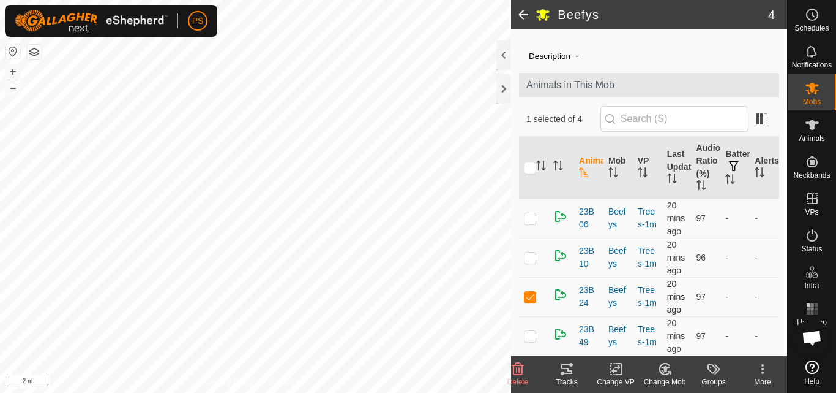
click at [528, 298] on p-checkbox at bounding box center [530, 296] width 12 height 10
checkbox input "false"
click at [529, 257] on p-checkbox at bounding box center [530, 257] width 12 height 10
click at [569, 370] on icon at bounding box center [567, 369] width 11 height 10
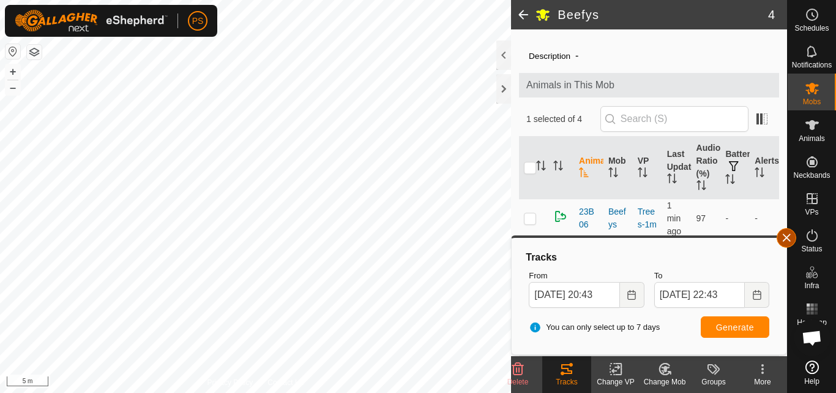
click at [789, 238] on button "button" at bounding box center [787, 238] width 20 height 20
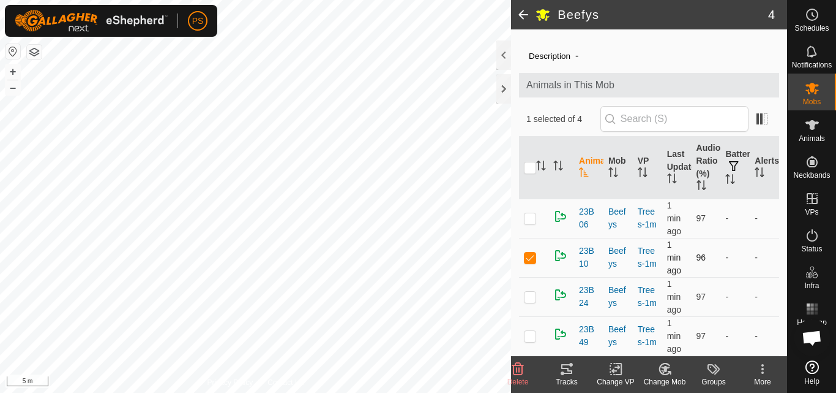
click at [530, 257] on p-checkbox at bounding box center [530, 257] width 12 height 10
checkbox input "false"
click at [529, 216] on p-checkbox at bounding box center [530, 218] width 12 height 10
click at [568, 370] on icon at bounding box center [567, 369] width 11 height 10
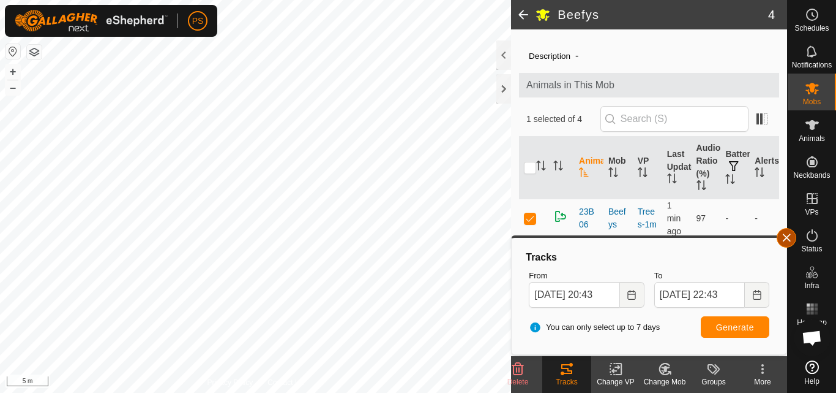
click at [792, 241] on button "button" at bounding box center [787, 238] width 20 height 20
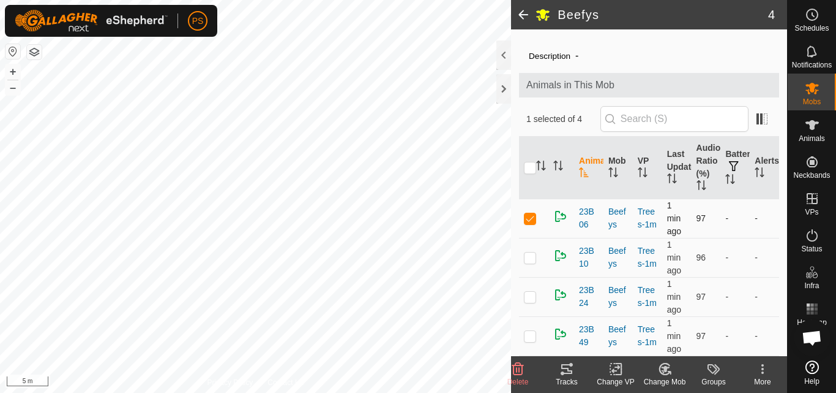
click at [533, 221] on p-checkbox at bounding box center [530, 218] width 12 height 10
checkbox input "false"
click at [533, 299] on p-checkbox at bounding box center [530, 296] width 12 height 10
checkbox input "true"
click at [568, 370] on icon at bounding box center [567, 369] width 11 height 10
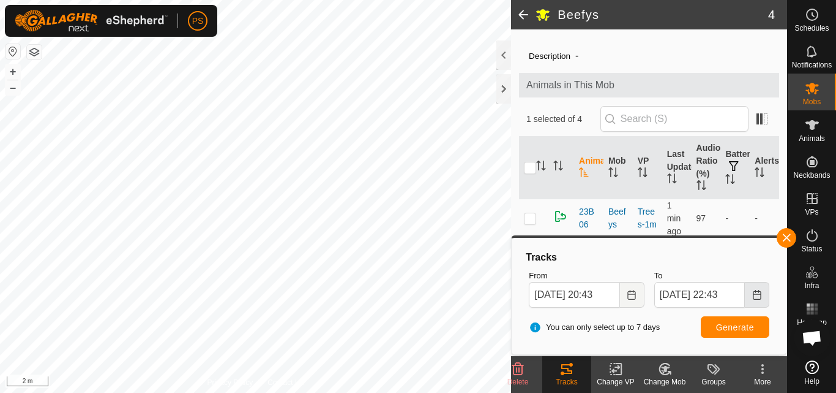
click at [760, 296] on icon "Choose Date" at bounding box center [758, 295] width 10 height 10
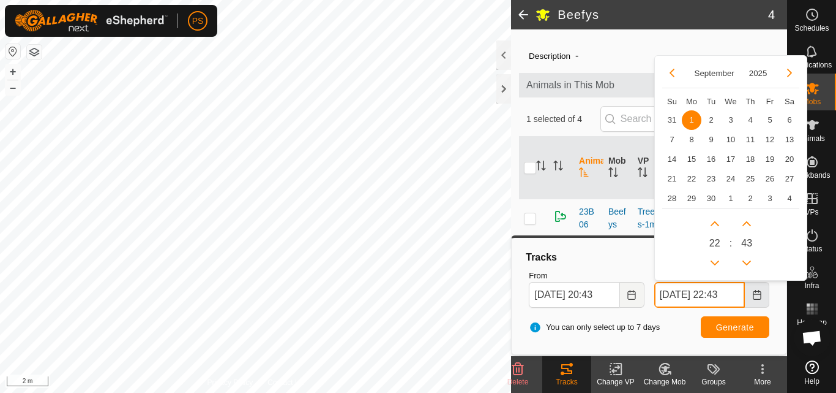
scroll to position [0, 6]
click at [746, 224] on button "Next Minute" at bounding box center [747, 223] width 20 height 20
click at [746, 225] on span "Next Minute" at bounding box center [746, 225] width 0 height 0
click at [746, 224] on button "Next Minute" at bounding box center [747, 223] width 20 height 20
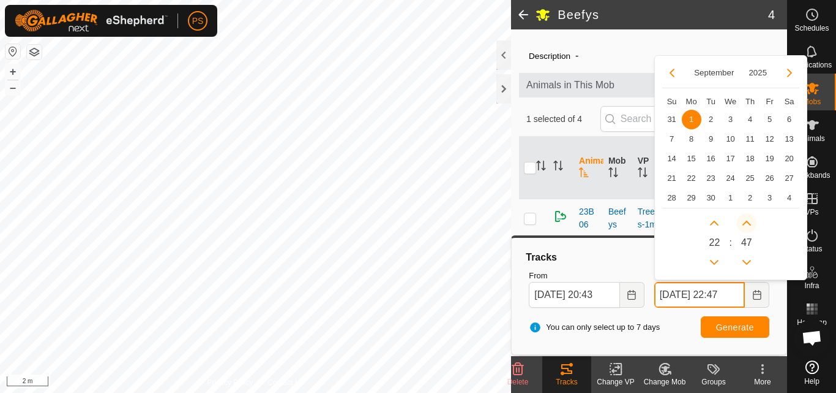
click at [746, 224] on icon "Next Minute" at bounding box center [747, 223] width 10 height 10
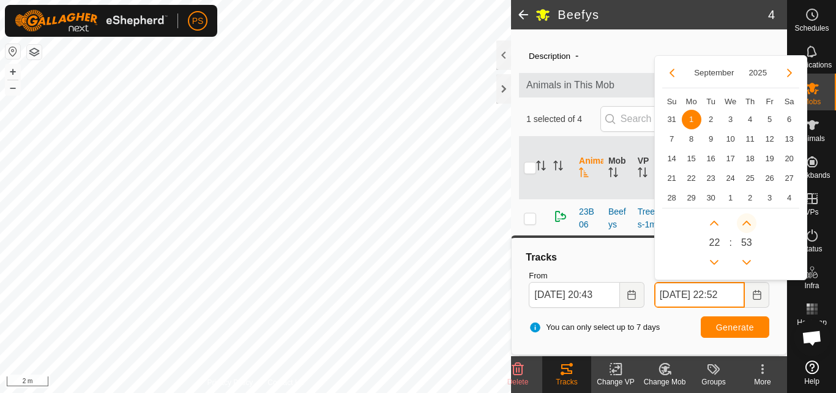
click at [746, 224] on button "Next Minute" at bounding box center [747, 223] width 20 height 20
click at [746, 224] on icon "Next Minute" at bounding box center [747, 223] width 10 height 10
type input "01 Sep, 2025 22:56"
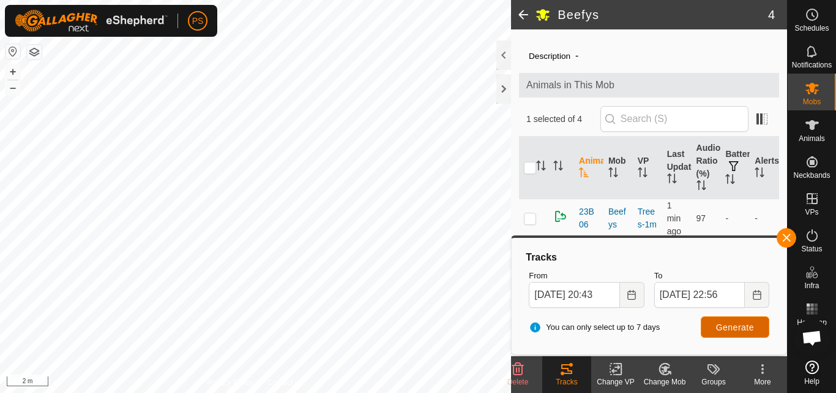
click at [744, 328] on span "Generate" at bounding box center [735, 327] width 38 height 10
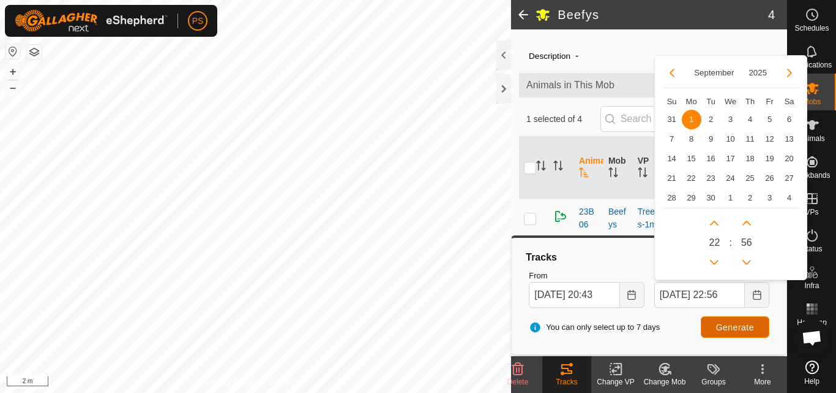
scroll to position [0, 0]
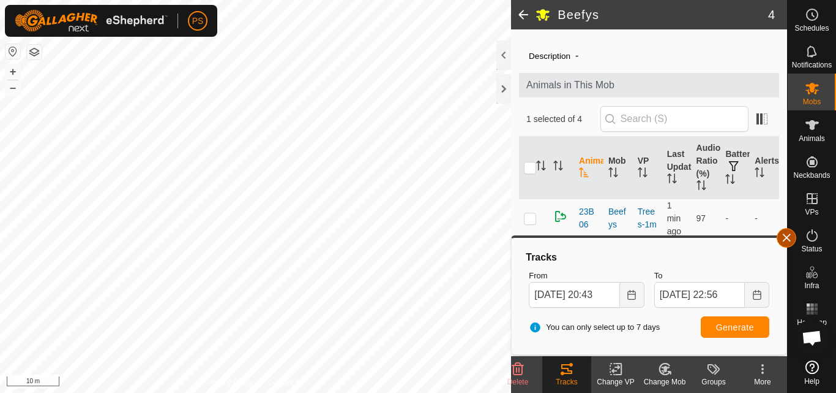
click at [788, 235] on button "button" at bounding box center [787, 238] width 20 height 20
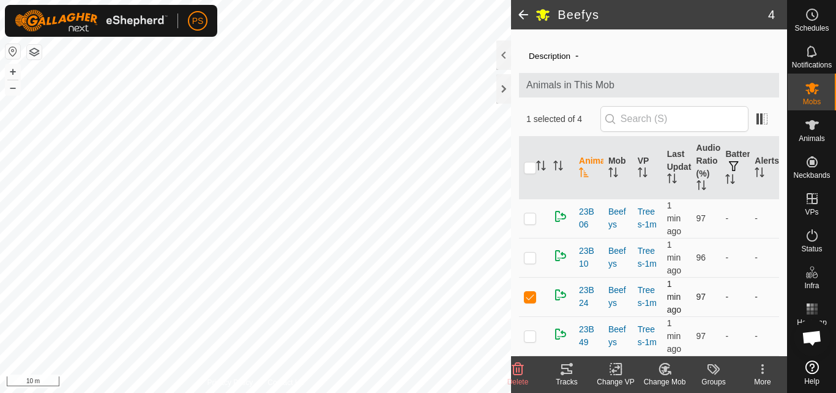
click at [532, 298] on p-checkbox at bounding box center [530, 296] width 12 height 10
checkbox input "false"
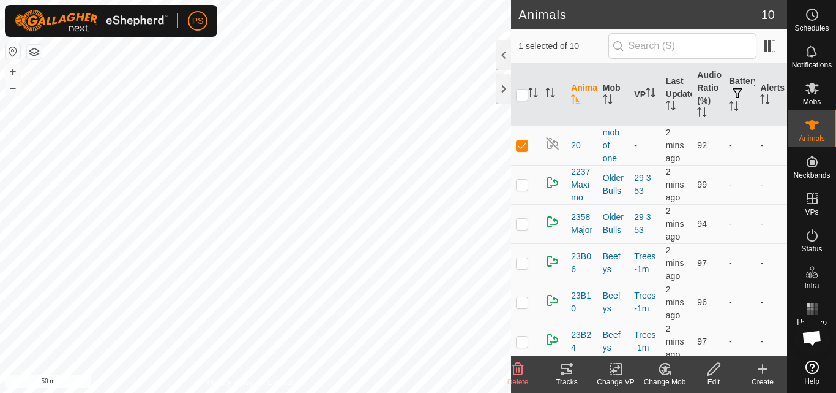
click at [566, 370] on icon at bounding box center [567, 368] width 15 height 15
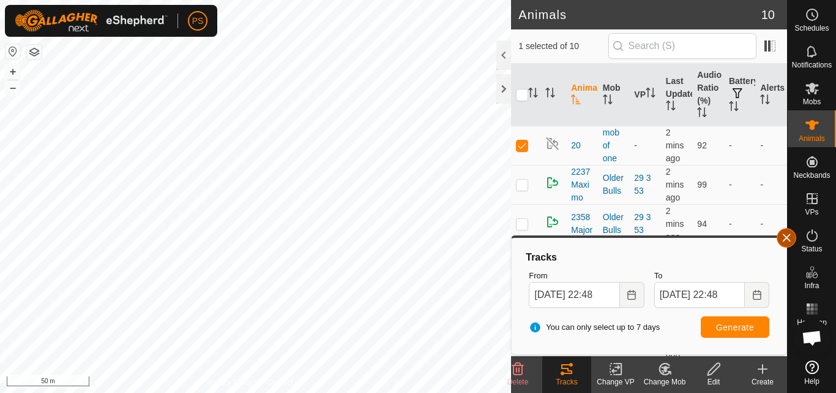
click at [787, 238] on button "button" at bounding box center [787, 238] width 20 height 20
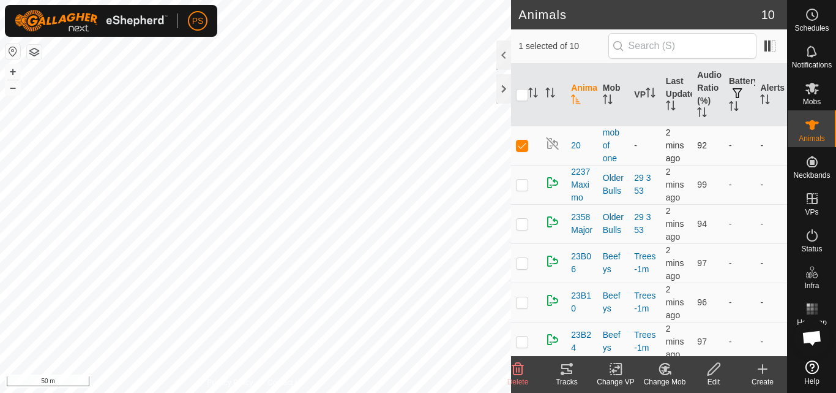
click at [521, 144] on p-checkbox at bounding box center [522, 145] width 12 height 10
checkbox input "false"
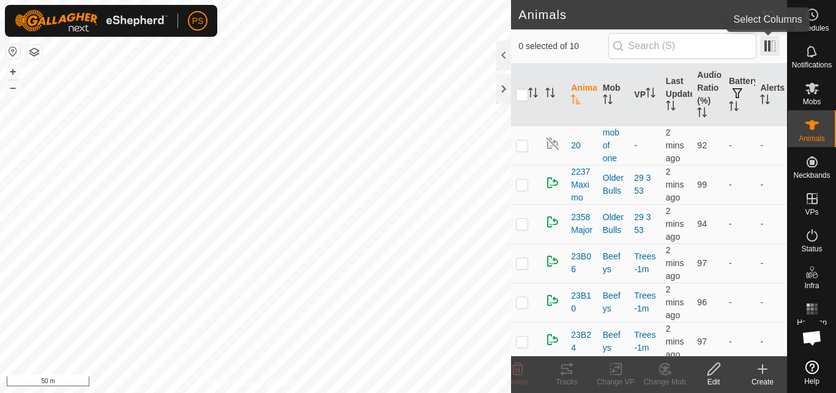
click at [768, 44] on span at bounding box center [771, 46] width 20 height 20
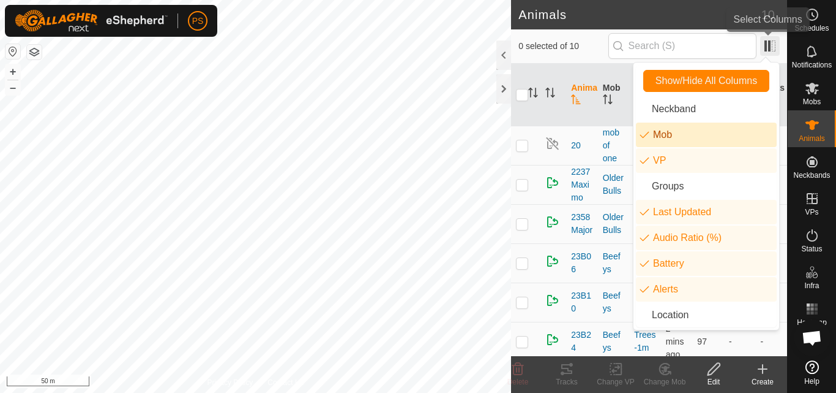
click at [770, 45] on span at bounding box center [771, 46] width 20 height 20
